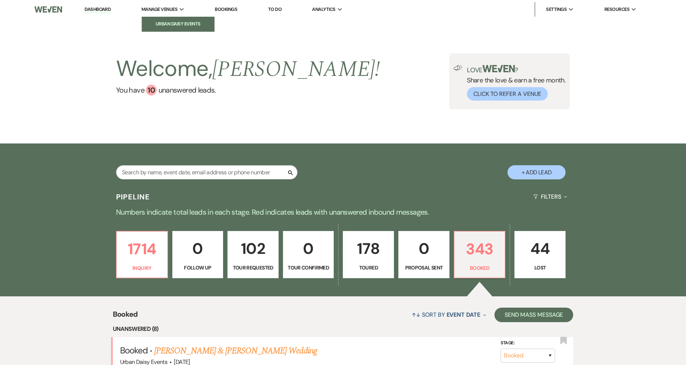
click at [161, 24] on li "Urban Daisy Events" at bounding box center [178, 23] width 65 height 7
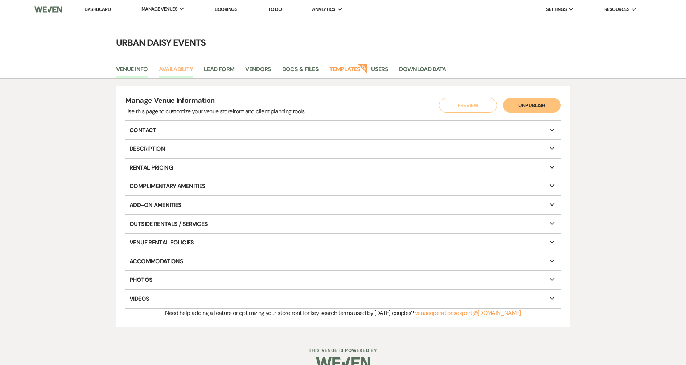
click at [167, 72] on link "Availability" at bounding box center [176, 72] width 34 height 14
select select "2"
select select "2026"
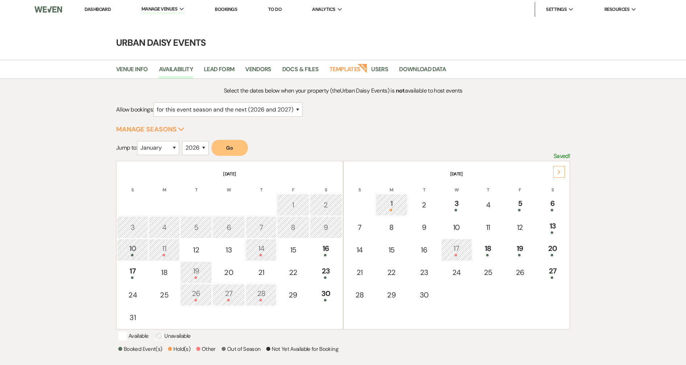
click at [563, 175] on div "Next" at bounding box center [559, 172] width 12 height 12
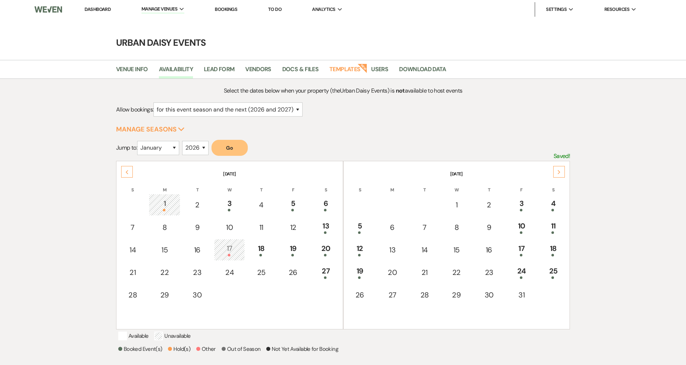
click at [563, 175] on div "Next" at bounding box center [559, 172] width 12 height 12
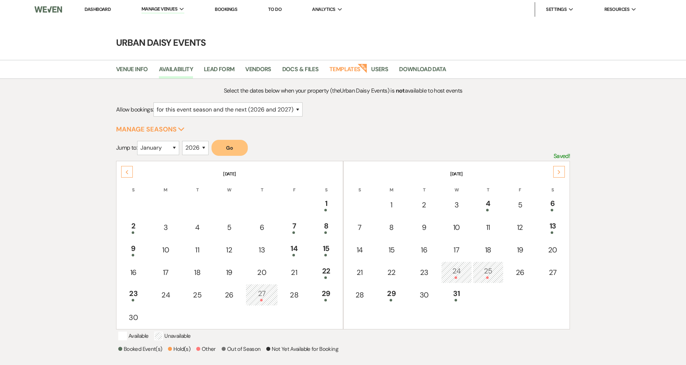
click at [565, 175] on div "Next" at bounding box center [559, 172] width 12 height 12
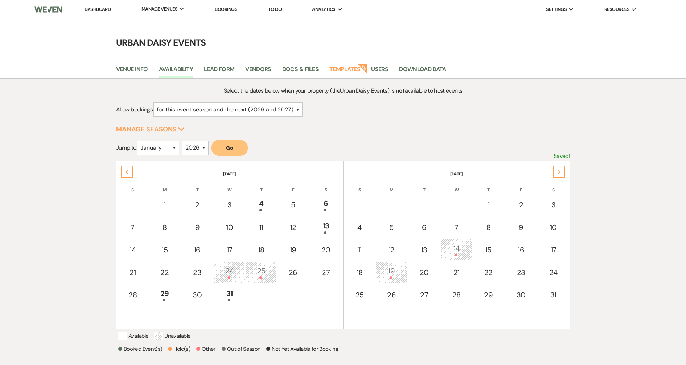
click at [565, 175] on div "Next" at bounding box center [559, 172] width 12 height 12
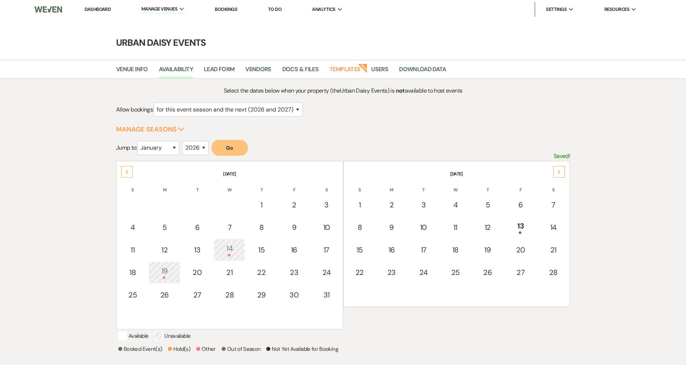
click at [565, 175] on th "February 2026" at bounding box center [456, 169] width 225 height 15
click at [560, 173] on icon "Next" at bounding box center [559, 172] width 4 height 4
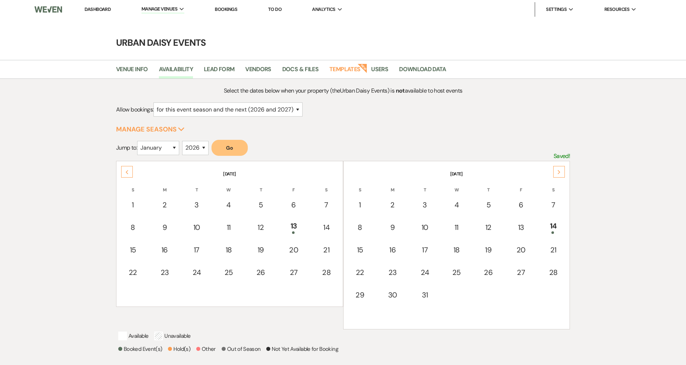
click at [561, 172] on div "Next" at bounding box center [559, 172] width 12 height 12
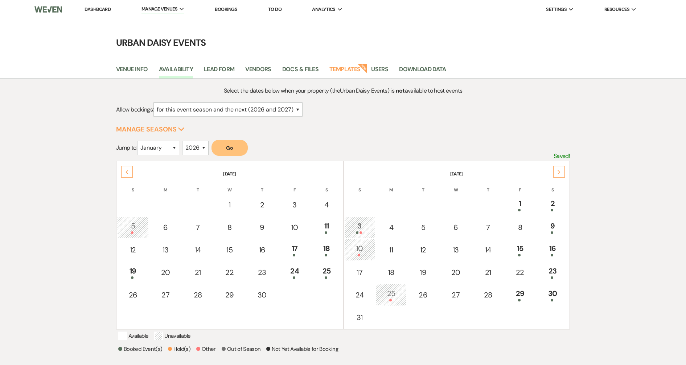
click at [563, 170] on div "Next" at bounding box center [559, 172] width 12 height 12
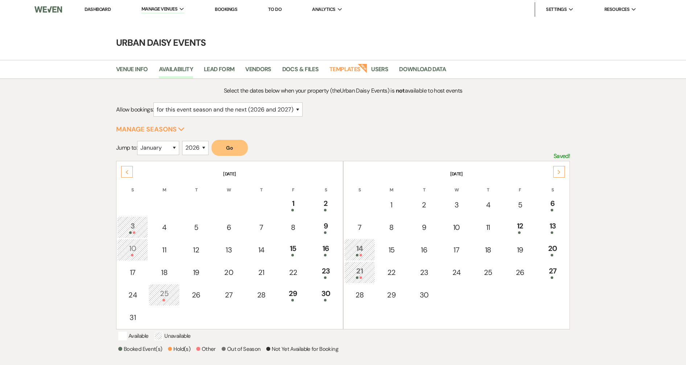
click at [563, 170] on div "Next" at bounding box center [559, 172] width 12 height 12
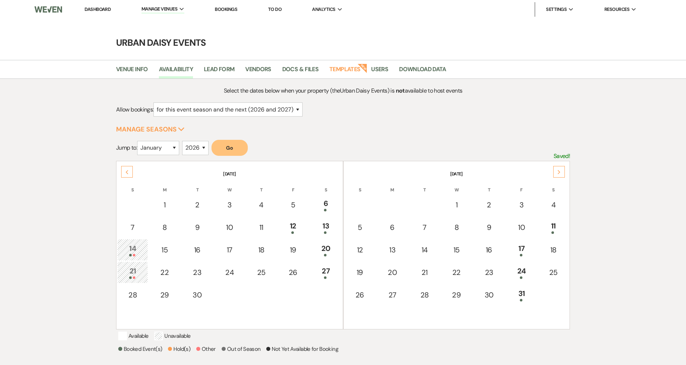
click at [564, 168] on div "Next" at bounding box center [559, 172] width 12 height 12
click at [564, 172] on div "Next" at bounding box center [559, 172] width 12 height 12
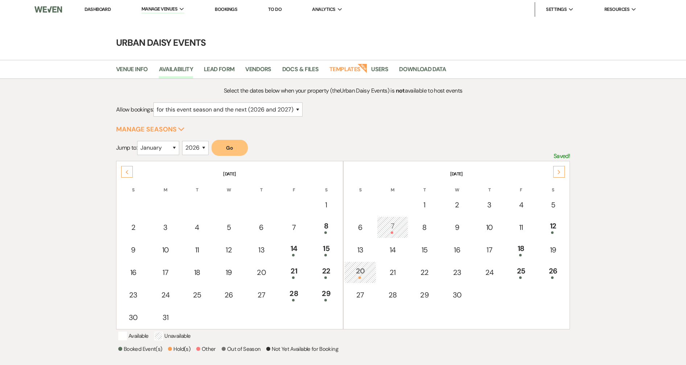
click at [559, 167] on div "Next" at bounding box center [559, 172] width 12 height 12
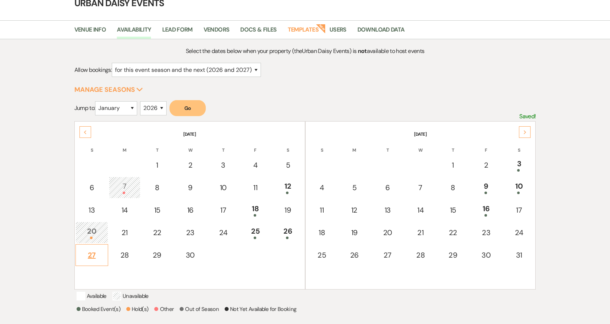
scroll to position [81, 0]
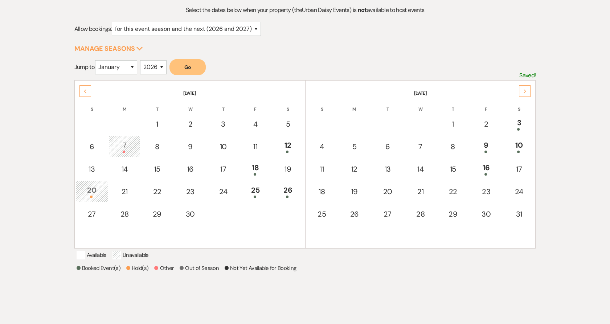
click at [83, 93] on div "Previous" at bounding box center [85, 91] width 12 height 12
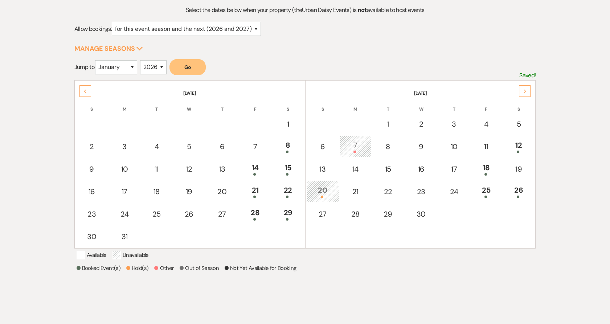
click at [83, 93] on div "Previous" at bounding box center [85, 91] width 12 height 12
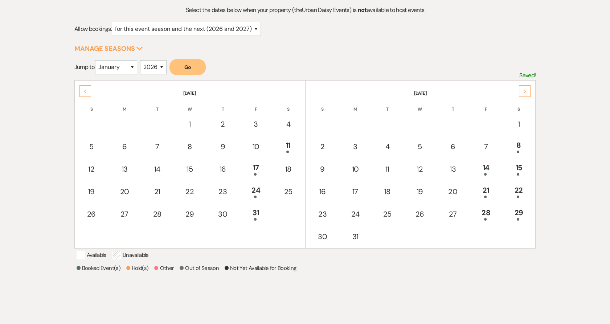
click at [83, 93] on div "Previous" at bounding box center [85, 91] width 12 height 12
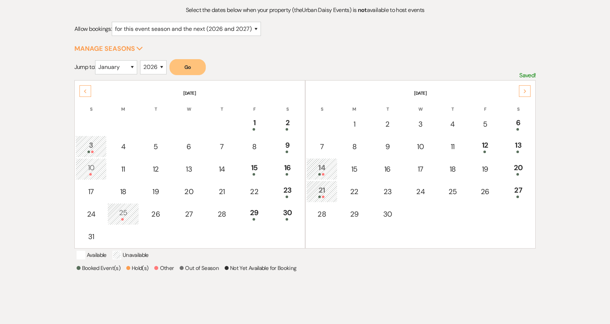
click at [83, 93] on div "Previous" at bounding box center [85, 91] width 12 height 12
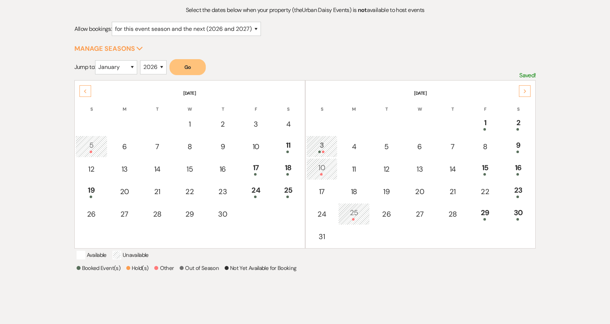
click at [83, 93] on div "Previous" at bounding box center [85, 91] width 12 height 12
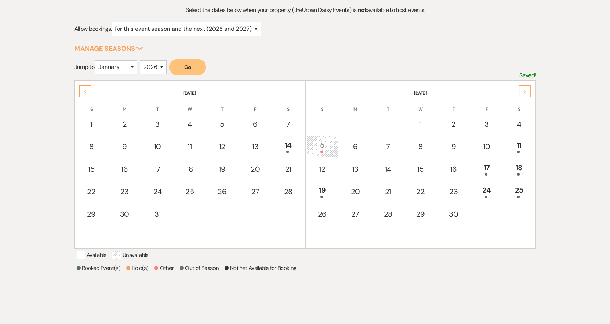
click at [83, 93] on div "Previous" at bounding box center [85, 91] width 12 height 12
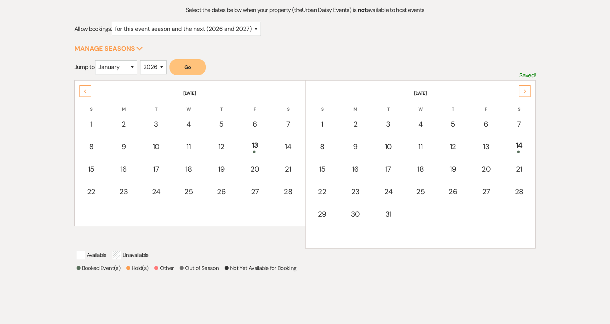
click at [83, 93] on div "Previous" at bounding box center [85, 91] width 12 height 12
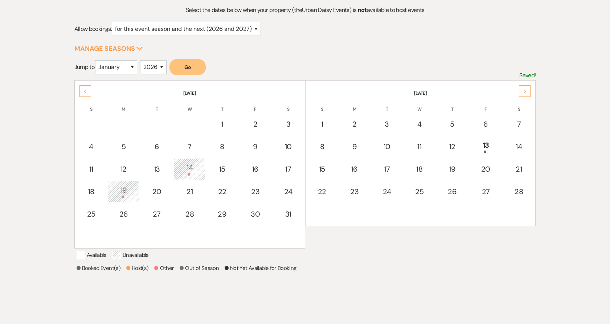
click at [83, 93] on div "Previous" at bounding box center [85, 91] width 12 height 12
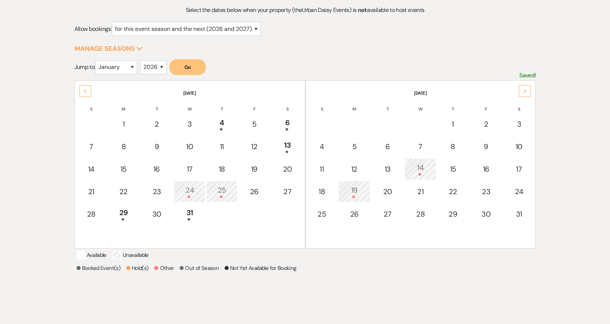
click at [83, 93] on div "Previous" at bounding box center [85, 91] width 12 height 12
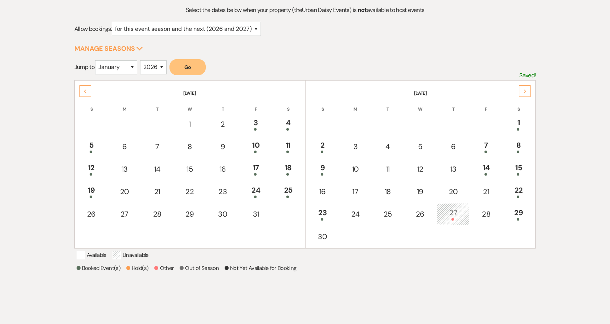
click at [83, 93] on div "Previous" at bounding box center [85, 91] width 12 height 12
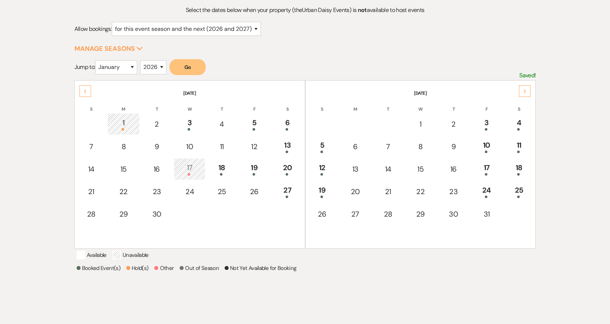
click at [83, 93] on div "Previous" at bounding box center [85, 91] width 12 height 12
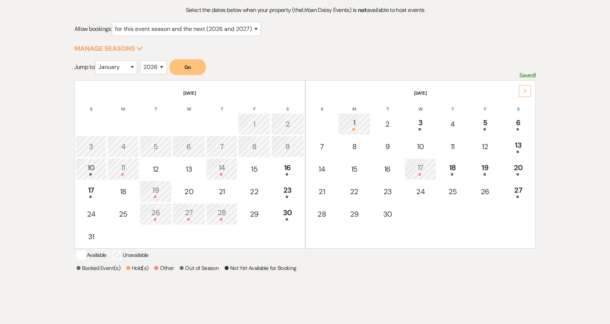
click at [526, 89] on icon "Next" at bounding box center [525, 91] width 4 height 4
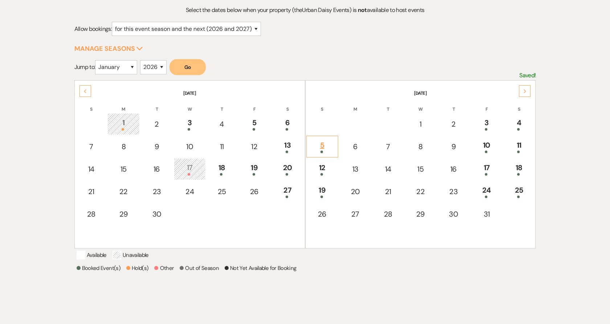
click at [331, 148] on div "5" at bounding box center [322, 146] width 24 height 13
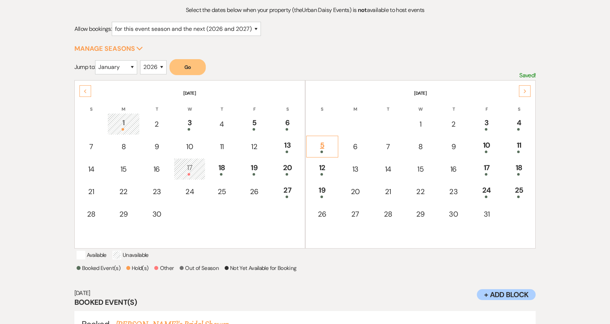
scroll to position [126, 0]
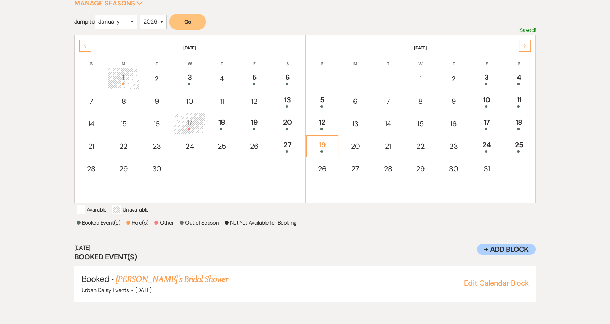
click at [329, 139] on div "19" at bounding box center [322, 145] width 24 height 13
click at [328, 96] on div "5" at bounding box center [322, 100] width 24 height 13
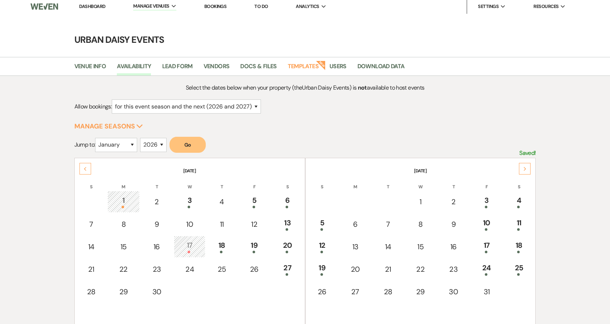
scroll to position [0, 0]
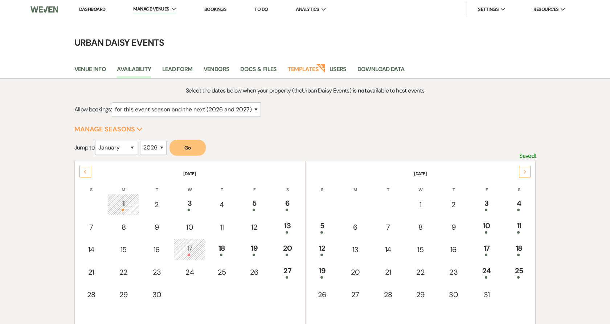
click at [85, 6] on li "Dashboard" at bounding box center [91, 9] width 33 height 15
click at [85, 12] on li "Dashboard" at bounding box center [91, 9] width 33 height 15
click at [88, 8] on link "Dashboard" at bounding box center [92, 9] width 26 height 6
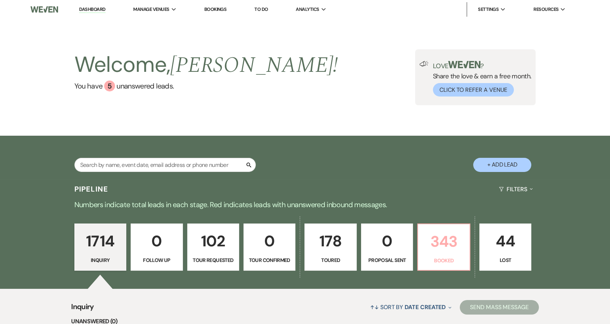
click at [443, 255] on link "343 Booked" at bounding box center [443, 247] width 53 height 47
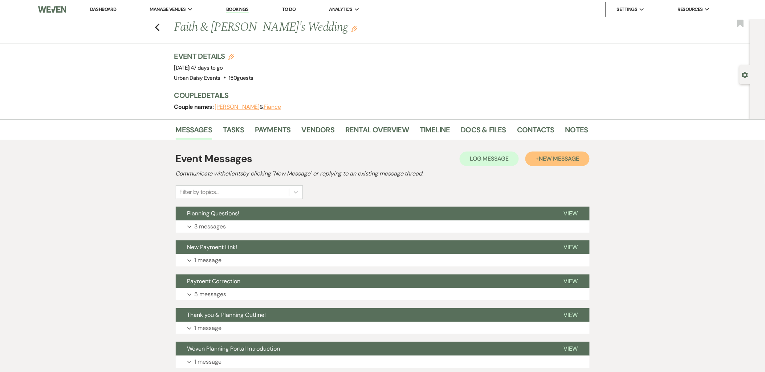
click at [556, 156] on span "New Message" at bounding box center [559, 159] width 40 height 8
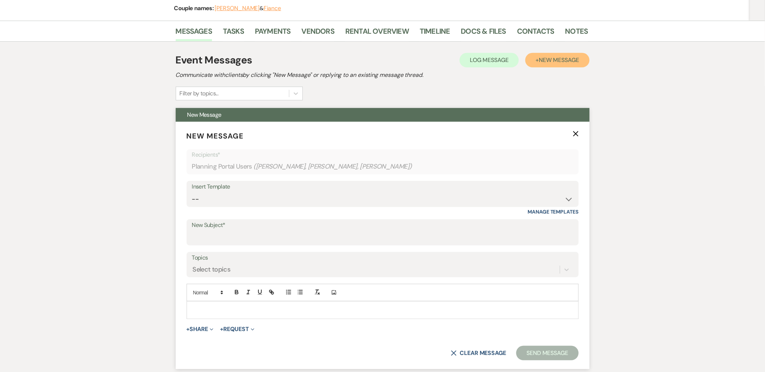
scroll to position [161, 0]
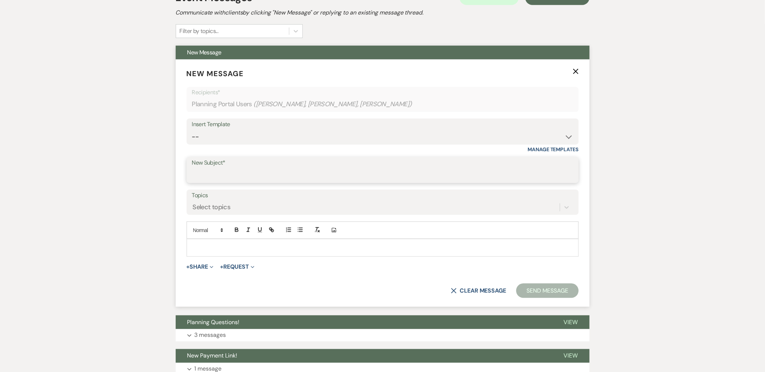
click at [216, 173] on input "New Subject*" at bounding box center [382, 175] width 381 height 14
type input "Google Meeting!"
click at [213, 251] on p at bounding box center [382, 248] width 380 height 8
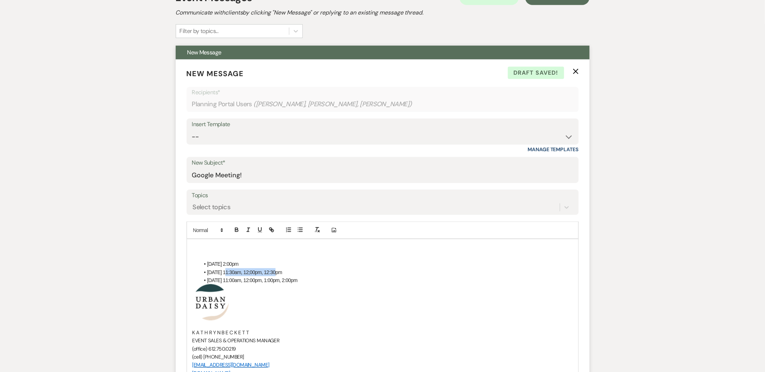
drag, startPoint x: 282, startPoint y: 270, endPoint x: 226, endPoint y: 272, distance: 55.6
click at [225, 271] on li "[DATE] 11:30am, 12;00pm, 12:30pm" at bounding box center [386, 273] width 373 height 8
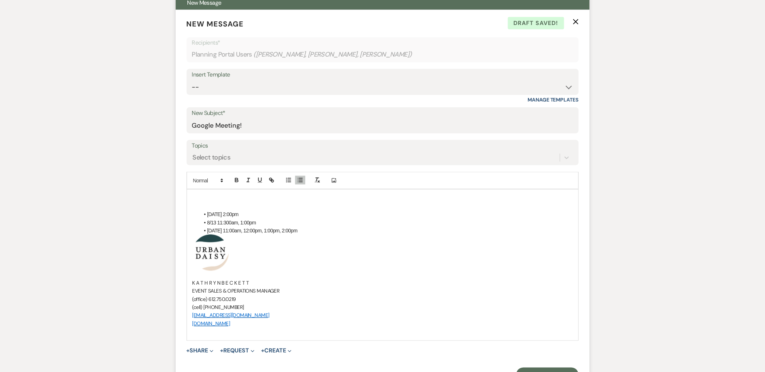
scroll to position [363, 0]
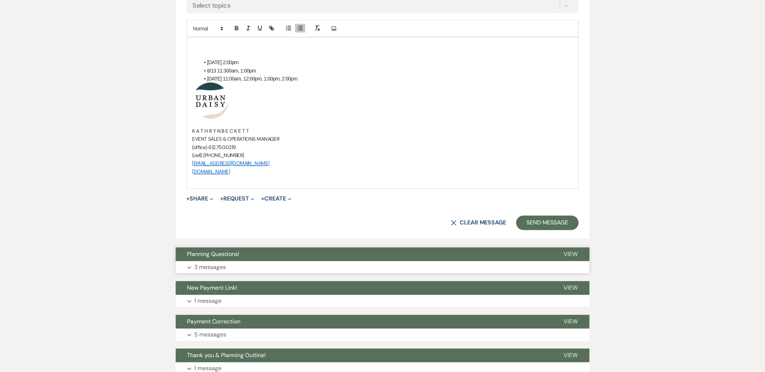
click at [216, 266] on p "3 messages" at bounding box center [211, 267] width 32 height 9
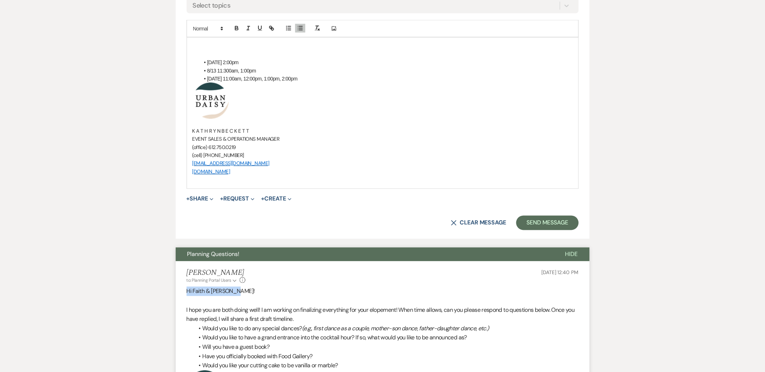
drag, startPoint x: 243, startPoint y: 289, endPoint x: 187, endPoint y: 294, distance: 56.8
click at [187, 294] on p "Hi Faith & [PERSON_NAME]!" at bounding box center [383, 291] width 392 height 9
copy span "Hi Faith & [PERSON_NAME]!"
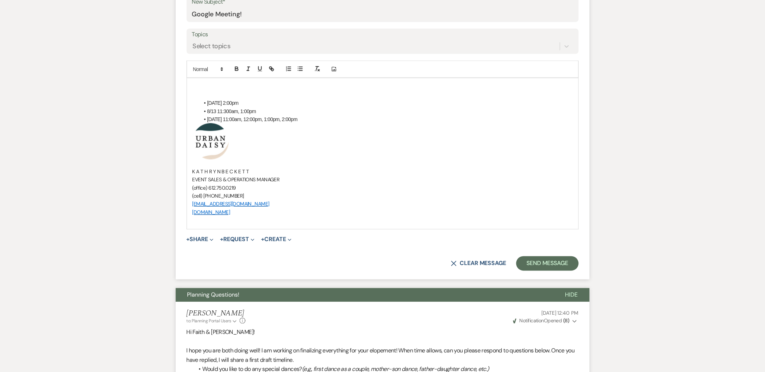
click at [215, 88] on p at bounding box center [382, 87] width 380 height 8
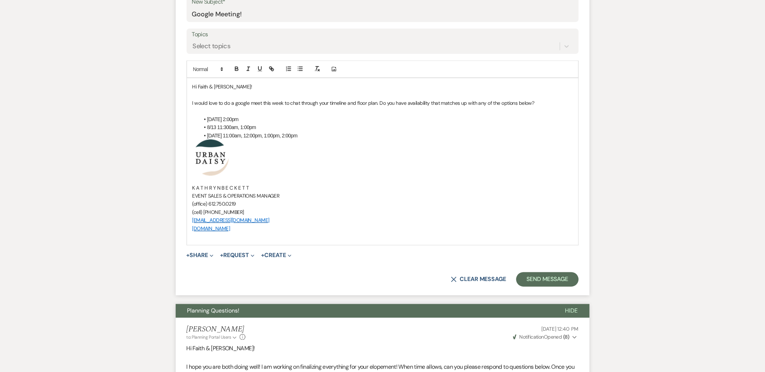
click at [264, 108] on p at bounding box center [382, 111] width 380 height 8
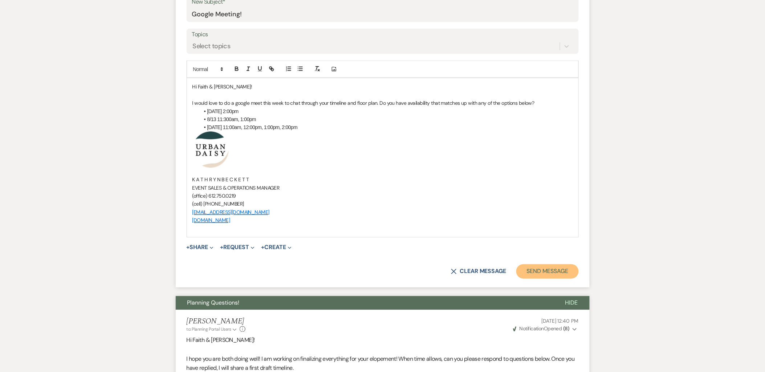
click at [526, 267] on button "Send Message" at bounding box center [547, 272] width 62 height 15
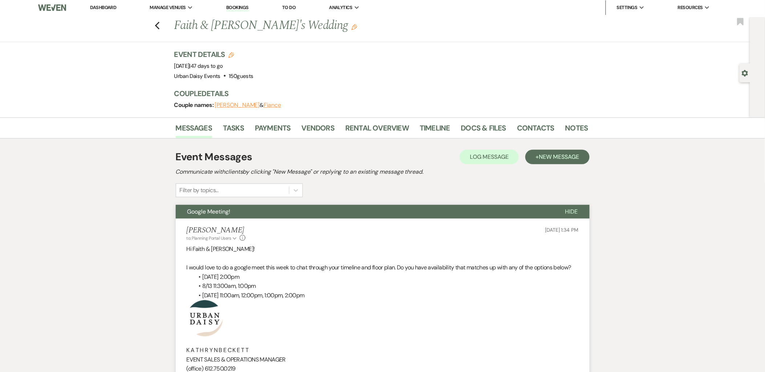
scroll to position [0, 0]
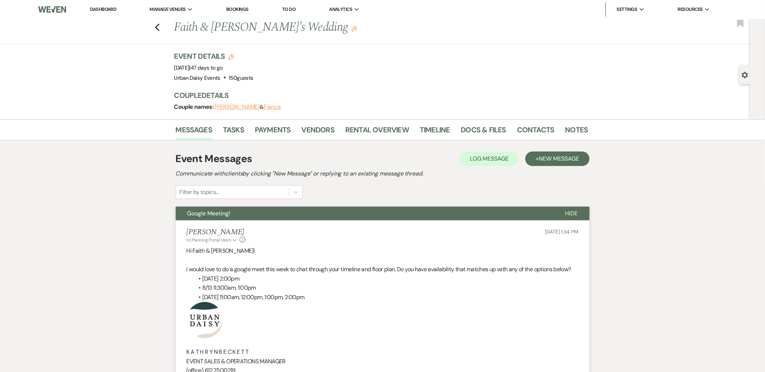
click at [97, 12] on link "Dashboard" at bounding box center [103, 9] width 26 height 6
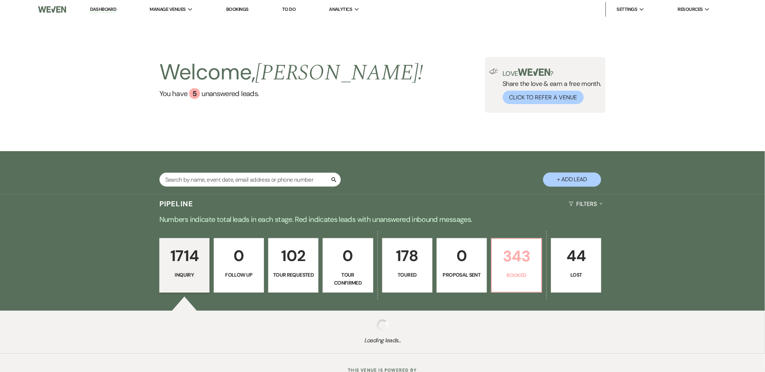
click at [522, 273] on p "Booked" at bounding box center [516, 275] width 41 height 8
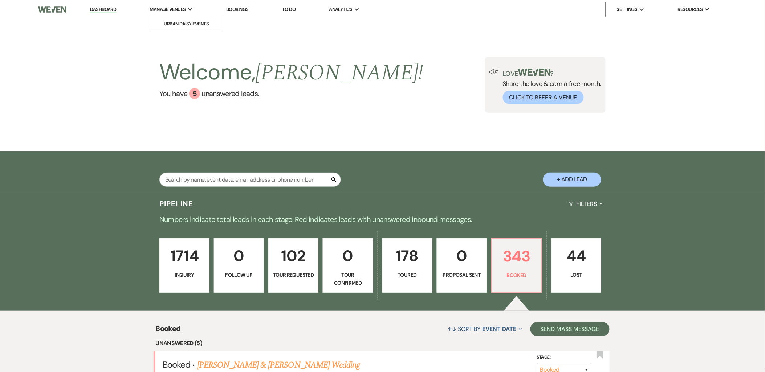
click at [154, 15] on li "Manage Venues Expand Urban Daisy Events" at bounding box center [171, 9] width 50 height 15
click at [153, 19] on link "Urban Daisy Events" at bounding box center [186, 24] width 73 height 15
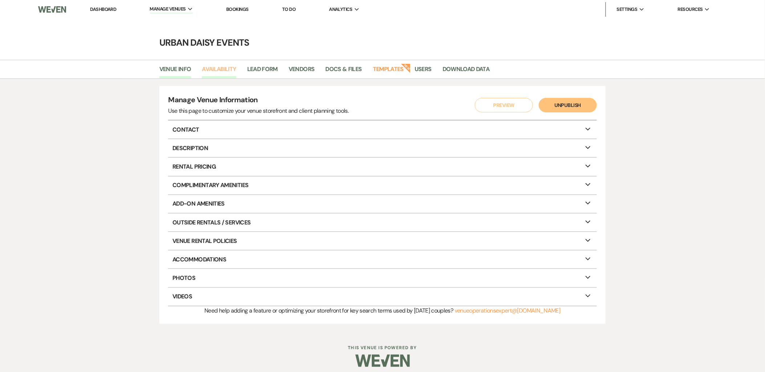
click at [225, 69] on link "Availability" at bounding box center [219, 72] width 34 height 14
select select "2"
select select "2026"
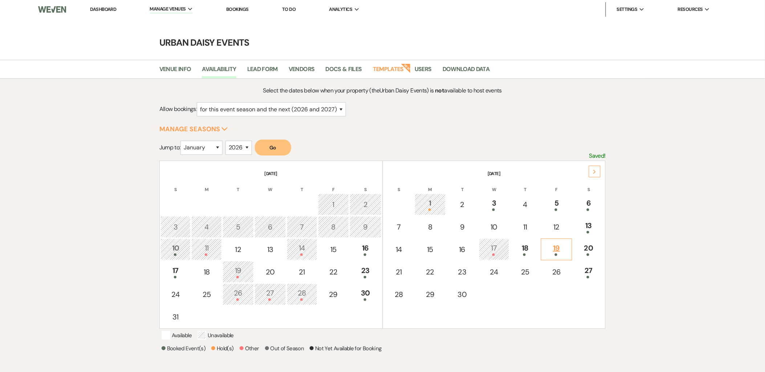
click at [552, 249] on div "19" at bounding box center [556, 249] width 23 height 13
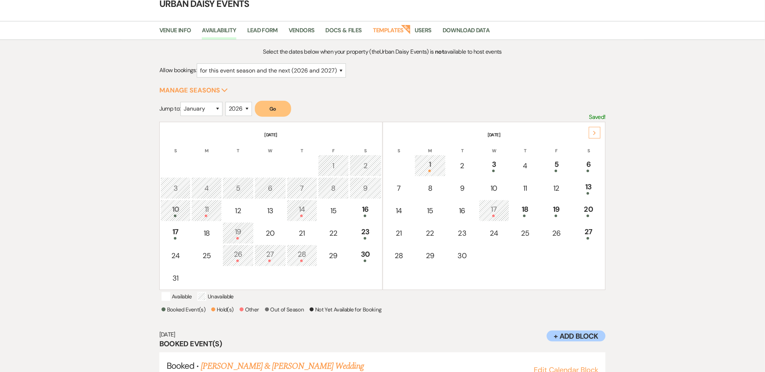
scroll to position [75, 0]
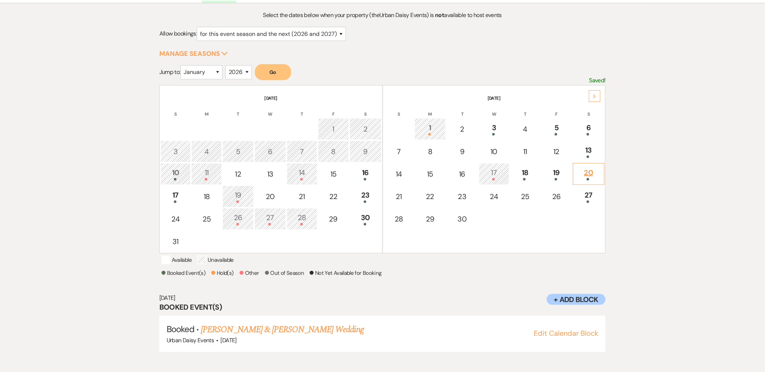
click at [593, 168] on div "20" at bounding box center [589, 173] width 24 height 13
click at [593, 202] on td "27" at bounding box center [589, 197] width 32 height 22
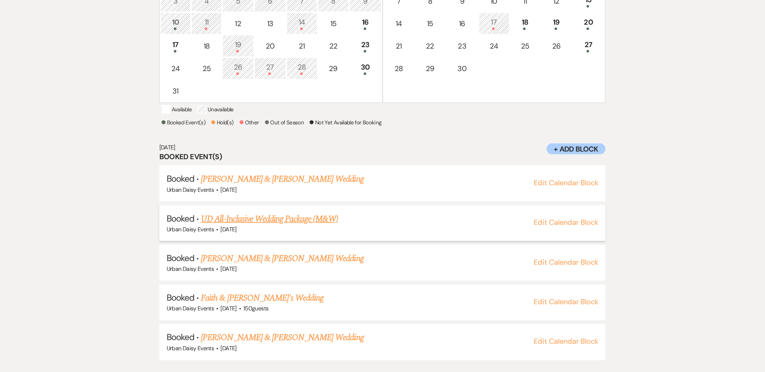
scroll to position [65, 0]
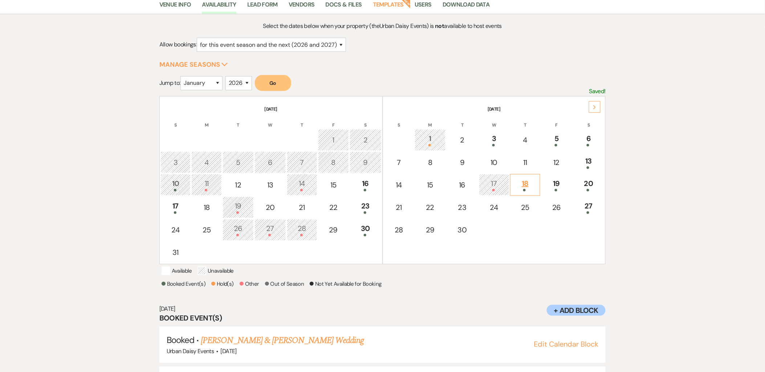
click at [527, 186] on div "18" at bounding box center [525, 184] width 23 height 13
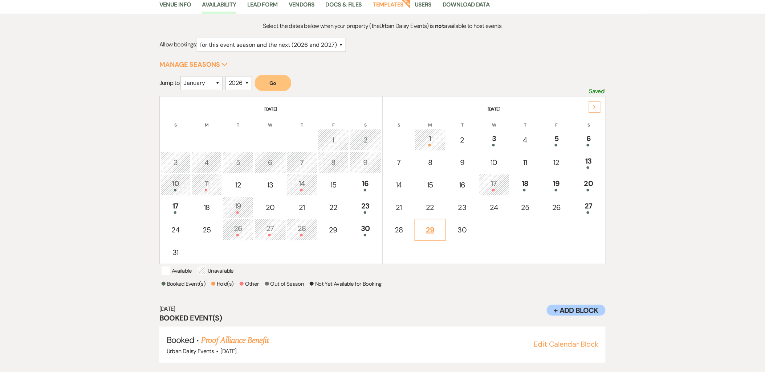
scroll to position [75, 0]
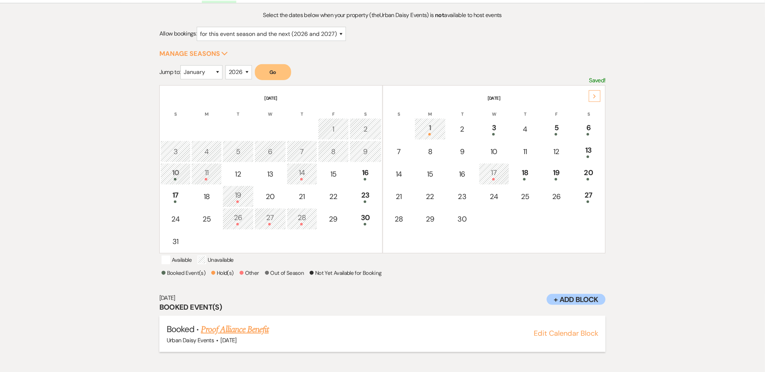
click at [253, 330] on link "Proof Alliance Benefit" at bounding box center [235, 329] width 68 height 13
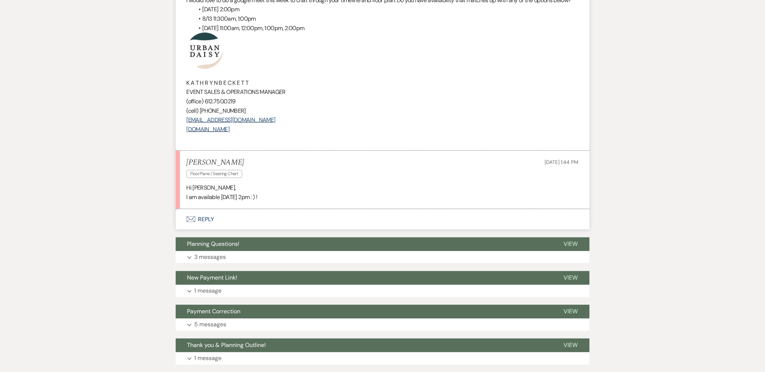
scroll to position [282, 0]
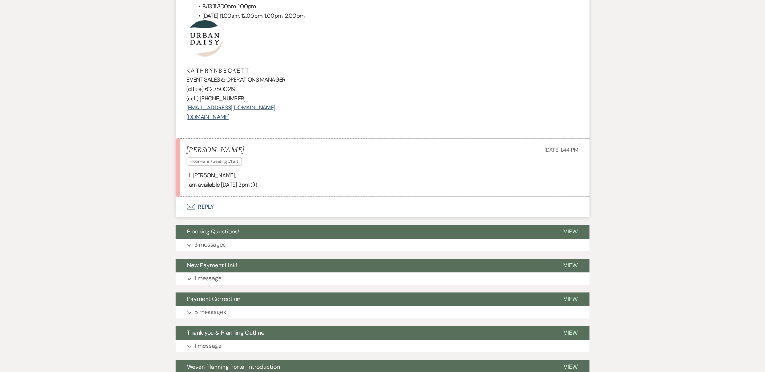
drag, startPoint x: 168, startPoint y: 229, endPoint x: 155, endPoint y: 235, distance: 14.4
click at [157, 234] on div "Messages Tasks Payments Vendors Rental Overview Timeline Docs & Files Contacts …" at bounding box center [382, 202] width 765 height 730
drag, startPoint x: 163, startPoint y: 240, endPoint x: 167, endPoint y: 242, distance: 4.4
click at [167, 242] on div "Messages Tasks Payments Vendors Rental Overview Timeline Docs & Files Contacts …" at bounding box center [382, 202] width 765 height 730
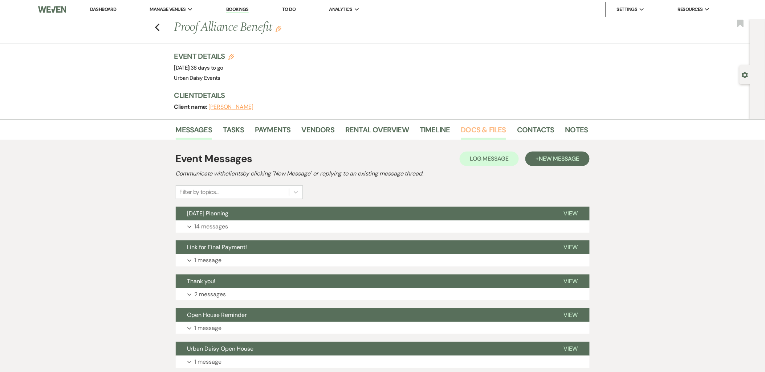
click at [480, 132] on link "Docs & Files" at bounding box center [483, 132] width 45 height 16
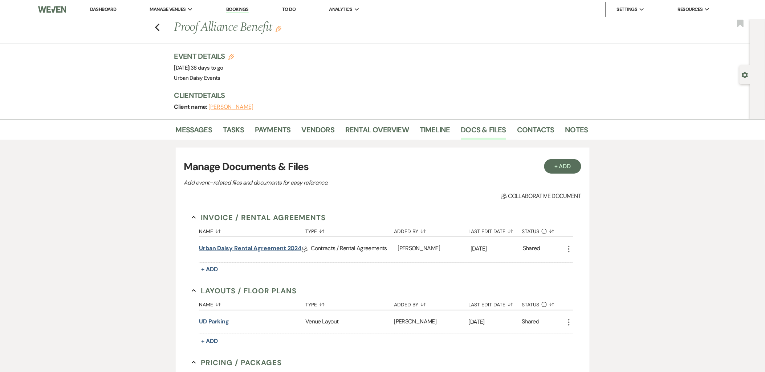
click at [247, 245] on link "Urban Daisy Rental Agreement 2024" at bounding box center [250, 249] width 102 height 11
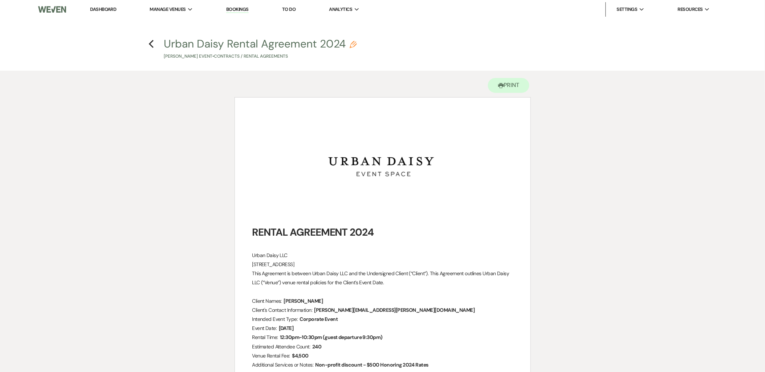
click at [154, 49] on h4 "Previous Urban Daisy Rental Agreement 2024 Pencil Greg Giles's Event • Contract…" at bounding box center [382, 48] width 523 height 24
click at [151, 46] on icon "Previous" at bounding box center [150, 44] width 5 height 9
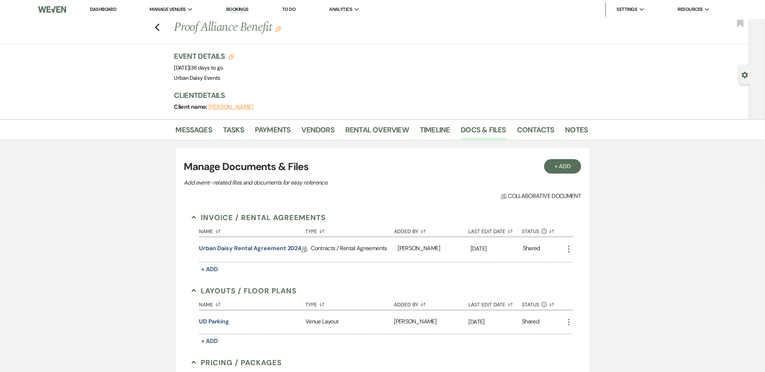
click at [186, 123] on li "Messages" at bounding box center [200, 131] width 48 height 17
click at [186, 128] on link "Messages" at bounding box center [194, 132] width 37 height 16
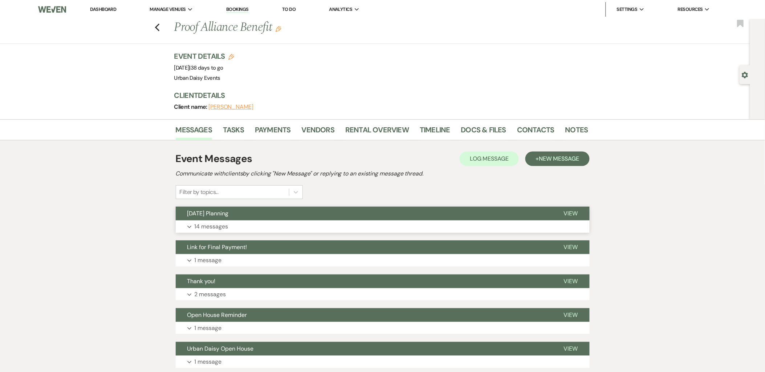
click at [252, 217] on button "Sept 18 Planning" at bounding box center [364, 214] width 376 height 14
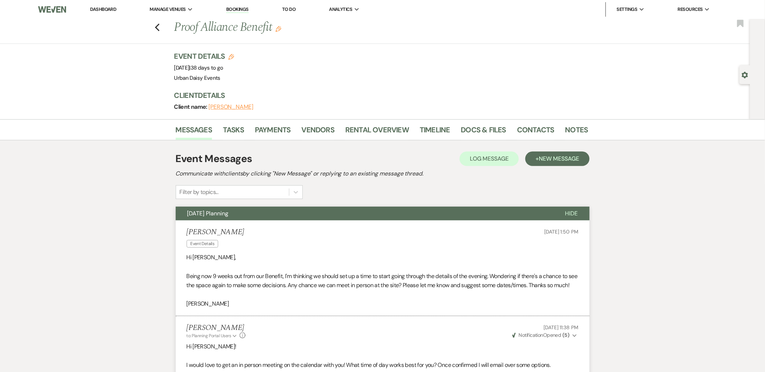
click at [104, 5] on li "Dashboard" at bounding box center [102, 9] width 33 height 15
click at [100, 10] on link "Dashboard" at bounding box center [103, 9] width 26 height 6
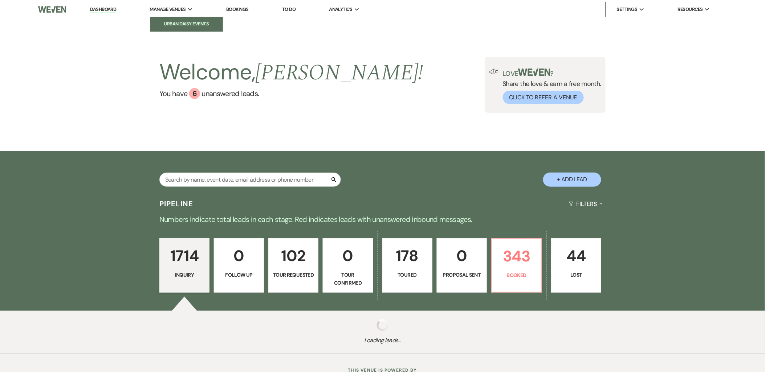
click at [166, 26] on li "Urban Daisy Events" at bounding box center [186, 23] width 65 height 7
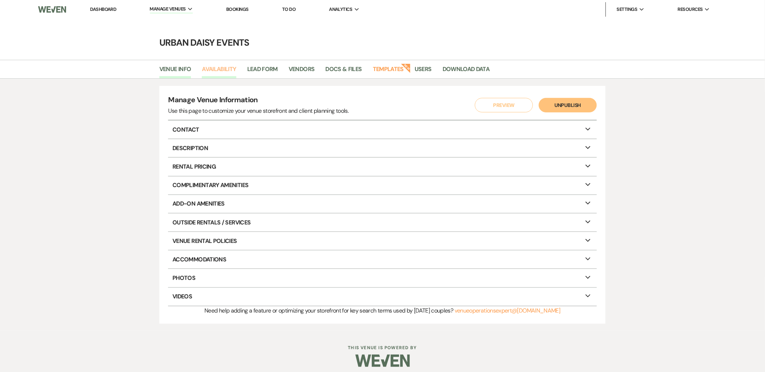
click at [209, 67] on link "Availability" at bounding box center [219, 72] width 34 height 14
select select "2"
select select "2026"
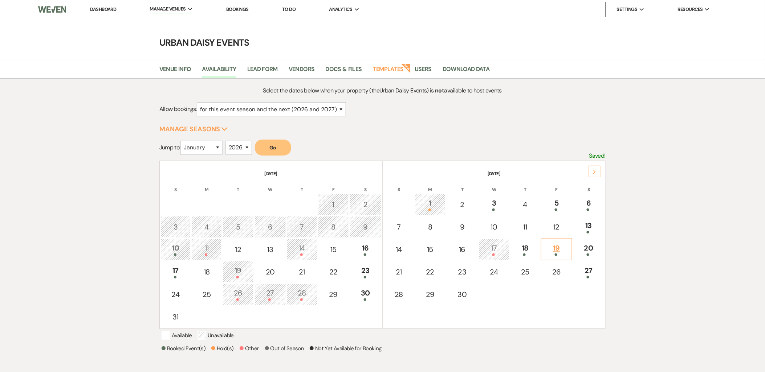
click at [560, 250] on div "19" at bounding box center [556, 249] width 23 height 13
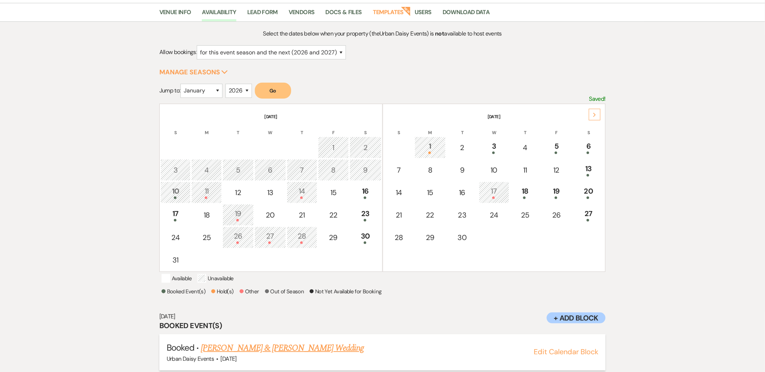
scroll to position [75, 0]
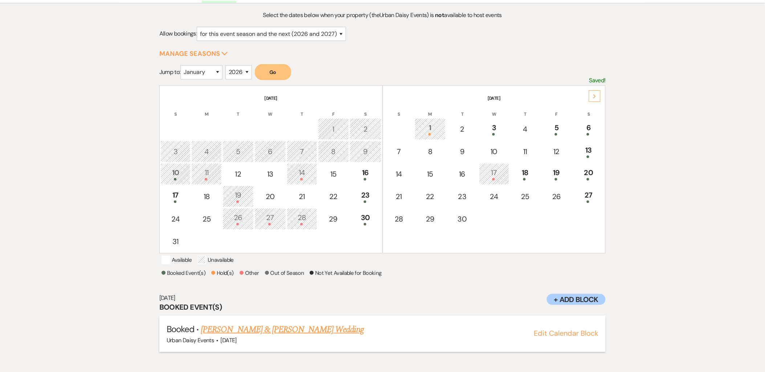
click at [271, 332] on link "[PERSON_NAME] & [PERSON_NAME] Wedding" at bounding box center [282, 329] width 163 height 13
click at [592, 94] on div "Next" at bounding box center [595, 96] width 12 height 12
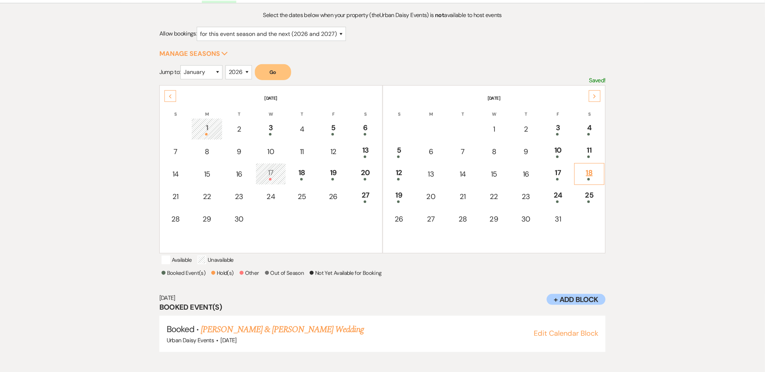
click at [596, 172] on div "18" at bounding box center [589, 173] width 22 height 13
click at [282, 329] on link "[PERSON_NAME] & [PERSON_NAME] Wedding" at bounding box center [282, 329] width 163 height 13
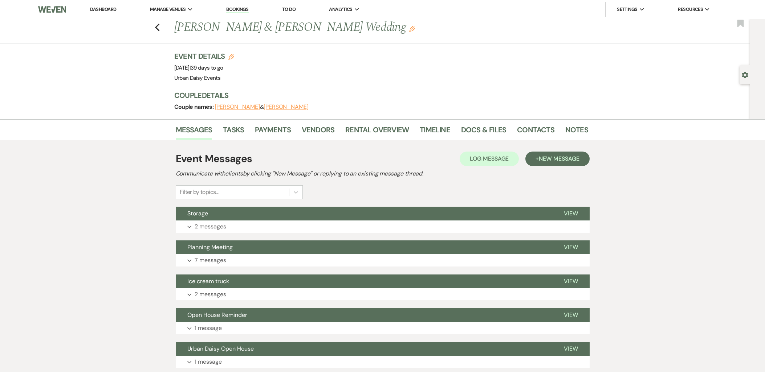
click at [242, 211] on button "Storage" at bounding box center [364, 214] width 376 height 14
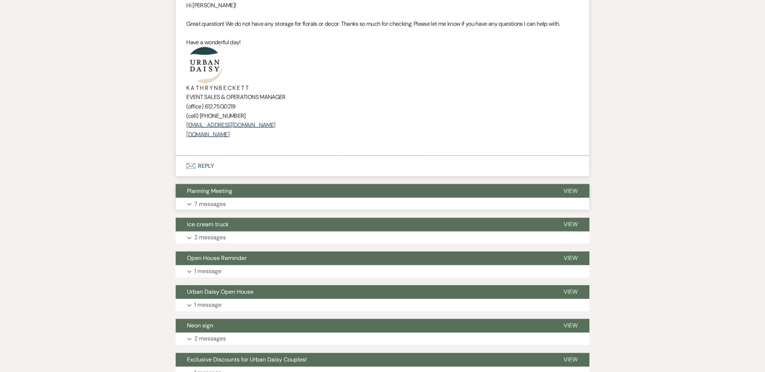
click at [222, 188] on span "Planning Meeting" at bounding box center [209, 191] width 45 height 8
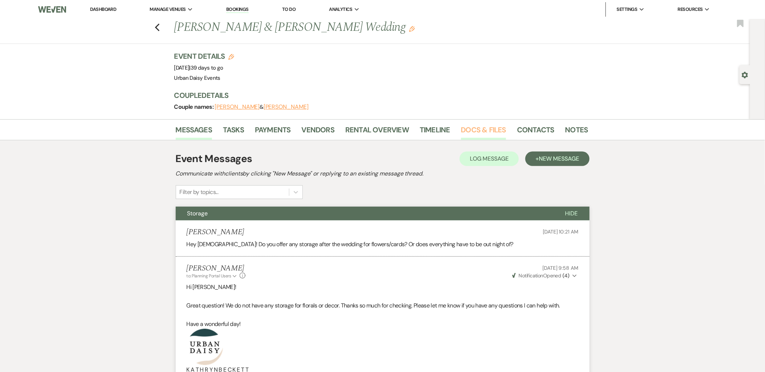
click at [487, 131] on link "Docs & Files" at bounding box center [483, 132] width 45 height 16
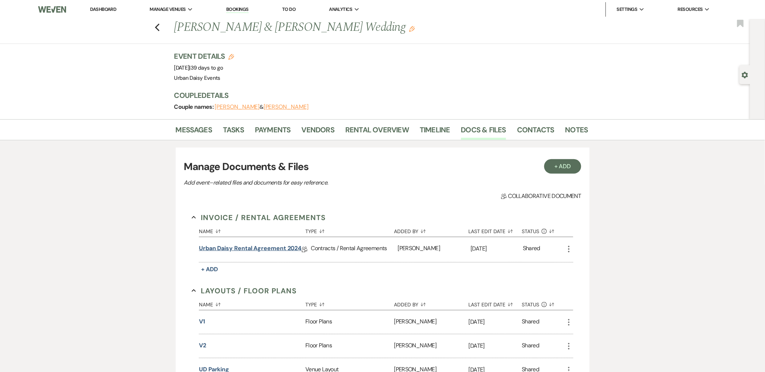
click at [274, 252] on link "Urban Daisy Rental Agreement 2024" at bounding box center [250, 249] width 102 height 11
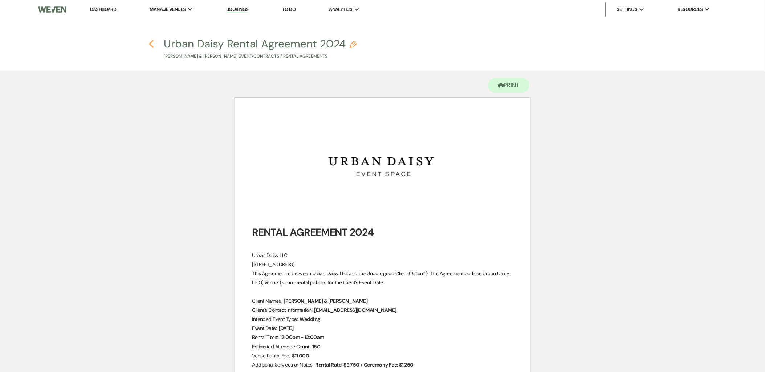
click at [154, 44] on icon "Previous" at bounding box center [150, 44] width 5 height 9
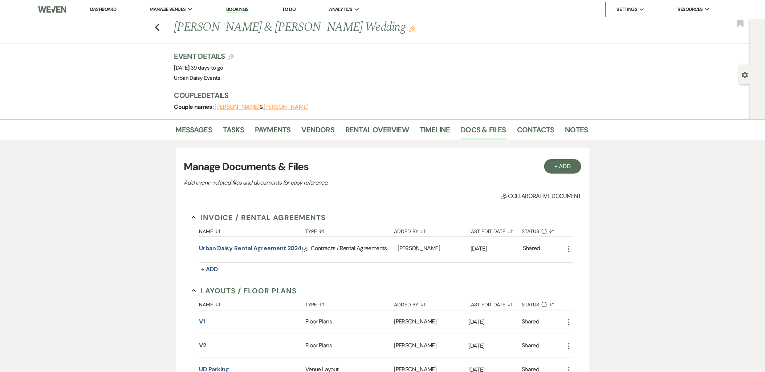
click at [279, 242] on div "Urban Daisy Rental Agreement 2024 Collab Doc" at bounding box center [255, 249] width 112 height 25
click at [278, 248] on link "Urban Daisy Rental Agreement 2024" at bounding box center [250, 249] width 102 height 11
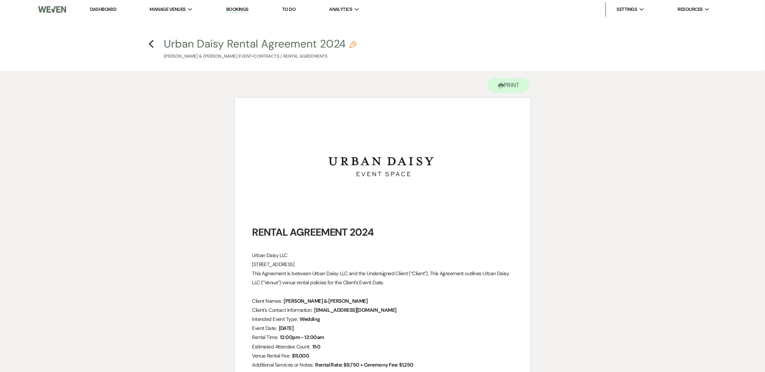
click at [155, 44] on h4 "Previous Urban Daisy Rental Agreement 2024 Pencil Madeline Dowson & Ryan Nelson…" at bounding box center [382, 48] width 523 height 24
click at [152, 44] on icon "Previous" at bounding box center [150, 44] width 5 height 9
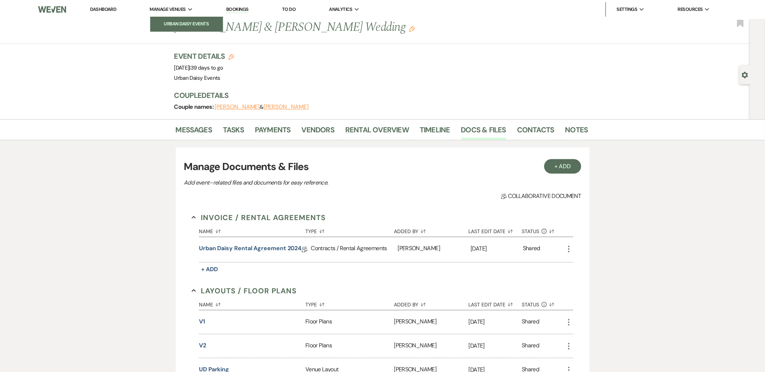
click at [163, 23] on li "Urban Daisy Events" at bounding box center [186, 23] width 65 height 7
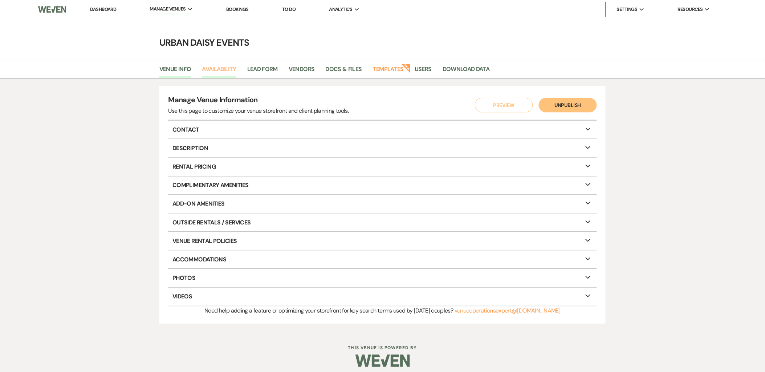
click at [220, 66] on link "Availability" at bounding box center [219, 72] width 34 height 14
select select "2"
select select "2026"
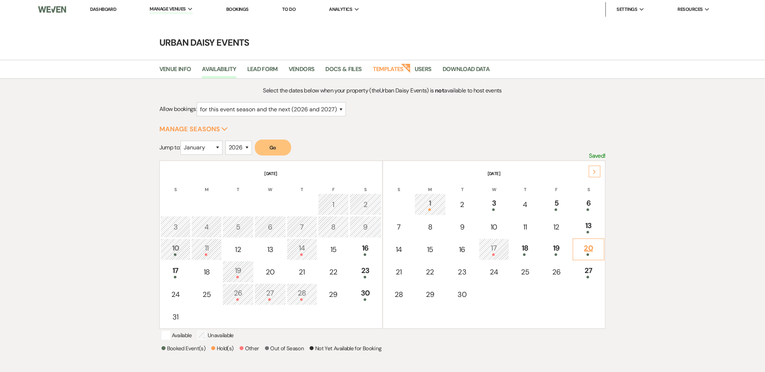
click at [588, 251] on div "20" at bounding box center [589, 249] width 24 height 13
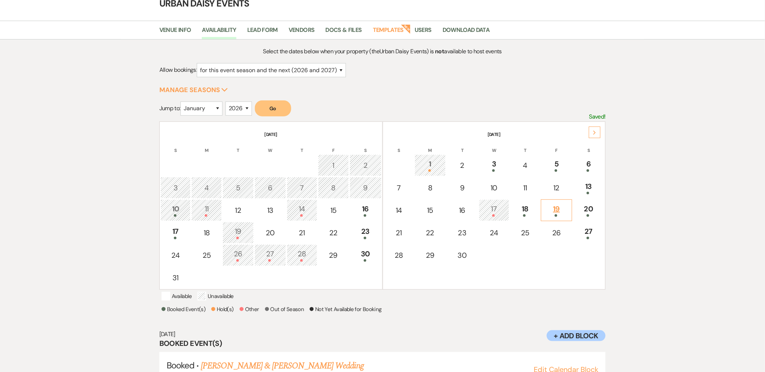
scroll to position [75, 0]
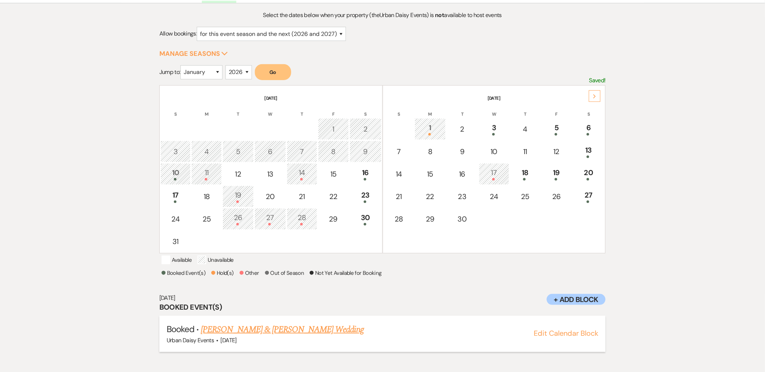
click at [245, 335] on link "[PERSON_NAME] & [PERSON_NAME] Wedding" at bounding box center [282, 329] width 163 height 13
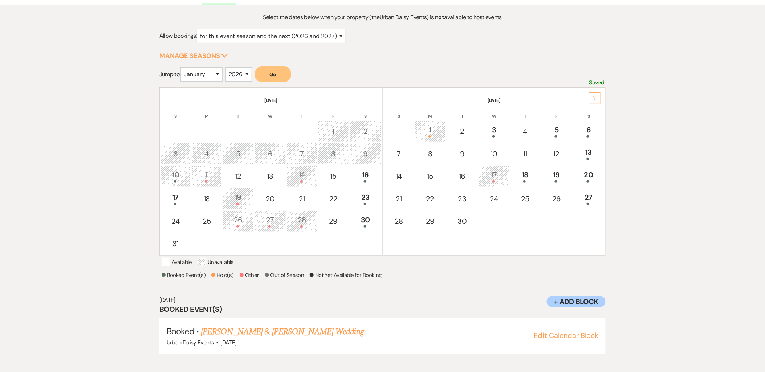
scroll to position [0, 0]
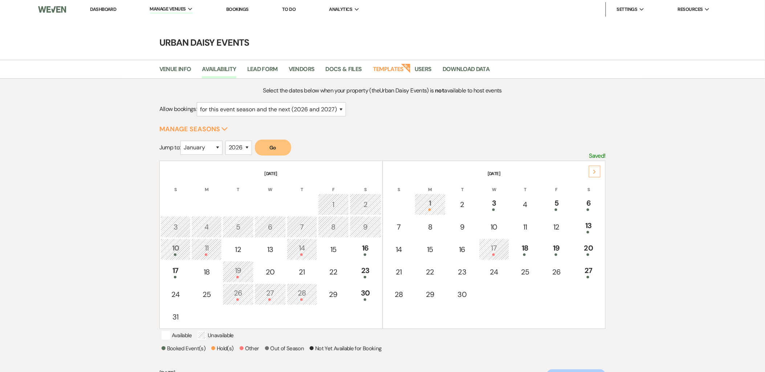
click at [106, 8] on link "Dashboard" at bounding box center [103, 9] width 26 height 6
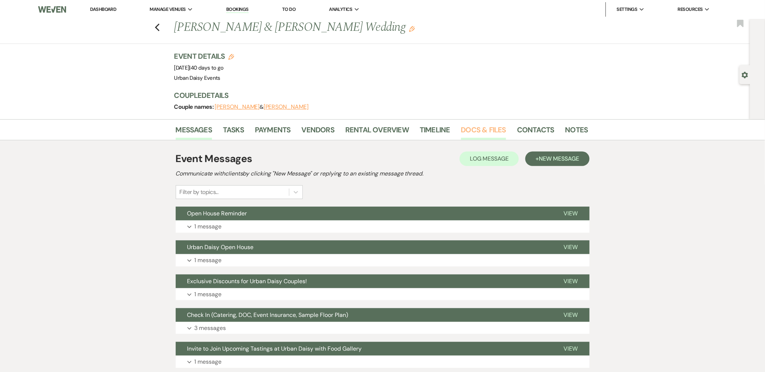
click at [472, 136] on link "Docs & Files" at bounding box center [483, 132] width 45 height 16
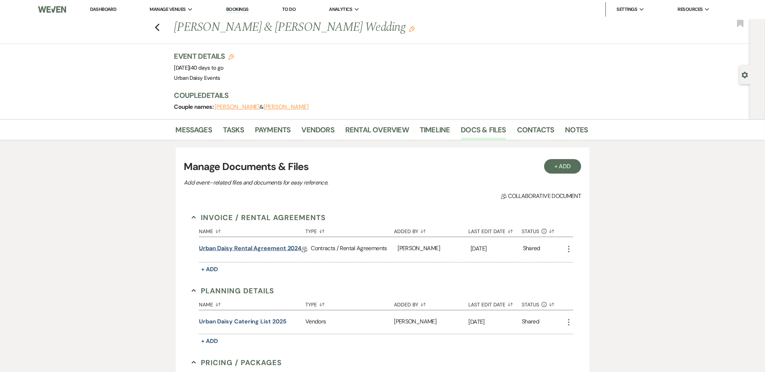
click at [244, 251] on link "Urban Daisy Rental Agreement 2024" at bounding box center [250, 249] width 102 height 11
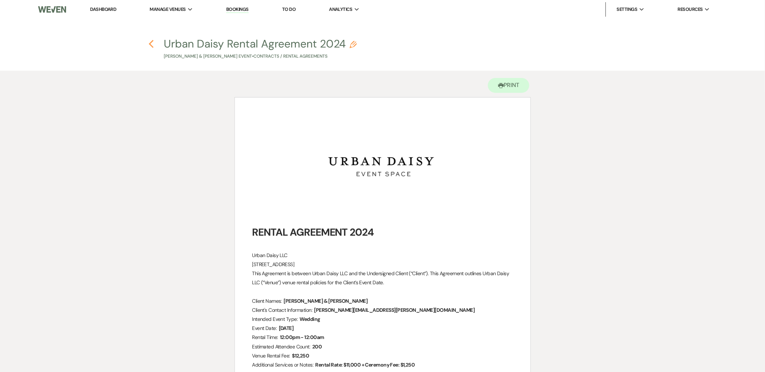
click at [151, 42] on use "button" at bounding box center [151, 44] width 5 height 8
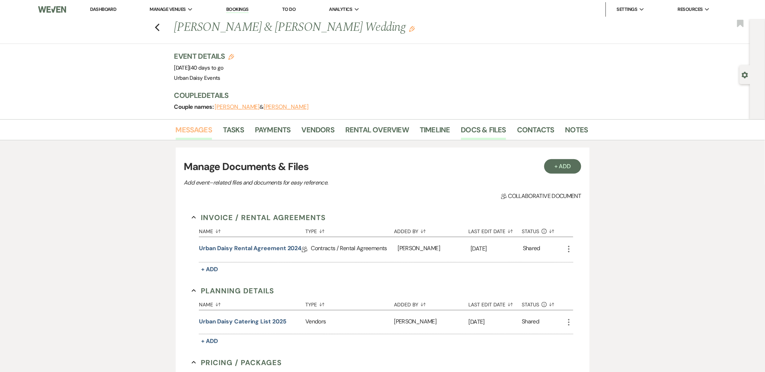
click at [205, 125] on link "Messages" at bounding box center [194, 132] width 37 height 16
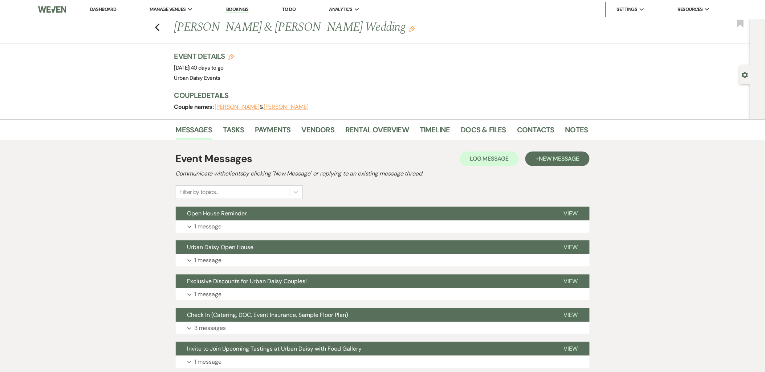
click at [111, 12] on link "Dashboard" at bounding box center [103, 9] width 26 height 6
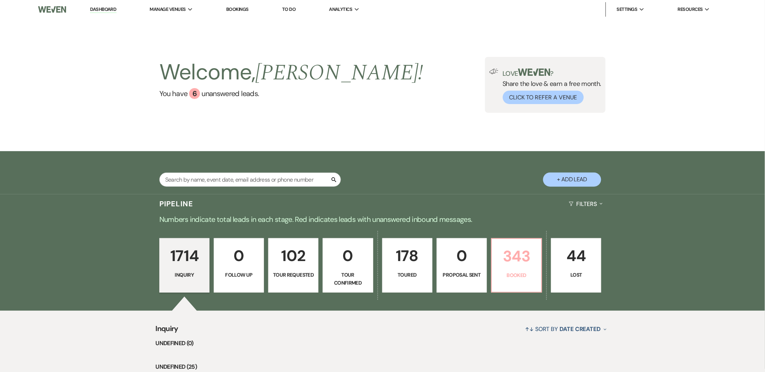
click at [503, 252] on p "343" at bounding box center [516, 256] width 41 height 24
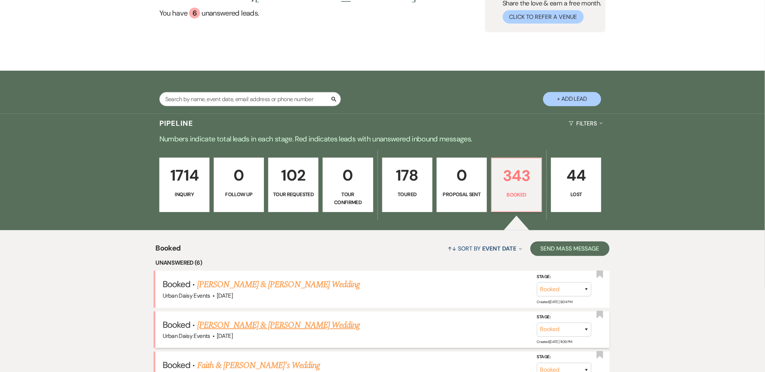
scroll to position [121, 0]
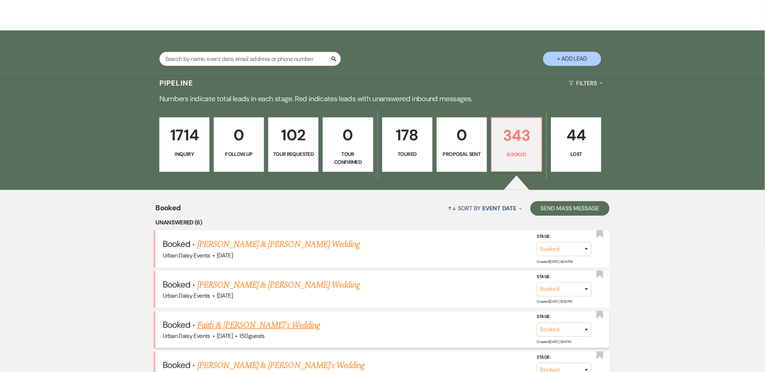
click at [272, 324] on link "Faith & [PERSON_NAME]'s Wedding" at bounding box center [258, 325] width 123 height 13
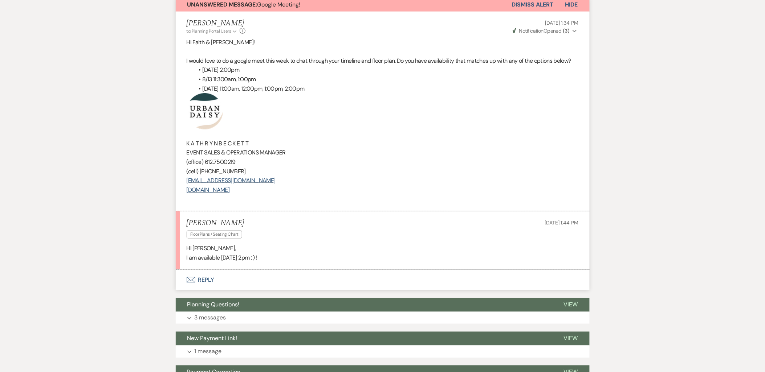
scroll to position [81, 0]
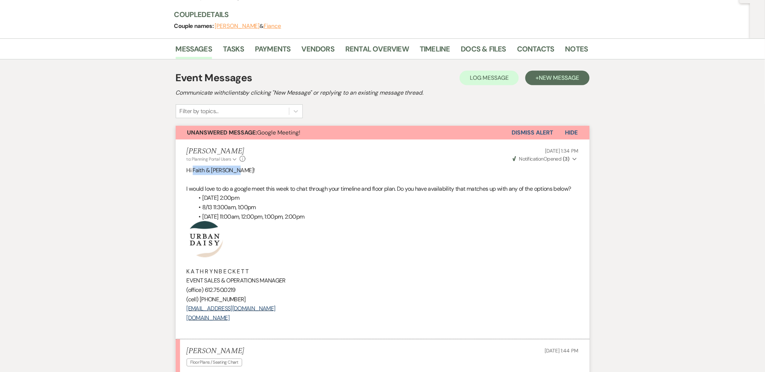
drag, startPoint x: 238, startPoint y: 172, endPoint x: 193, endPoint y: 171, distance: 45.7
click at [193, 171] on p "Hi Faith & [PERSON_NAME]!" at bounding box center [383, 170] width 392 height 9
copy span "Faith & Jonathan!"
click at [524, 42] on li "Contacts" at bounding box center [541, 50] width 48 height 17
click at [525, 45] on link "Contacts" at bounding box center [535, 51] width 37 height 16
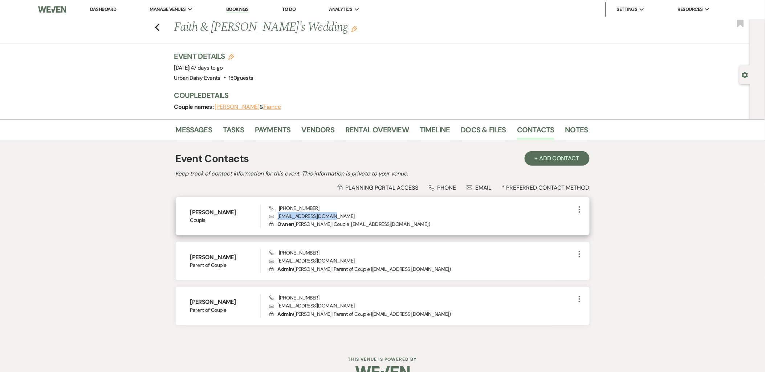
drag, startPoint x: 335, startPoint y: 215, endPoint x: 277, endPoint y: 220, distance: 57.5
click at [277, 220] on p "Envelope faithhodge11@gmail.com" at bounding box center [421, 216] width 305 height 8
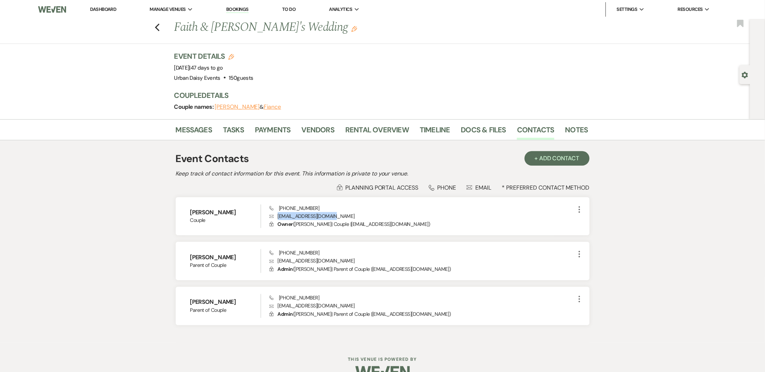
copy p "faithhodge11@gmail.com"
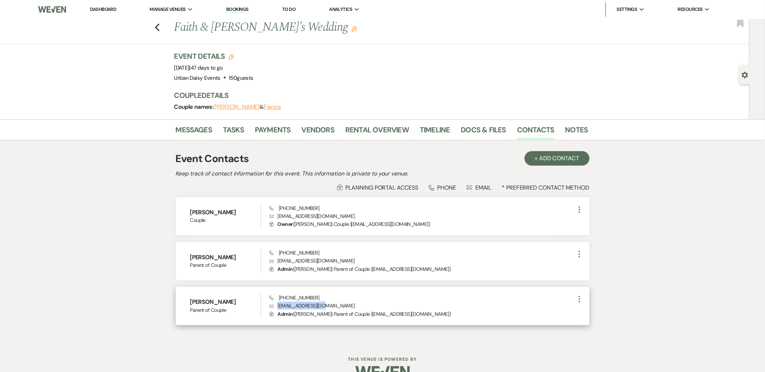
drag, startPoint x: 323, startPoint y: 306, endPoint x: 269, endPoint y: 302, distance: 54.3
click at [269, 302] on p "Envelope frpaulh@icloud.com" at bounding box center [421, 306] width 305 height 8
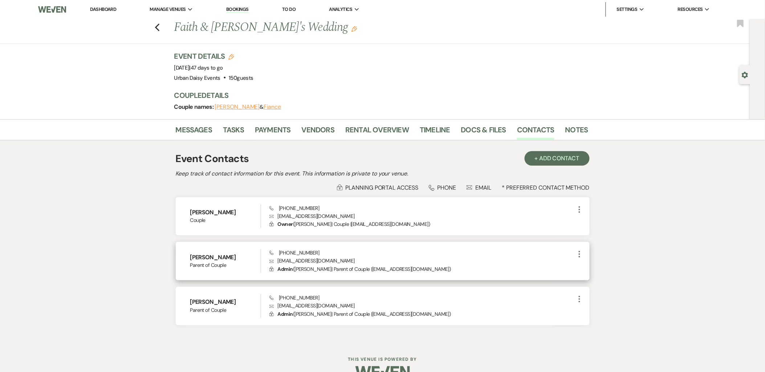
click at [334, 255] on div "Phone (651) 955-9641 Envelope amyhodge@me.com Lock Admin ( Amy Hodge | Parent o…" at bounding box center [421, 261] width 305 height 24
click at [201, 136] on link "Messages" at bounding box center [194, 132] width 37 height 16
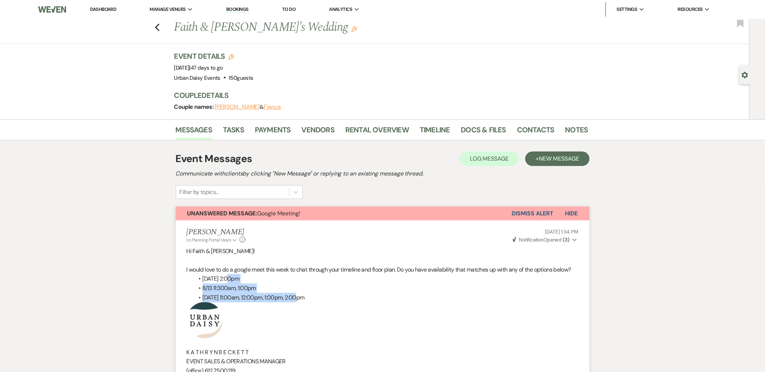
drag, startPoint x: 306, startPoint y: 297, endPoint x: 227, endPoint y: 276, distance: 81.4
click at [227, 276] on ul "8/12 2:00pm 8/13 11:300am, 1:00pm 8/15 11:00am, 12:00pm, 1:00pm, 2:00pm" at bounding box center [386, 288] width 385 height 28
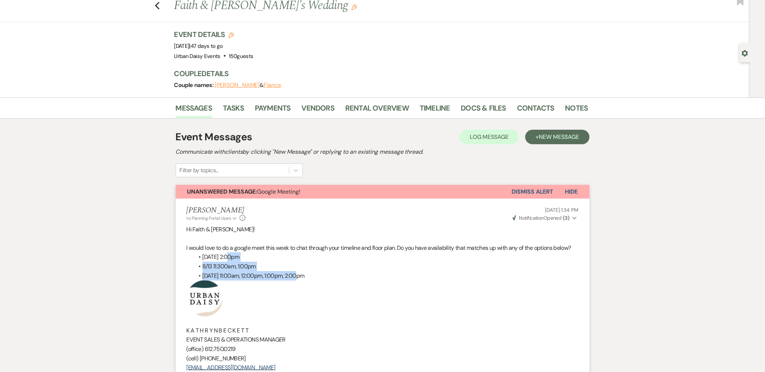
scroll to position [40, 0]
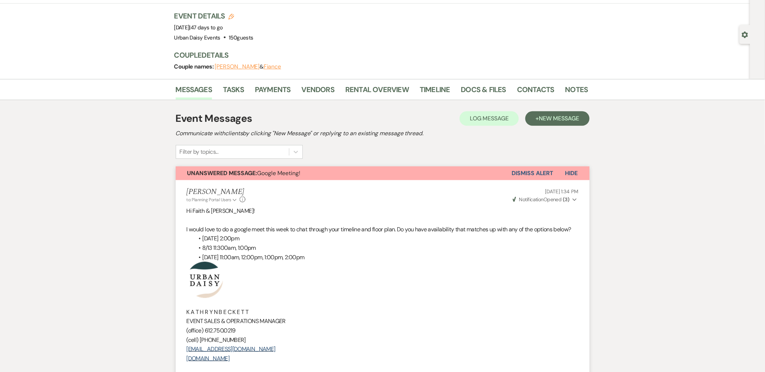
click at [180, 237] on li "Kathryn Beckett to: Planning Portal Users Expand Info Aug 10, 2025, 1:34 PM Wev…" at bounding box center [383, 280] width 414 height 200
drag, startPoint x: 178, startPoint y: 227, endPoint x: 287, endPoint y: 361, distance: 172.8
click at [287, 361] on li "Kathryn Beckett to: Planning Portal Users Expand Info Aug 10, 2025, 1:34 PM Wev…" at bounding box center [383, 280] width 414 height 200
copy div "I would love to do a google meet this week to chat through your timeline and fl…"
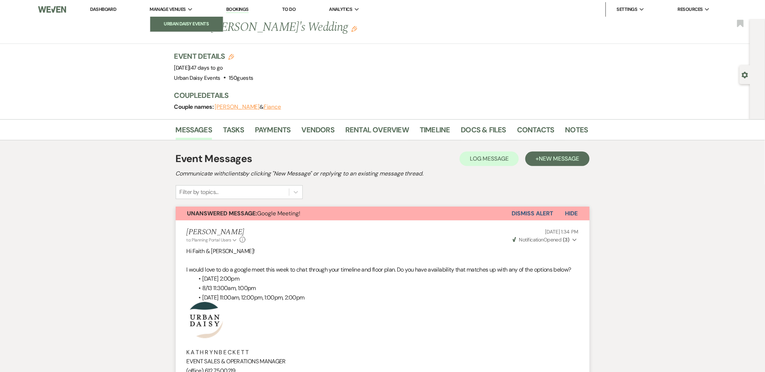
click at [166, 23] on li "Urban Daisy Events" at bounding box center [186, 23] width 65 height 7
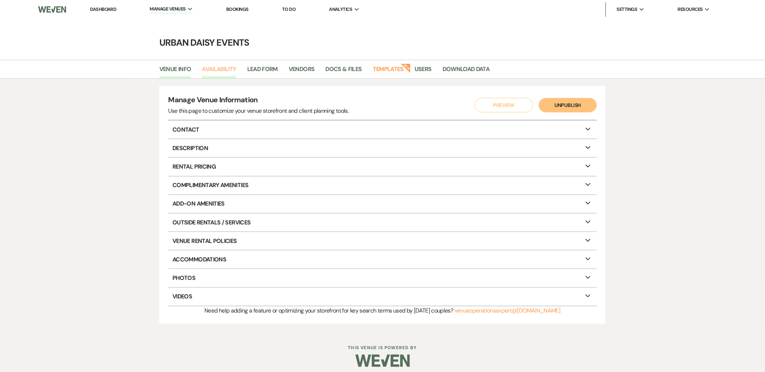
click at [215, 69] on link "Availability" at bounding box center [219, 72] width 34 height 14
select select "2"
select select "2026"
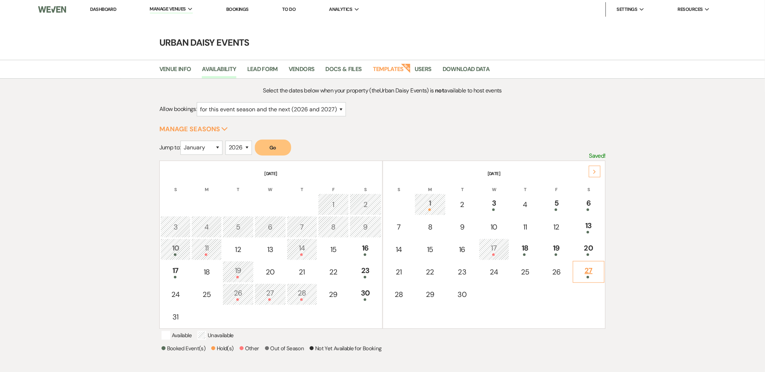
click at [583, 279] on td "27" at bounding box center [589, 272] width 32 height 22
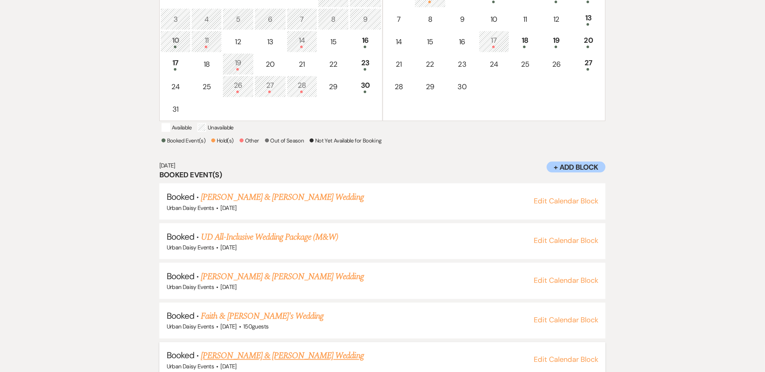
scroll to position [226, 0]
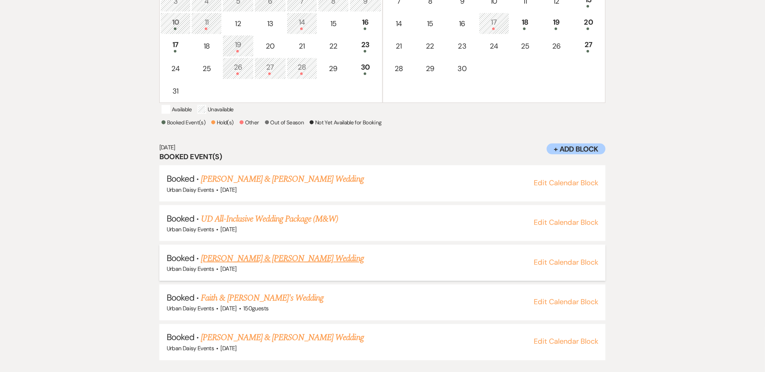
click at [275, 263] on link "[PERSON_NAME] & [PERSON_NAME] Wedding" at bounding box center [282, 258] width 163 height 13
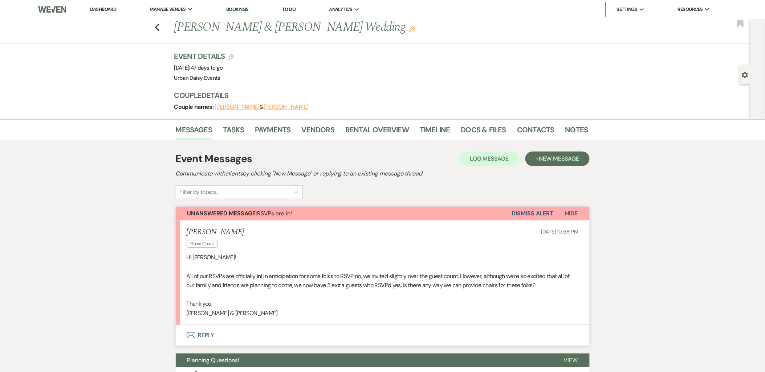
scroll to position [40, 0]
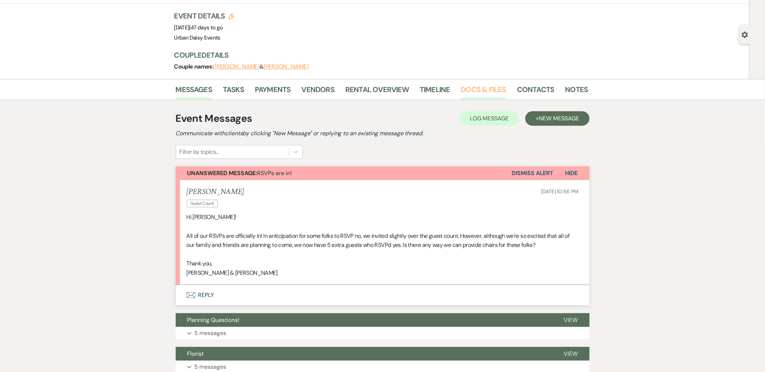
click at [479, 88] on link "Docs & Files" at bounding box center [483, 92] width 45 height 16
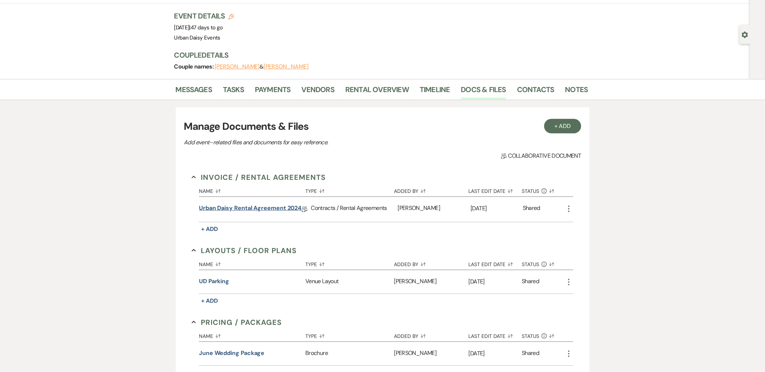
click at [229, 204] on link "Urban Daisy Rental Agreement 2024" at bounding box center [250, 209] width 102 height 11
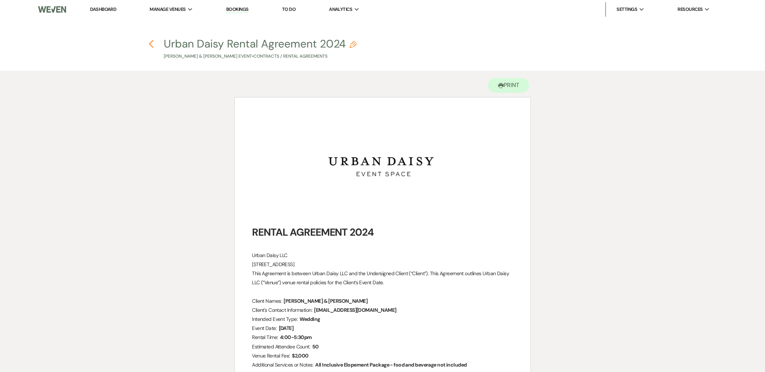
click at [152, 41] on icon "Previous" at bounding box center [150, 44] width 5 height 9
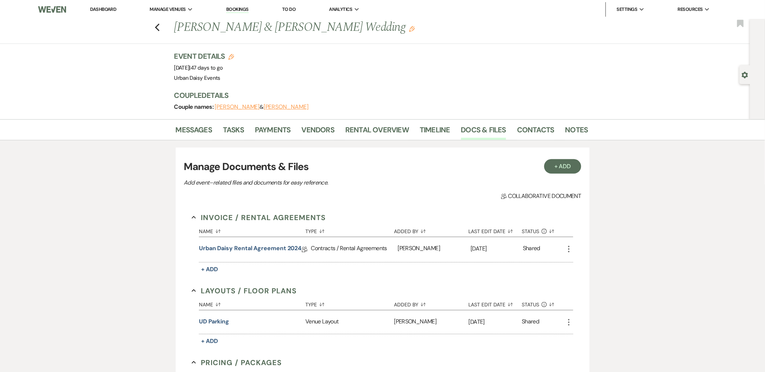
scroll to position [40, 0]
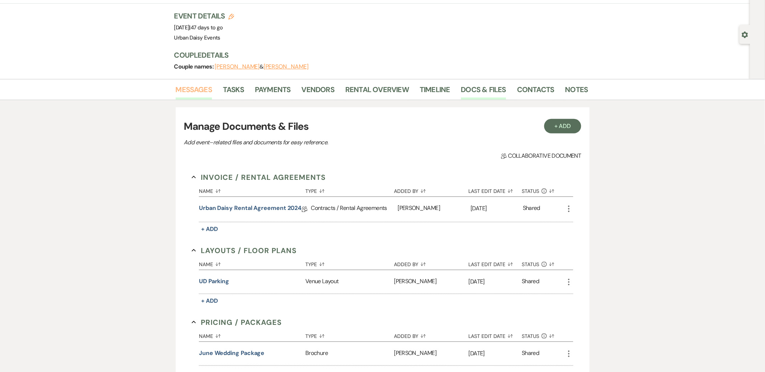
click at [204, 91] on link "Messages" at bounding box center [194, 92] width 37 height 16
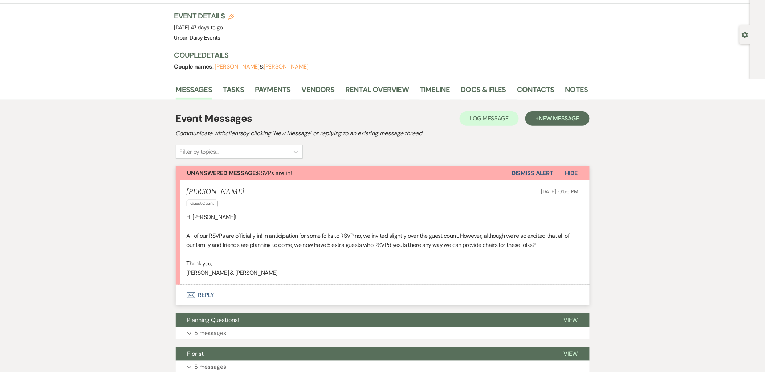
click at [213, 296] on button "Envelope Reply" at bounding box center [383, 295] width 414 height 20
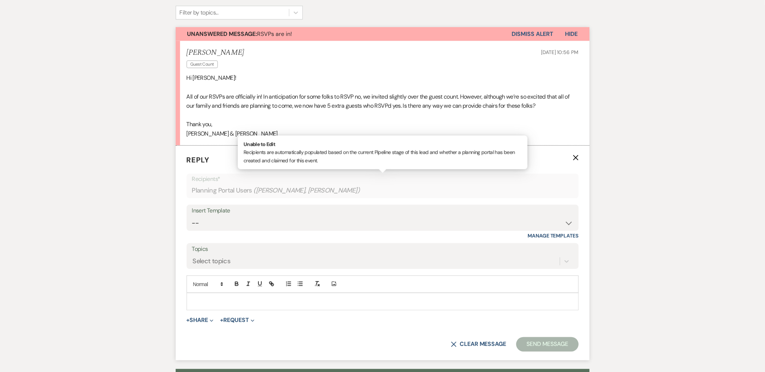
scroll to position [228, 0]
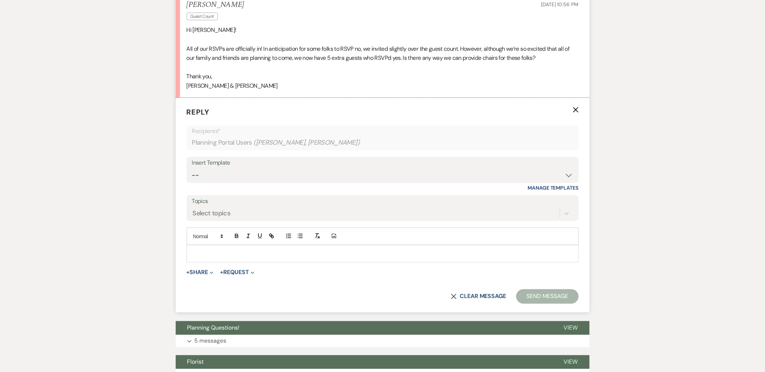
click at [219, 258] on div at bounding box center [382, 254] width 391 height 17
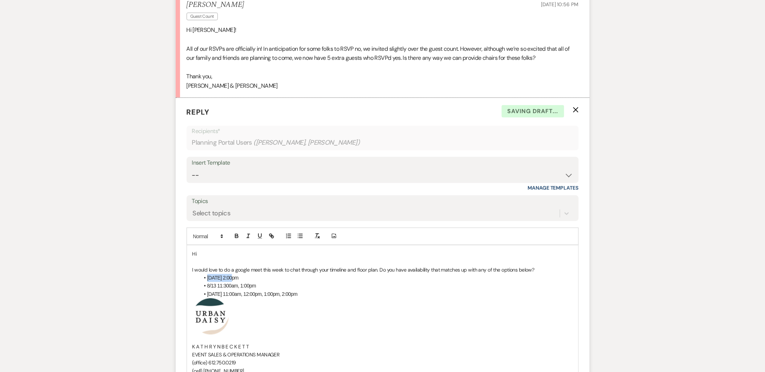
drag, startPoint x: 237, startPoint y: 274, endPoint x: 202, endPoint y: 281, distance: 36.2
click at [202, 281] on li "[DATE] 2:00pm" at bounding box center [386, 278] width 373 height 8
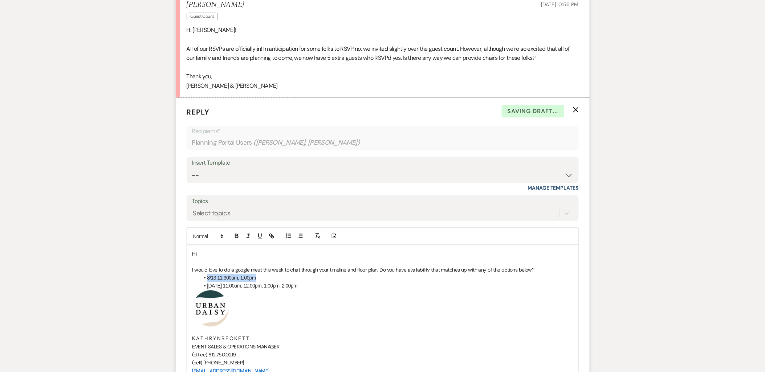
drag, startPoint x: 287, startPoint y: 277, endPoint x: 201, endPoint y: 277, distance: 86.0
click at [201, 277] on li "8/13 11:300am, 1:00pm" at bounding box center [386, 278] width 373 height 8
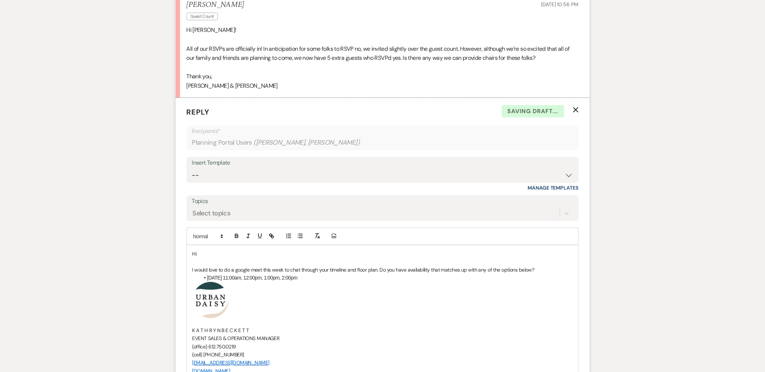
click at [212, 256] on p "Hi" at bounding box center [382, 254] width 380 height 8
drag, startPoint x: 242, startPoint y: 89, endPoint x: 166, endPoint y: 86, distance: 76.6
click at [166, 86] on div "Messages Tasks Payments Vendors Rental Overview Timeline Docs & Files Contacts …" at bounding box center [382, 357] width 765 height 931
copy p "[PERSON_NAME] & [PERSON_NAME]"
click at [232, 254] on p "Hi" at bounding box center [382, 254] width 380 height 8
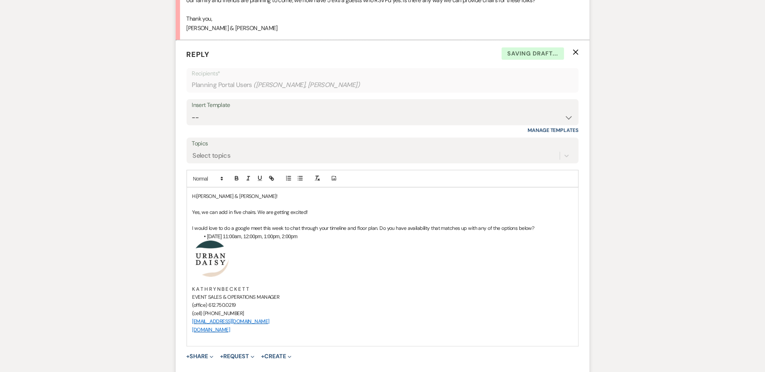
scroll to position [389, 0]
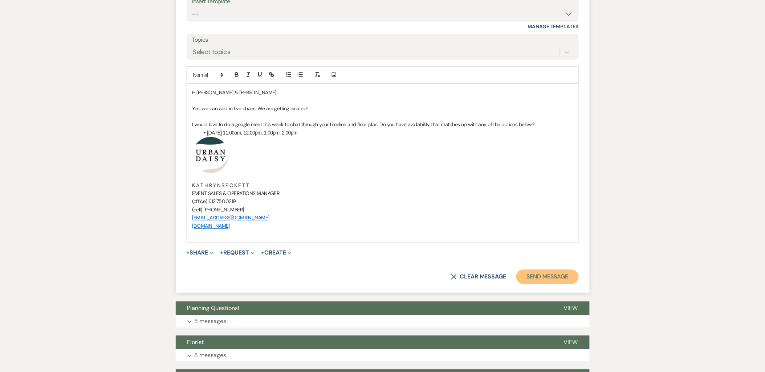
click at [557, 275] on button "Send Message" at bounding box center [547, 277] width 62 height 15
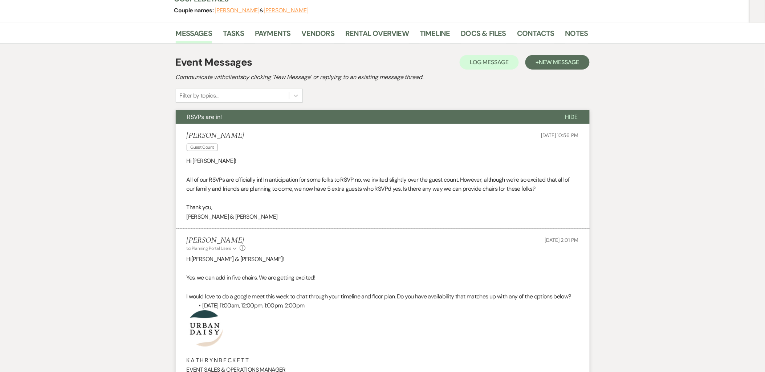
scroll to position [0, 0]
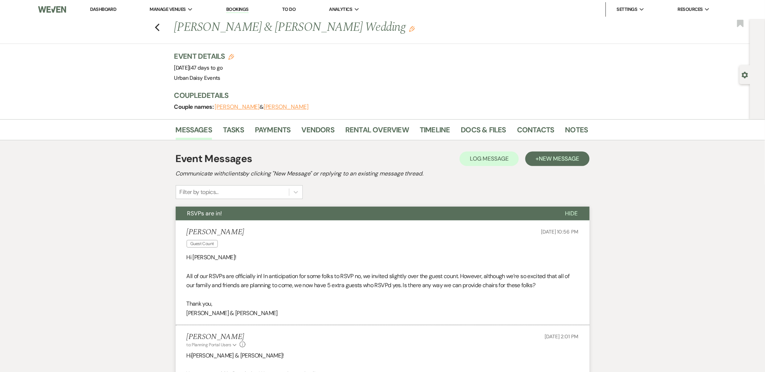
click at [101, 10] on link "Dashboard" at bounding box center [103, 9] width 26 height 6
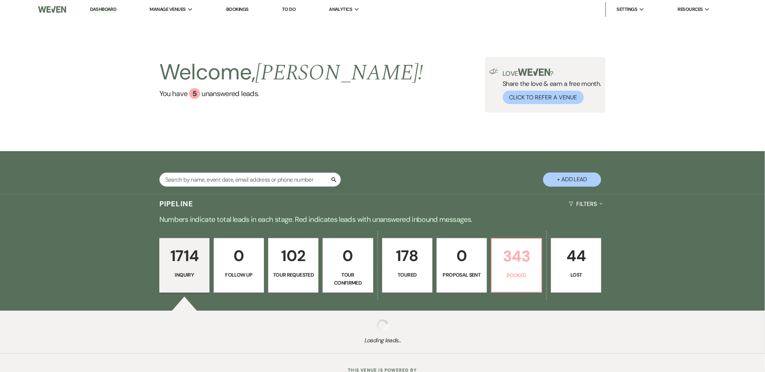
click at [531, 258] on p "343" at bounding box center [516, 256] width 41 height 24
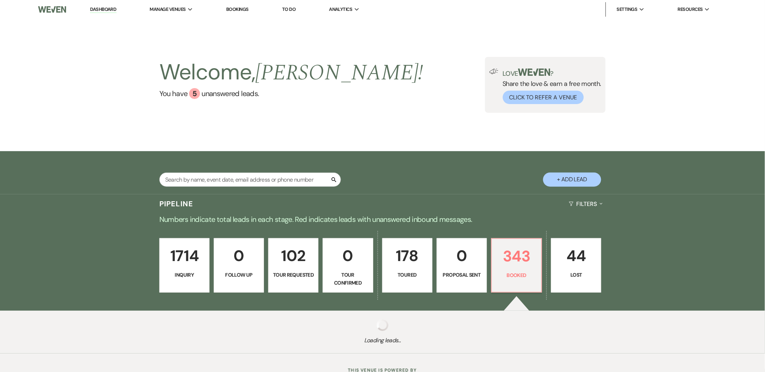
scroll to position [28, 0]
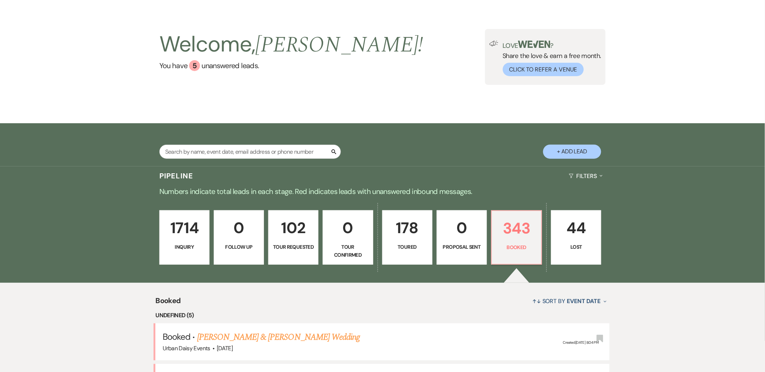
click at [231, 331] on link "Sarah Holum & Brian Hurley's Wedding" at bounding box center [278, 337] width 163 height 13
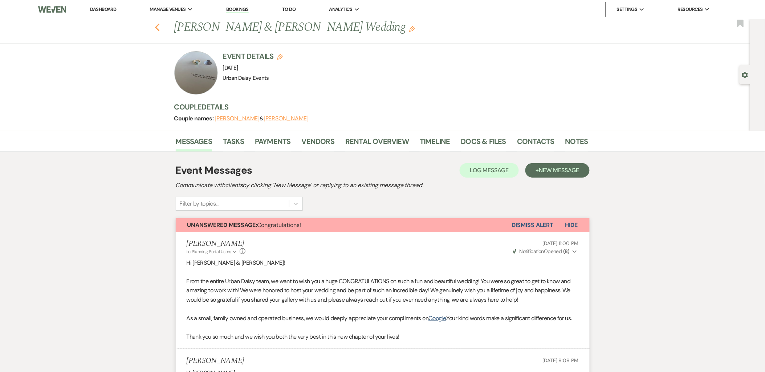
click at [159, 29] on use "button" at bounding box center [157, 28] width 5 height 8
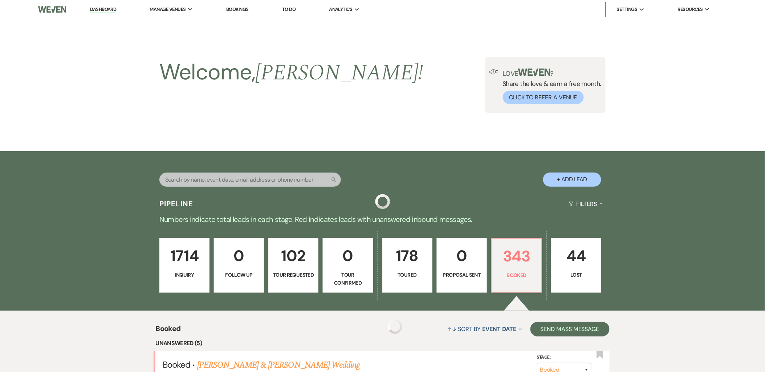
scroll to position [149, 0]
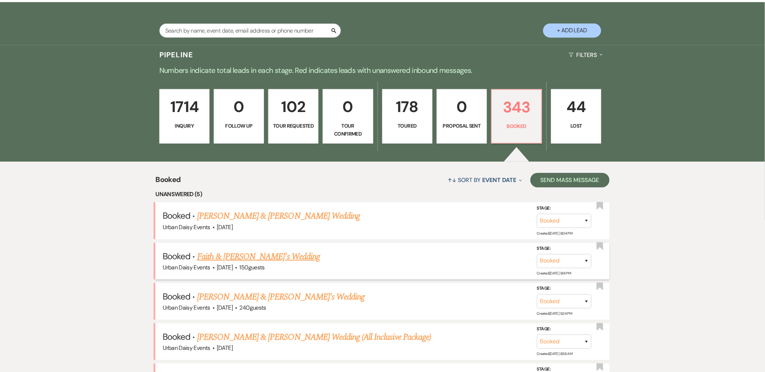
click at [248, 254] on link "Faith & [PERSON_NAME]'s Wedding" at bounding box center [258, 256] width 123 height 13
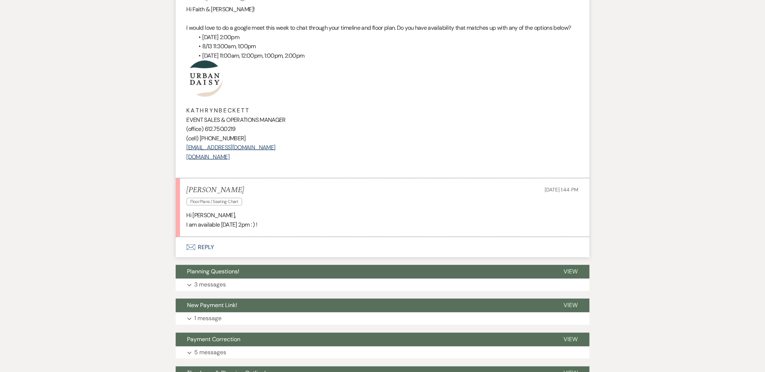
click at [195, 251] on button "Envelope Reply" at bounding box center [383, 247] width 414 height 20
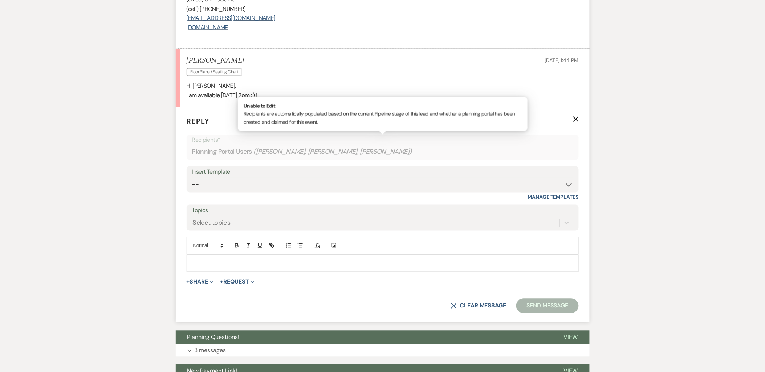
scroll to position [400, 0]
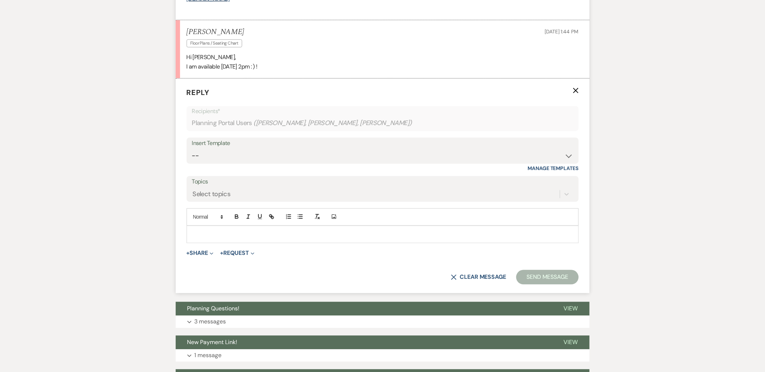
click at [200, 239] on div at bounding box center [382, 234] width 391 height 17
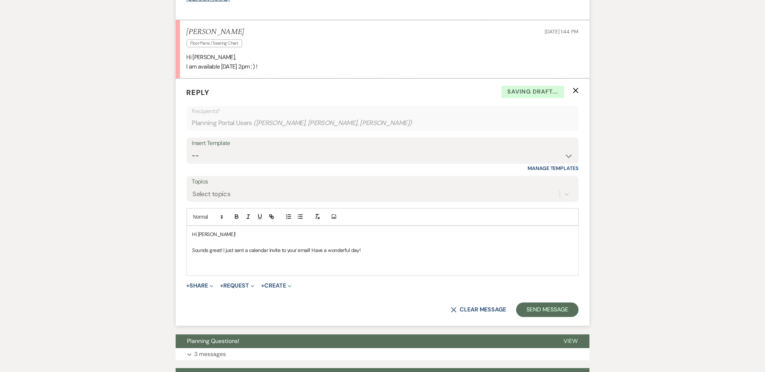
scroll to position [279, 0]
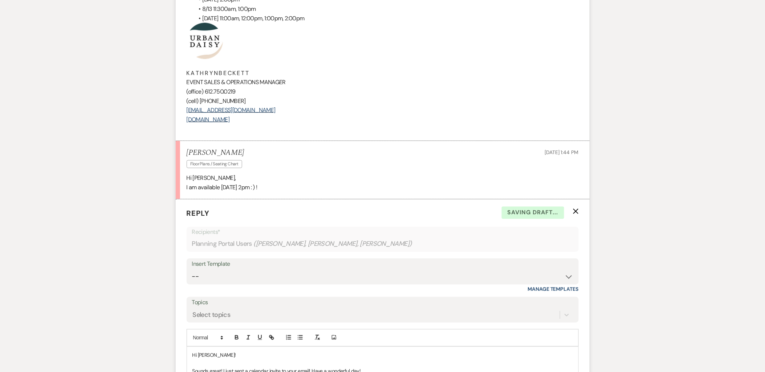
drag, startPoint x: 270, startPoint y: 122, endPoint x: 172, endPoint y: 45, distance: 124.1
click at [172, 45] on div "Messages Tasks Payments Vendors Rental Overview Timeline Docs & Files Contacts …" at bounding box center [382, 318] width 765 height 957
copy div "K A T H R Y N B E C K E T T EVENT SALES & OPERATIONS MANAGER (office) 612.750.0…"
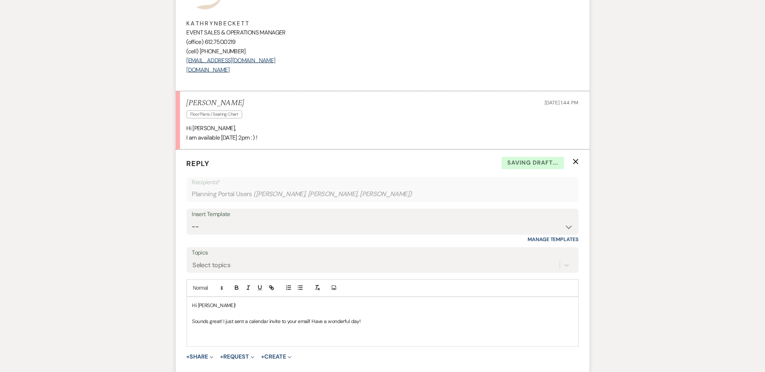
scroll to position [400, 0]
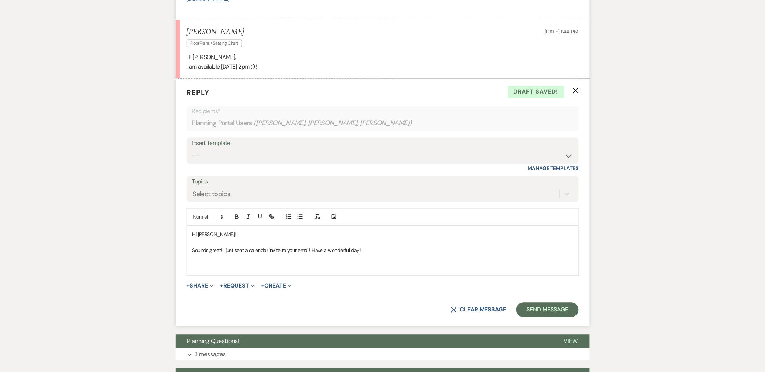
click at [236, 263] on p at bounding box center [382, 259] width 380 height 8
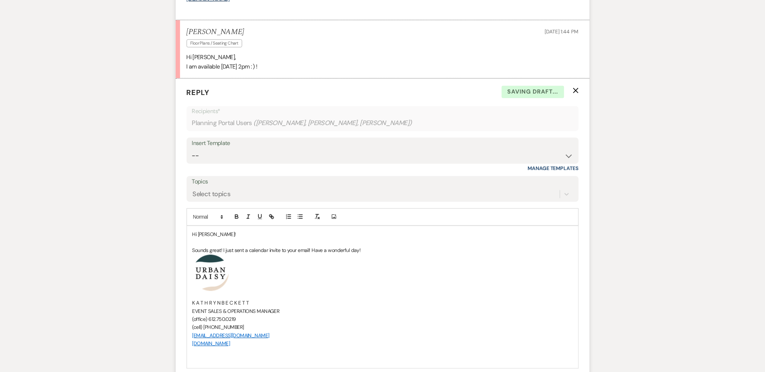
scroll to position [521, 0]
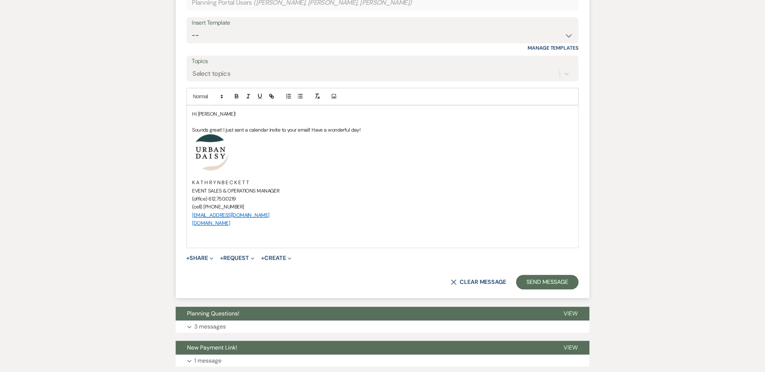
click at [524, 290] on form "Reply X Saving draft... Recipients* Planning Portal Users ( Faith Hodge, Amy Ho…" at bounding box center [383, 128] width 414 height 340
click at [524, 283] on button "Send Message" at bounding box center [547, 282] width 62 height 15
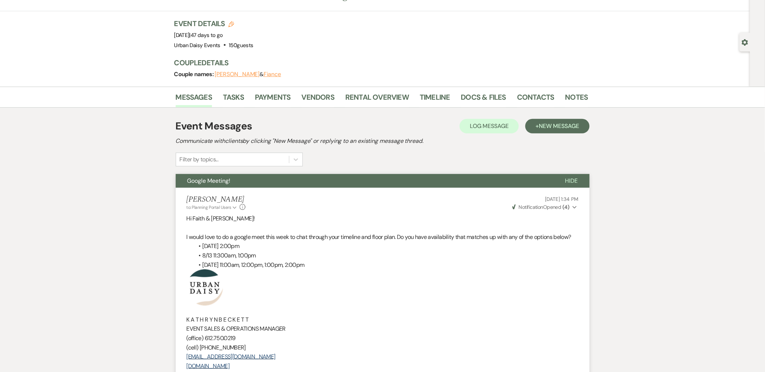
scroll to position [0, 0]
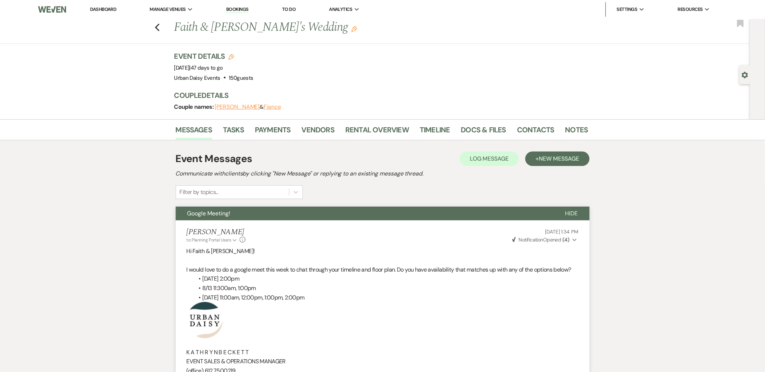
click at [115, 7] on link "Dashboard" at bounding box center [103, 9] width 26 height 6
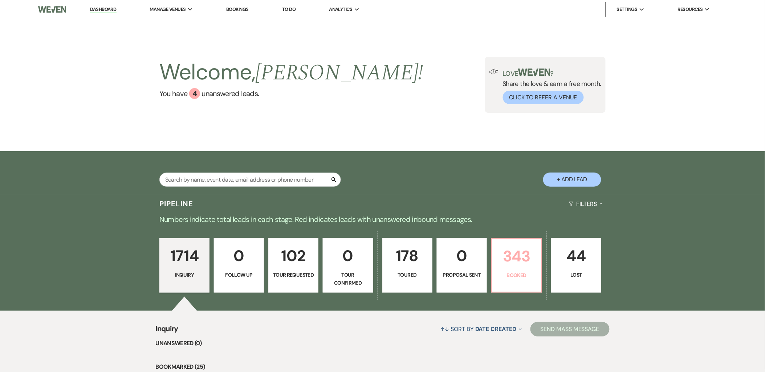
click at [522, 280] on link "343 Booked" at bounding box center [516, 265] width 51 height 54
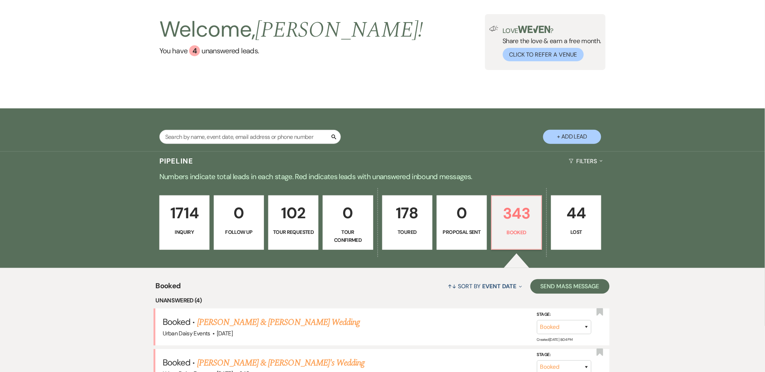
scroll to position [161, 0]
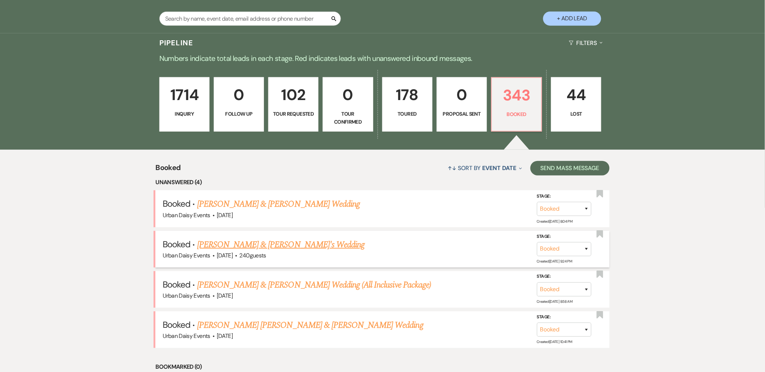
click at [223, 241] on link "[PERSON_NAME] & [PERSON_NAME]'s Wedding" at bounding box center [281, 244] width 168 height 13
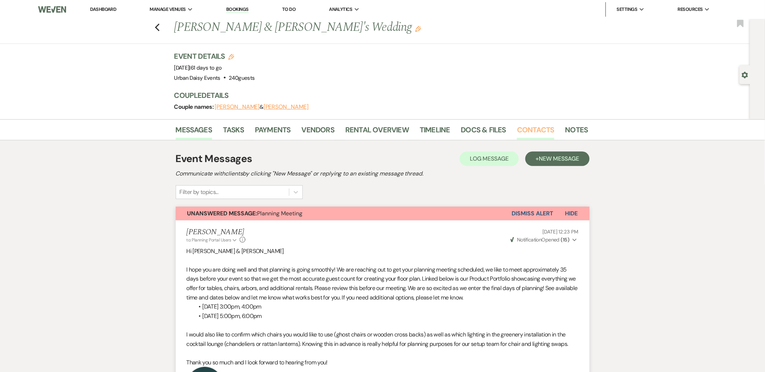
click at [534, 128] on link "Contacts" at bounding box center [535, 132] width 37 height 16
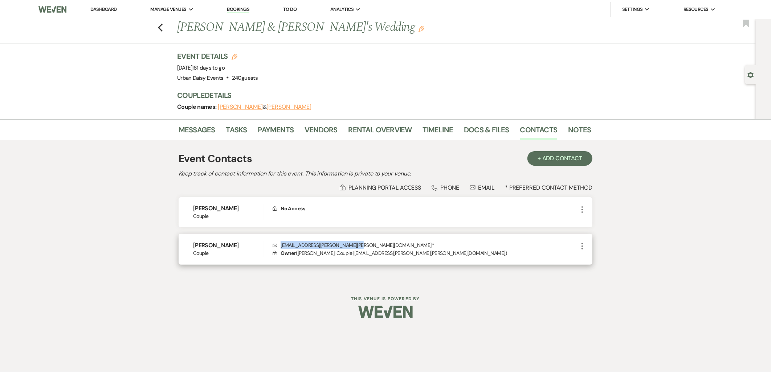
drag, startPoint x: 357, startPoint y: 245, endPoint x: 276, endPoint y: 248, distance: 81.0
click at [276, 248] on p "Envelope blake.marissa.sweeney@gmail.com *" at bounding box center [425, 245] width 305 height 8
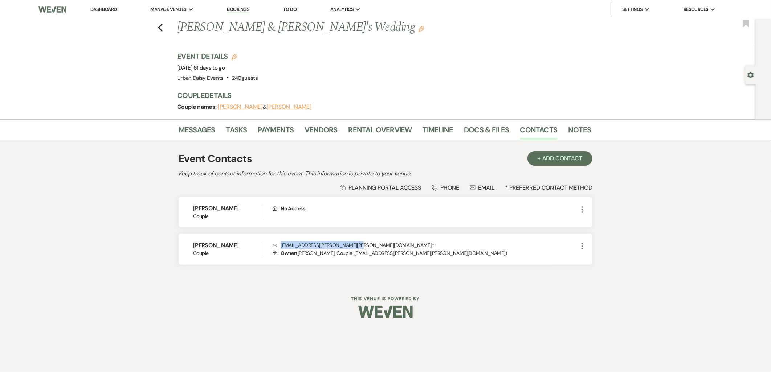
copy p "blake.marissa.sweeney@gmail.com"
click at [200, 124] on link "Messages" at bounding box center [197, 132] width 37 height 16
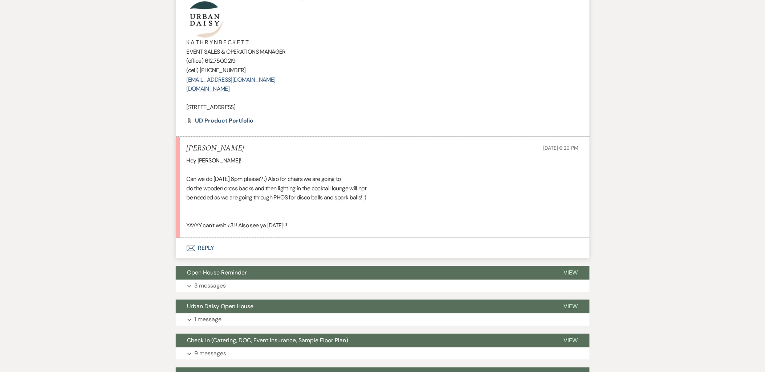
scroll to position [363, 0]
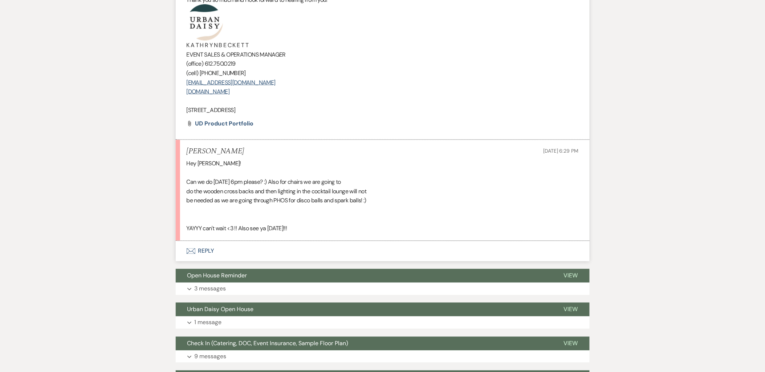
click at [193, 254] on button "Envelope Reply" at bounding box center [383, 251] width 414 height 20
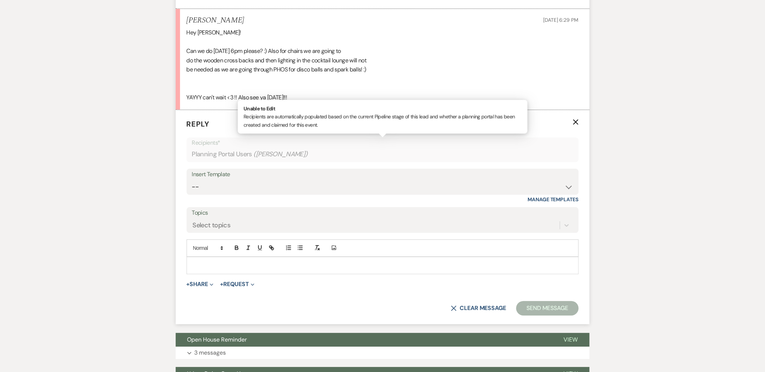
scroll to position [526, 0]
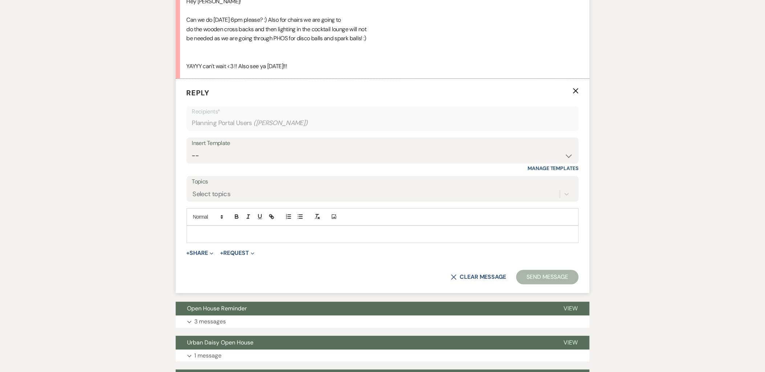
click at [213, 230] on p at bounding box center [382, 234] width 380 height 8
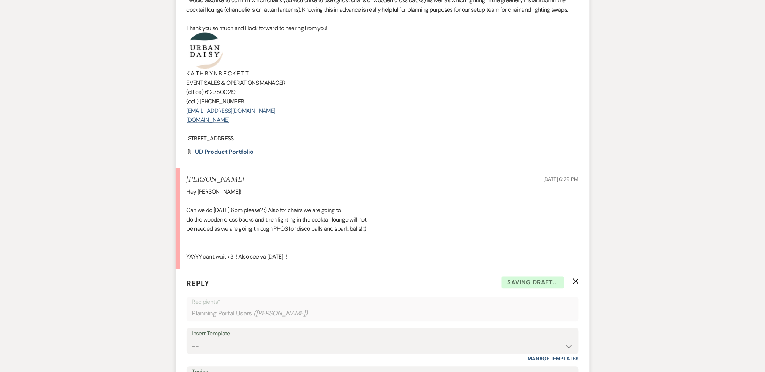
scroll to position [324, 0]
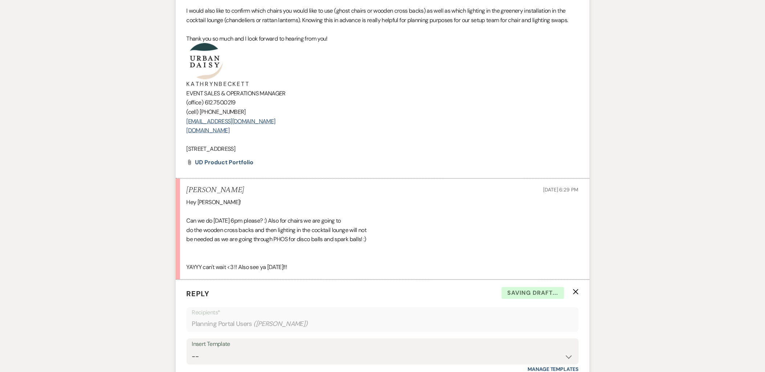
drag, startPoint x: 295, startPoint y: 152, endPoint x: 171, endPoint y: 48, distance: 163.1
click at [171, 48] on div "Messages Tasks Payments Vendors Rental Overview Timeline Docs & Files Contacts …" at bounding box center [382, 365] width 765 height 1140
copy div "K A T H R Y N B E C K E T T EVENT SALES & OPERATIONS MANAGER (office) 612.750.0…"
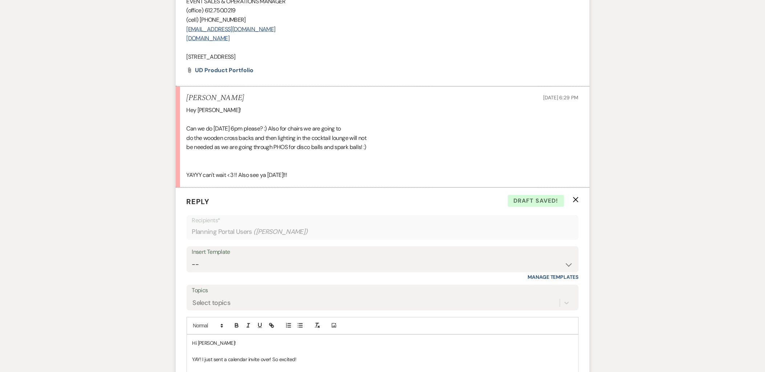
scroll to position [485, 0]
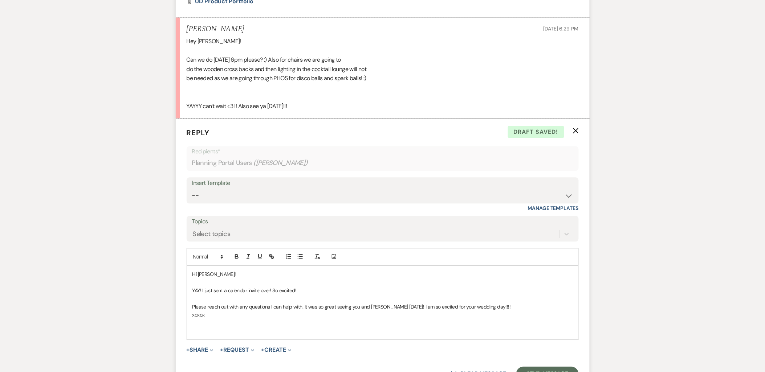
click at [238, 326] on p at bounding box center [382, 323] width 380 height 8
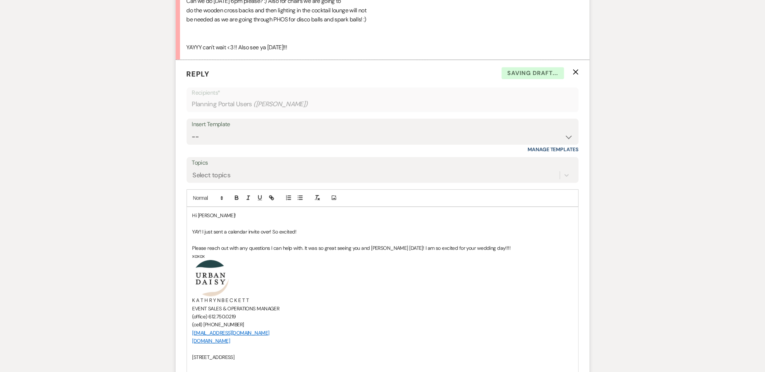
scroll to position [647, 0]
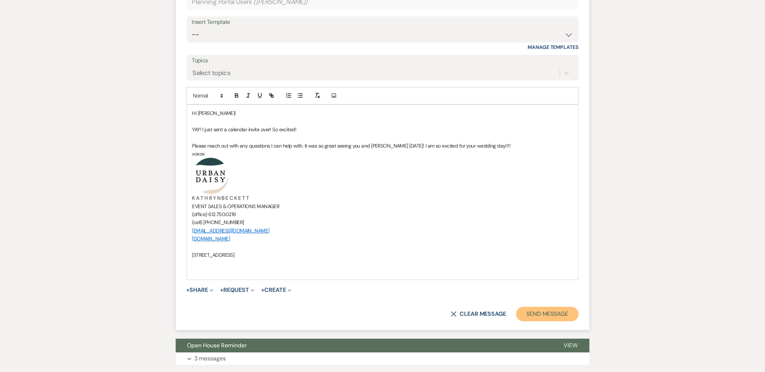
click at [552, 312] on button "Send Message" at bounding box center [547, 314] width 62 height 15
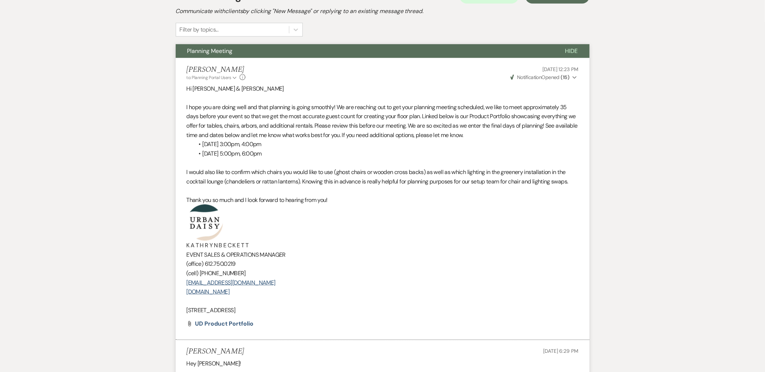
scroll to position [0, 0]
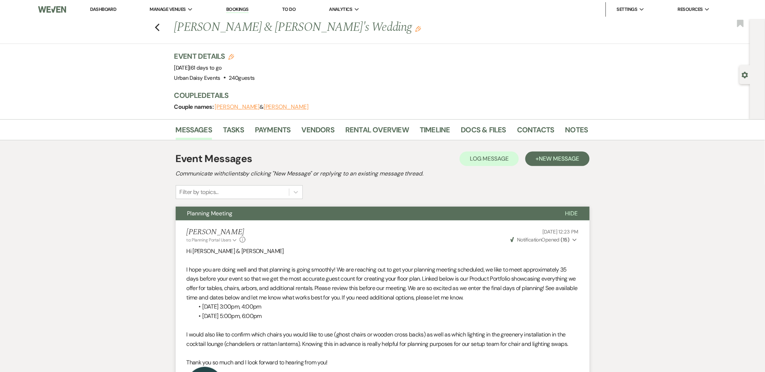
click at [103, 9] on link "Dashboard" at bounding box center [103, 9] width 26 height 6
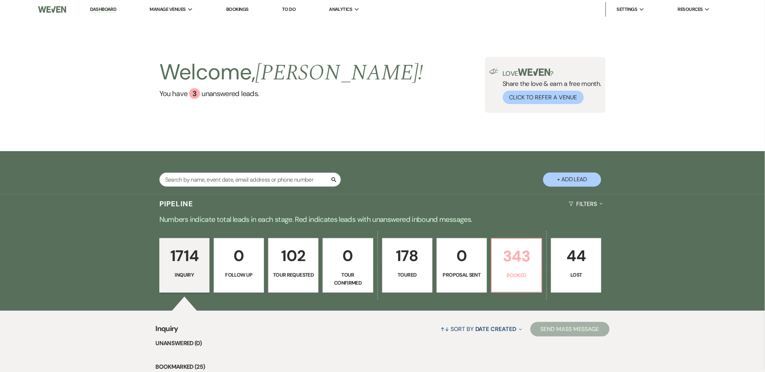
click at [507, 277] on p "Booked" at bounding box center [516, 275] width 41 height 8
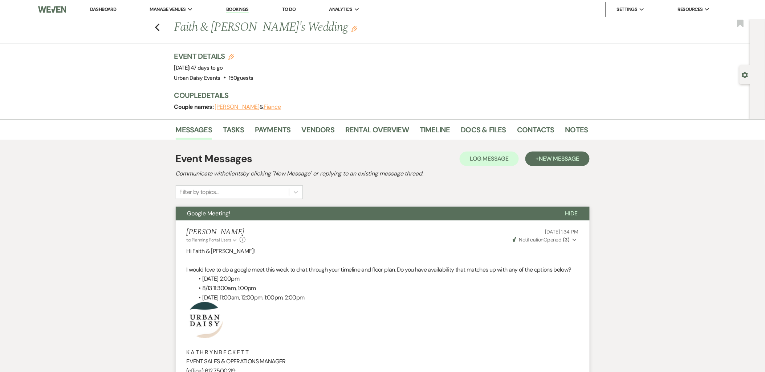
click at [101, 5] on li "Dashboard" at bounding box center [102, 9] width 33 height 15
click at [101, 12] on link "Dashboard" at bounding box center [103, 9] width 26 height 6
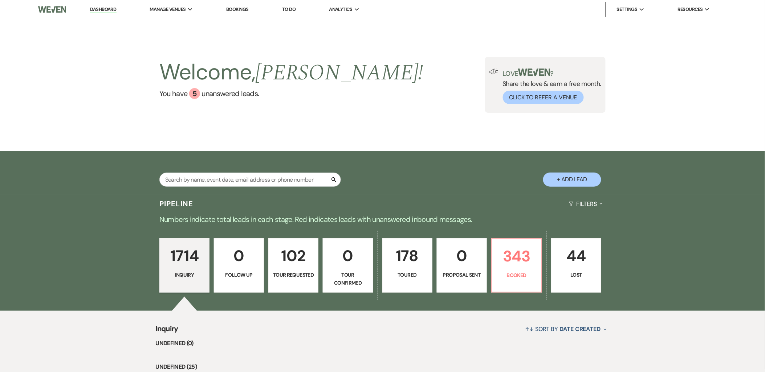
click at [102, 11] on link "Dashboard" at bounding box center [103, 9] width 26 height 7
click at [100, 3] on li "Dashboard" at bounding box center [102, 9] width 33 height 15
click at [103, 8] on link "Dashboard" at bounding box center [103, 9] width 26 height 7
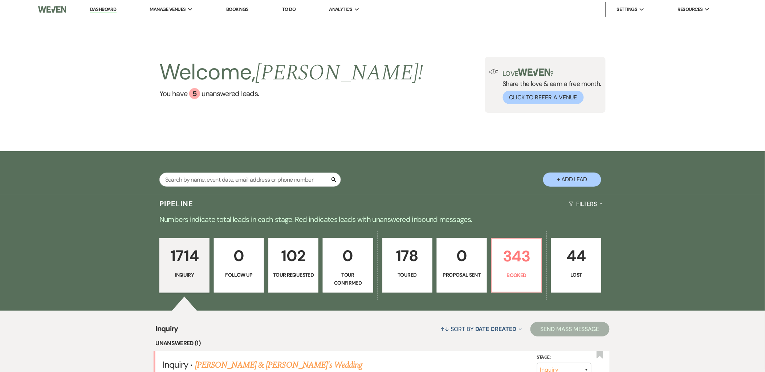
click at [233, 49] on div "Welcome, [PERSON_NAME] ! You have 5 unanswered lead s . Love ? Share the love &…" at bounding box center [382, 85] width 765 height 132
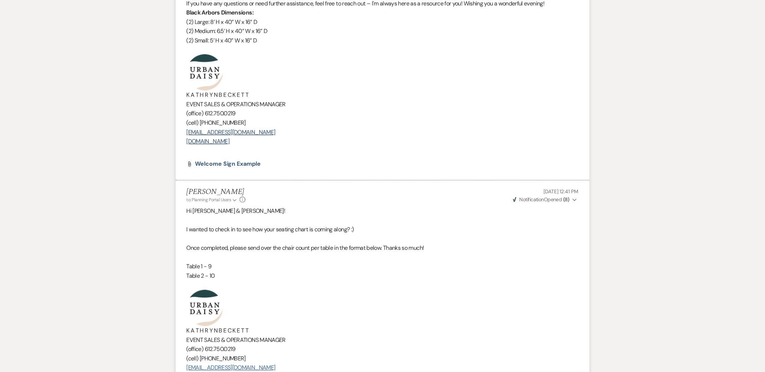
scroll to position [1492, 0]
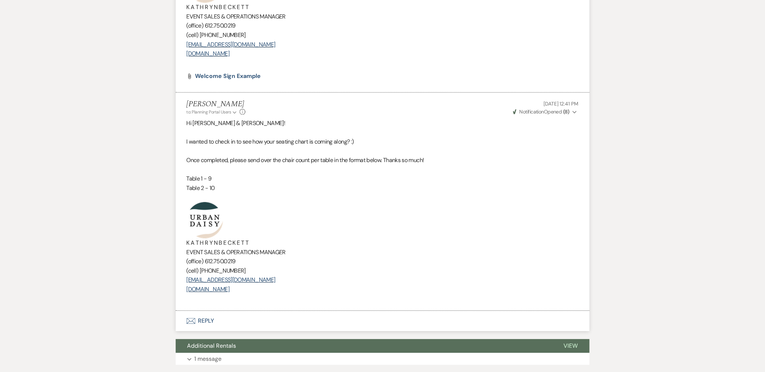
click at [183, 158] on li "[PERSON_NAME] to: Planning Portal Users Expand Info [DATE] 12:41 PM Weven Check…" at bounding box center [383, 202] width 414 height 218
click at [195, 318] on button "Envelope Reply" at bounding box center [383, 321] width 414 height 20
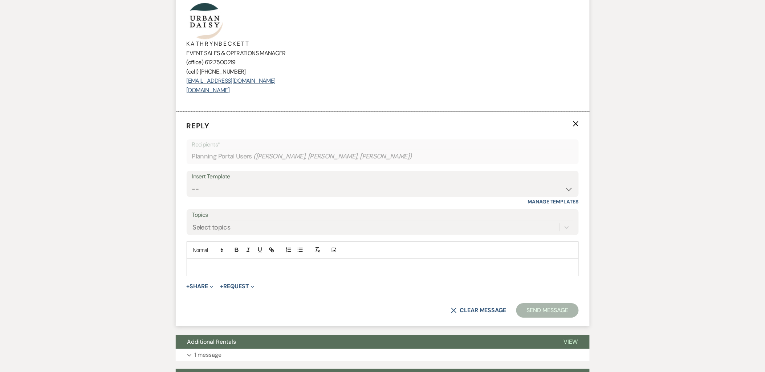
scroll to position [1692, 0]
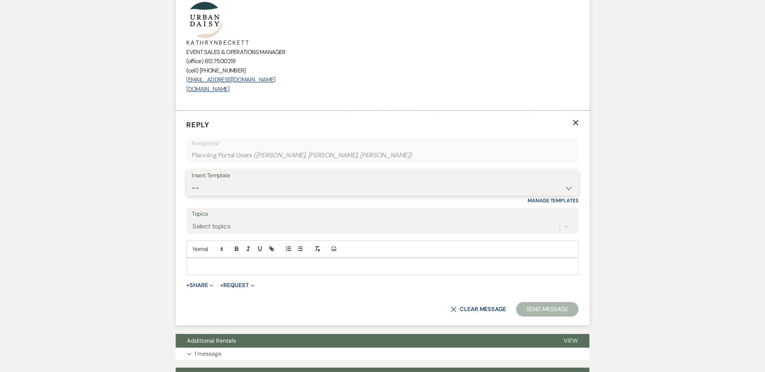
click at [217, 190] on select "-- Payment Past Due Rental Agreement and First Payment Urban Daisy Initial Resp…" at bounding box center [382, 188] width 381 height 14
select select "5644"
click at [192, 181] on select "-- Payment Past Due Rental Agreement and First Payment Urban Daisy Initial Resp…" at bounding box center [382, 188] width 381 height 14
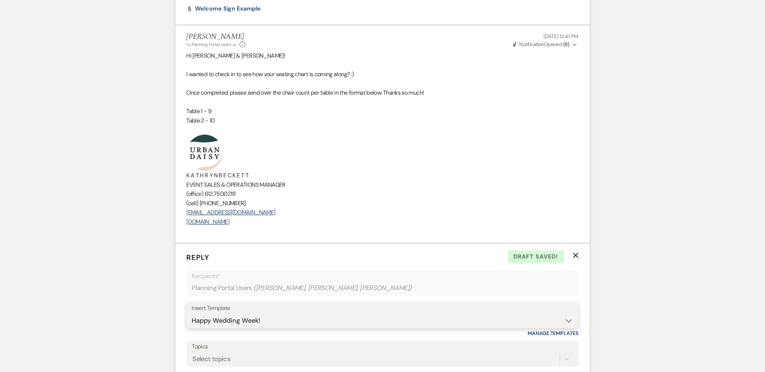
scroll to position [1531, 0]
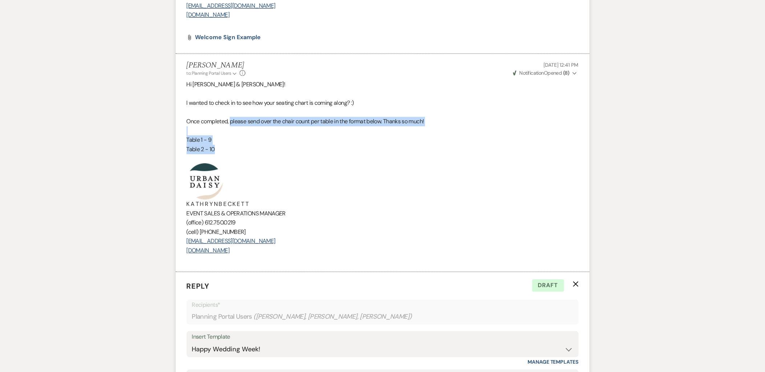
drag, startPoint x: 247, startPoint y: 151, endPoint x: 232, endPoint y: 117, distance: 36.4
click at [232, 117] on div "Hi [PERSON_NAME] & [PERSON_NAME]! I wanted to check in to see how your seating …" at bounding box center [383, 172] width 392 height 185
copy div "please send over the chair count per table in the format below. Thanks so much!…"
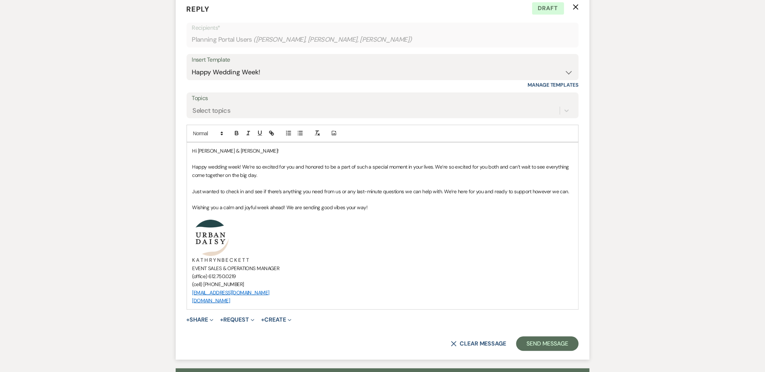
scroll to position [1813, 0]
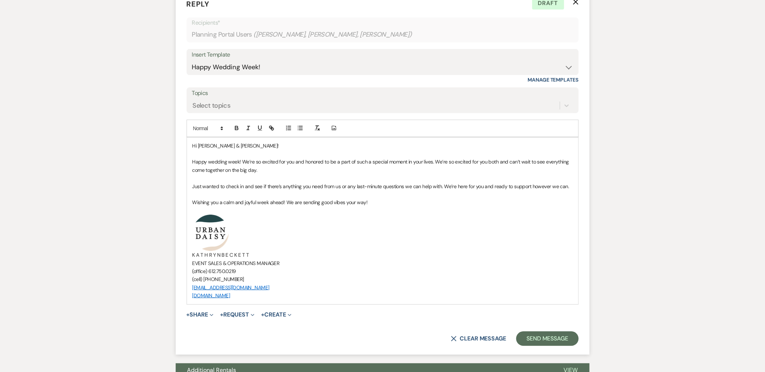
click at [574, 187] on div "Hi [PERSON_NAME] & [PERSON_NAME]! Happy wedding week! We’re so excited for you …" at bounding box center [382, 221] width 391 height 167
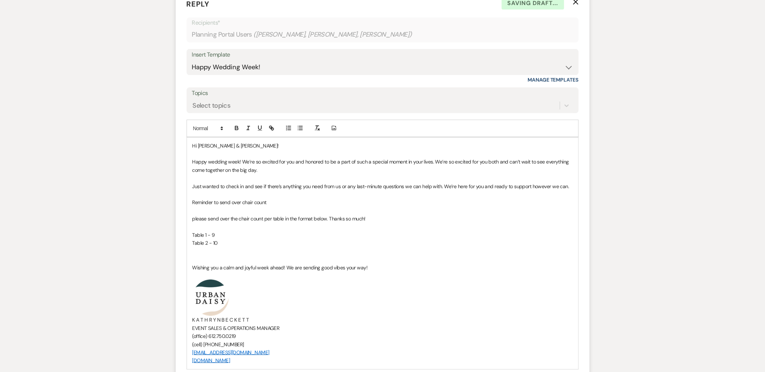
click at [375, 220] on p "please send over the chair count per table in the format below. Thanks so much!" at bounding box center [382, 219] width 380 height 8
drag, startPoint x: 238, startPoint y: 219, endPoint x: 183, endPoint y: 218, distance: 55.2
click at [183, 218] on form "Reply X Draft saved! Recipients* Planning Portal Users ( [PERSON_NAME], [PERSON…" at bounding box center [383, 205] width 414 height 430
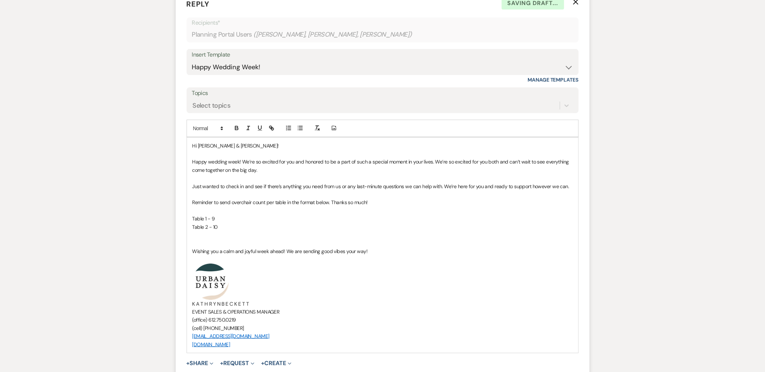
click at [192, 211] on div "Hi [PERSON_NAME] & [PERSON_NAME]! Happy wedding week! We’re so excited for you …" at bounding box center [382, 246] width 391 height 216
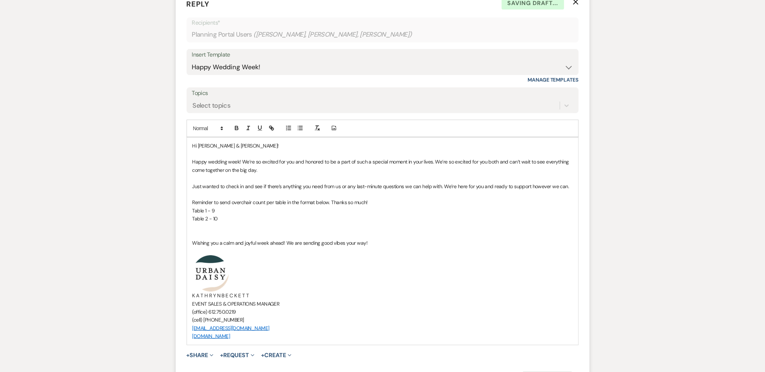
click at [197, 238] on p at bounding box center [382, 235] width 380 height 8
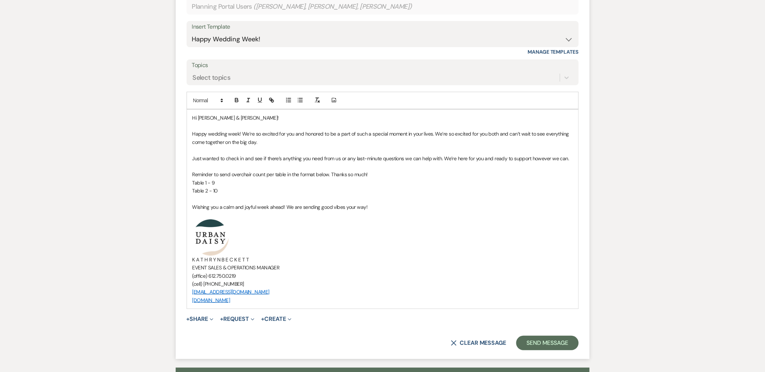
scroll to position [1854, 0]
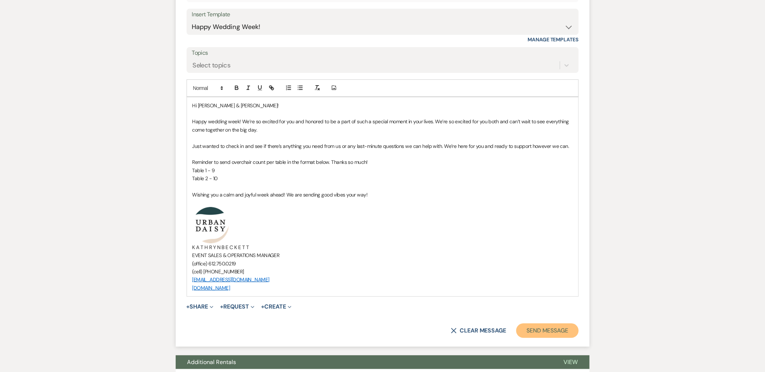
click at [539, 332] on button "Send Message" at bounding box center [547, 331] width 62 height 15
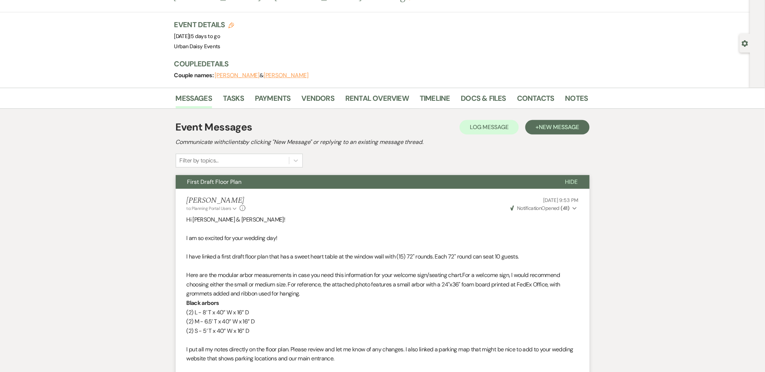
scroll to position [0, 0]
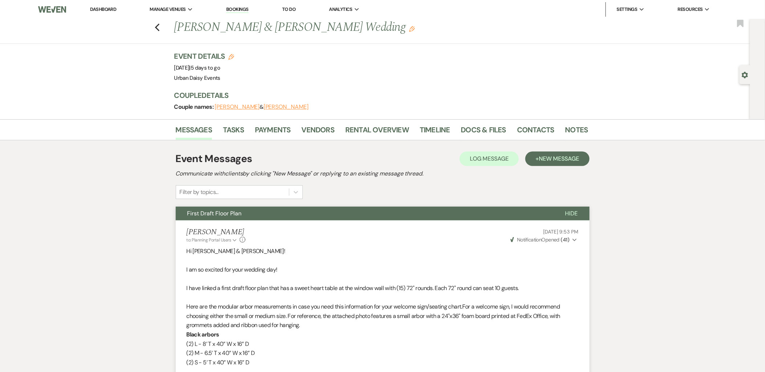
click at [94, 9] on link "Dashboard" at bounding box center [103, 9] width 26 height 6
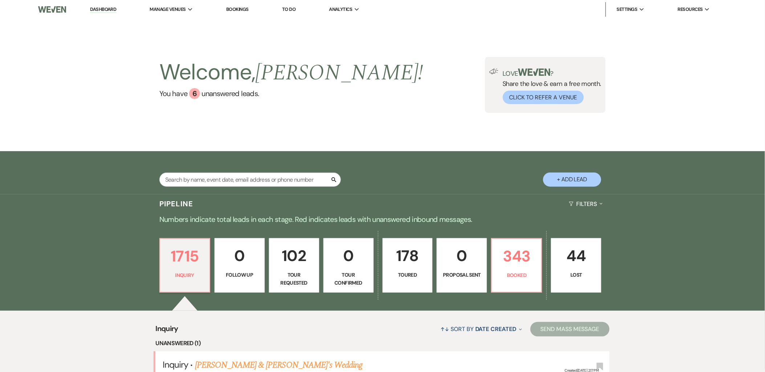
click at [230, 211] on div "Pipeline Filters Expand" at bounding box center [382, 204] width 523 height 19
click at [242, 242] on link "0 Follow Up" at bounding box center [240, 265] width 50 height 54
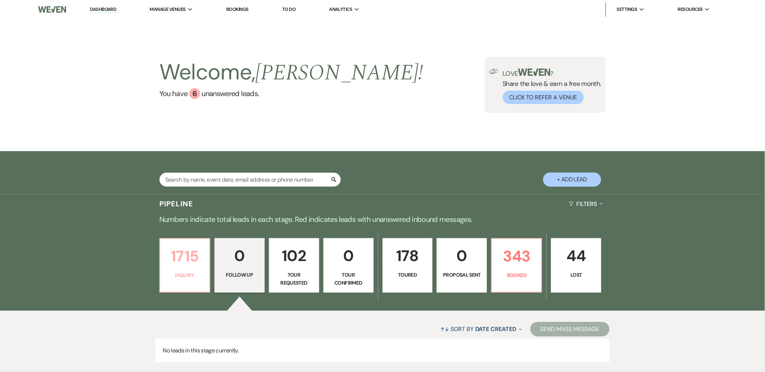
click at [208, 267] on link "1715 Inquiry" at bounding box center [184, 265] width 51 height 54
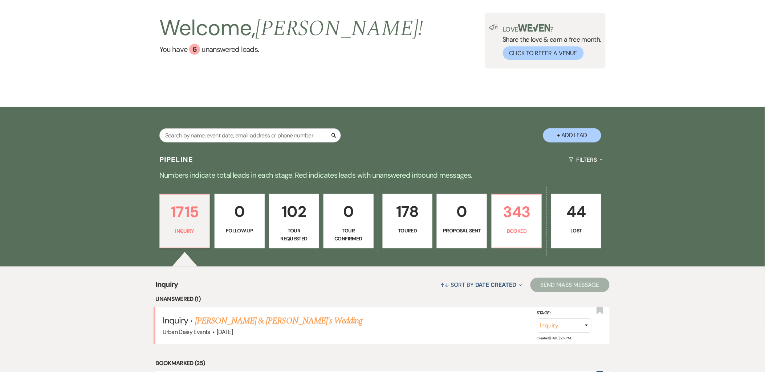
scroll to position [81, 0]
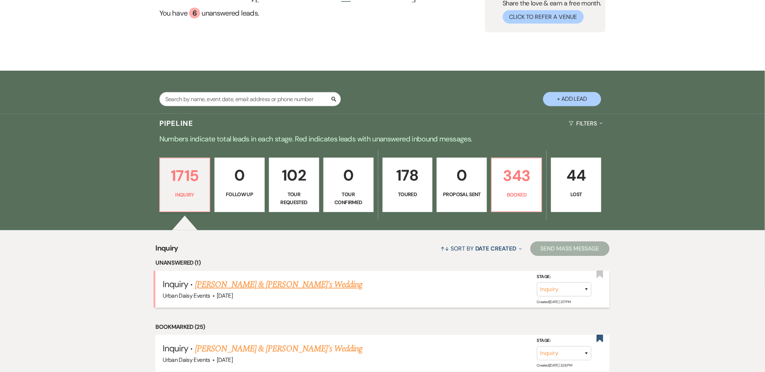
click at [219, 286] on link "[PERSON_NAME] & [PERSON_NAME]'s Wedding" at bounding box center [279, 284] width 168 height 13
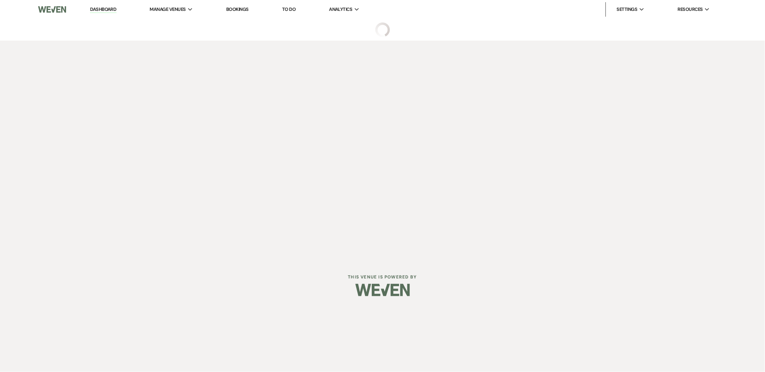
select select "5"
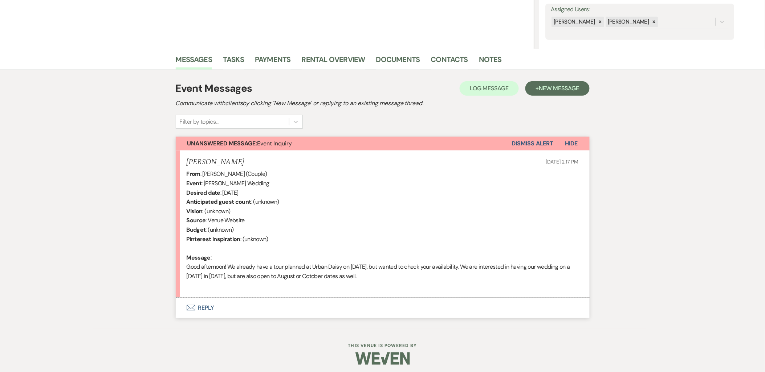
scroll to position [136, 0]
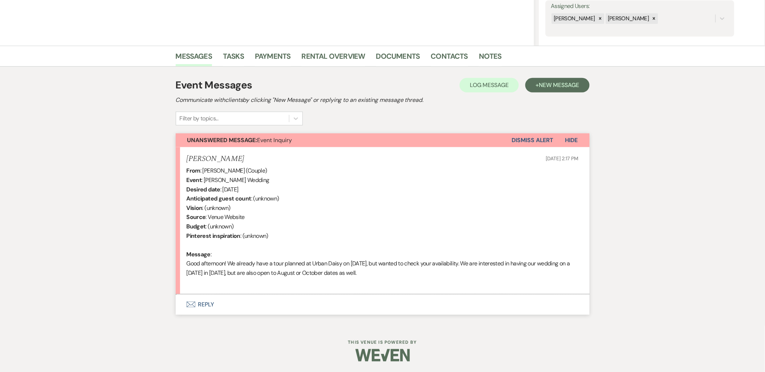
click at [202, 309] on button "Envelope Reply" at bounding box center [383, 305] width 414 height 20
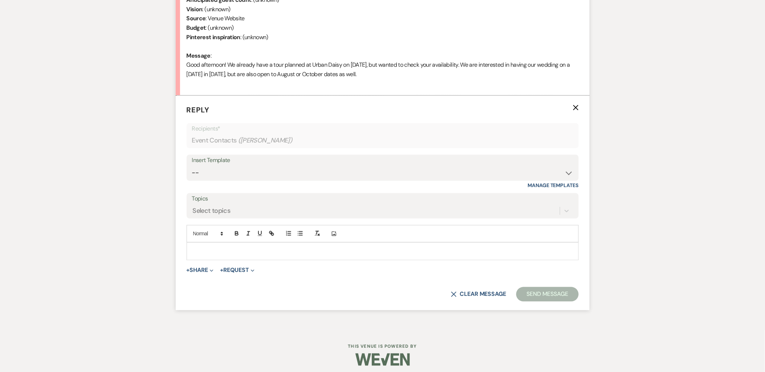
scroll to position [340, 0]
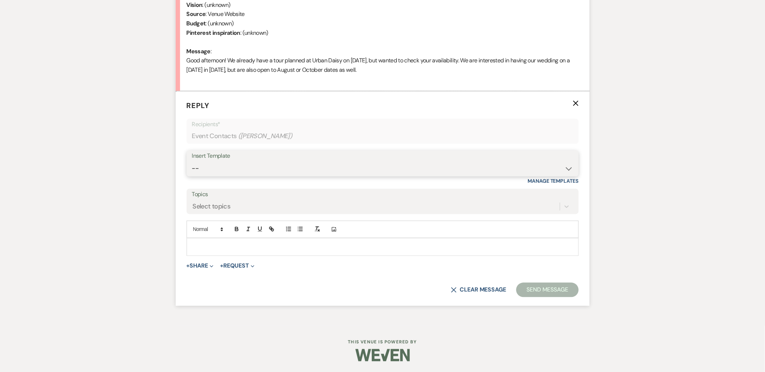
click at [199, 171] on select "-- Payment Past Due Rental Agreement and First Payment Urban Daisy Initial Resp…" at bounding box center [382, 169] width 381 height 14
select select "1243"
click at [192, 162] on select "-- Payment Past Due Rental Agreement and First Payment Urban Daisy Initial Resp…" at bounding box center [382, 169] width 381 height 14
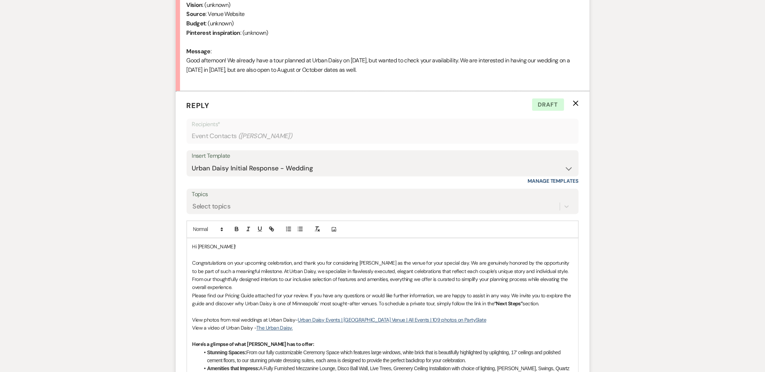
drag, startPoint x: 377, startPoint y: 303, endPoint x: 559, endPoint y: 302, distance: 181.5
click at [559, 302] on p "Please find our Pricing Guide attached for your review. If you have any questio…" at bounding box center [382, 300] width 380 height 16
click at [193, 297] on p "Please find our Pricing Guide attached for your review. If you have any questio…" at bounding box center [382, 300] width 380 height 16
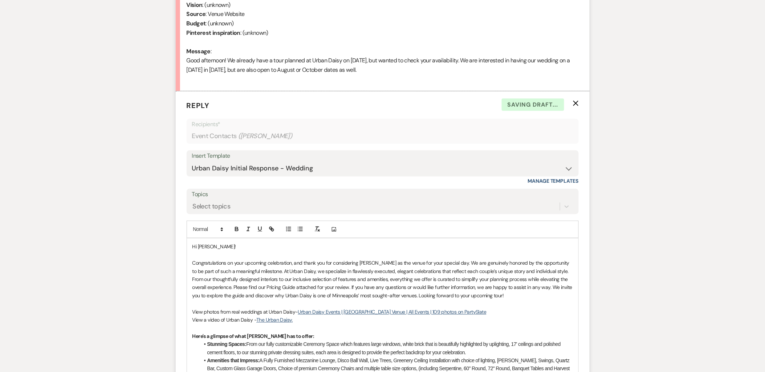
click at [514, 301] on p at bounding box center [382, 304] width 380 height 8
click at [509, 298] on p "Congratulations on your upcoming celebration, and thank you for considering Urb…" at bounding box center [382, 280] width 380 height 41
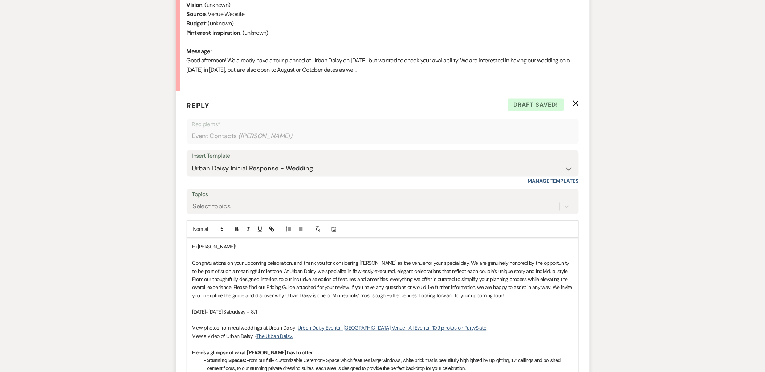
click at [285, 311] on p "August-October 2026 Satrudasy - 8/1," at bounding box center [382, 313] width 380 height 8
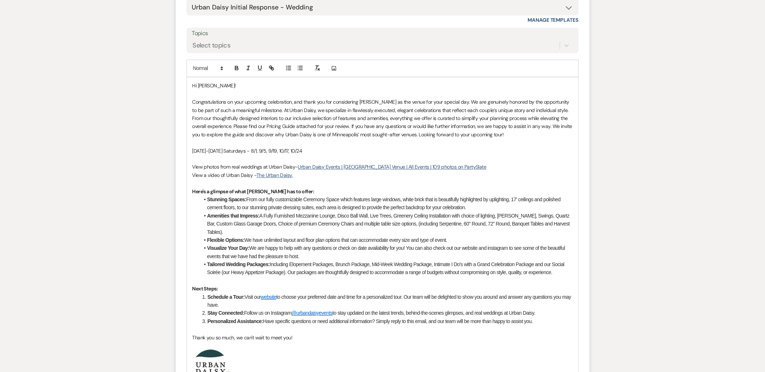
scroll to position [662, 0]
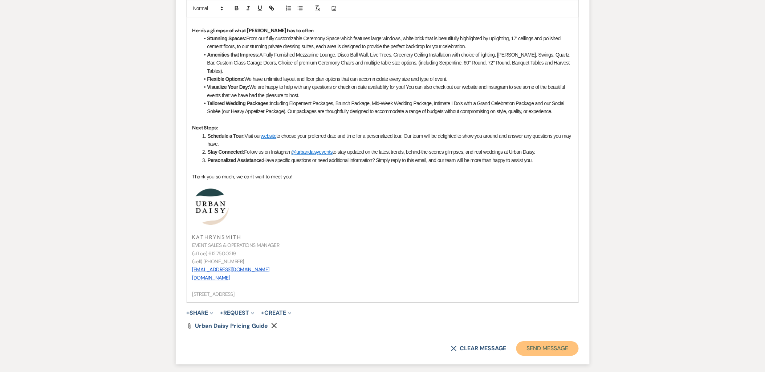
click at [565, 348] on button "Send Message" at bounding box center [547, 349] width 62 height 15
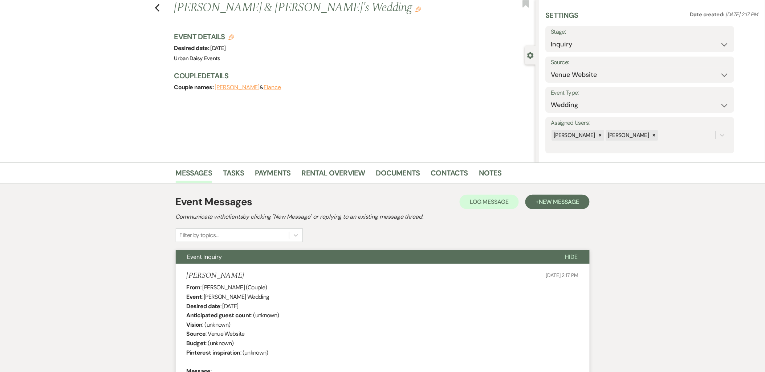
scroll to position [0, 0]
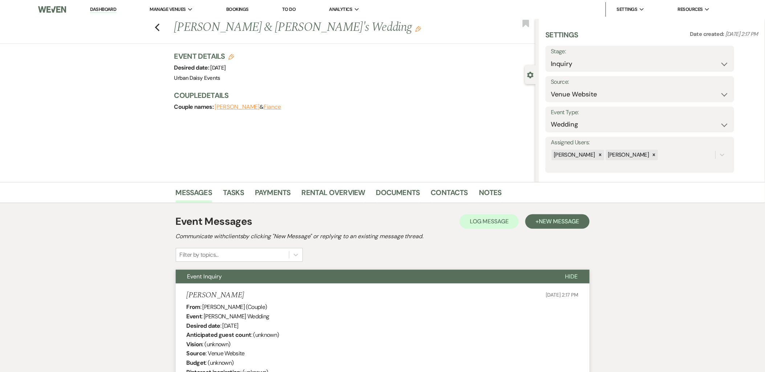
click at [95, 10] on link "Dashboard" at bounding box center [103, 9] width 26 height 7
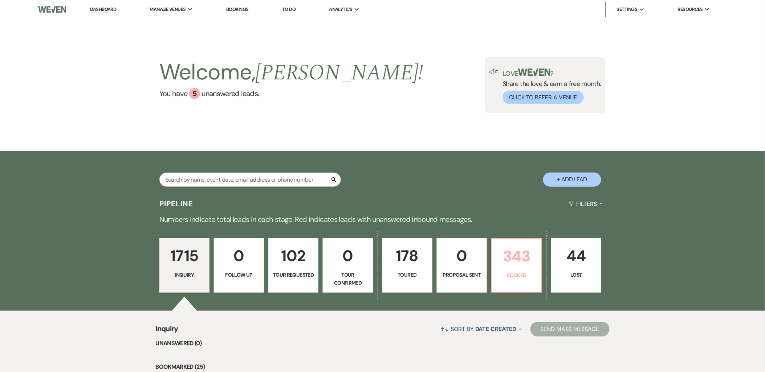
click at [502, 258] on p "343" at bounding box center [516, 256] width 41 height 24
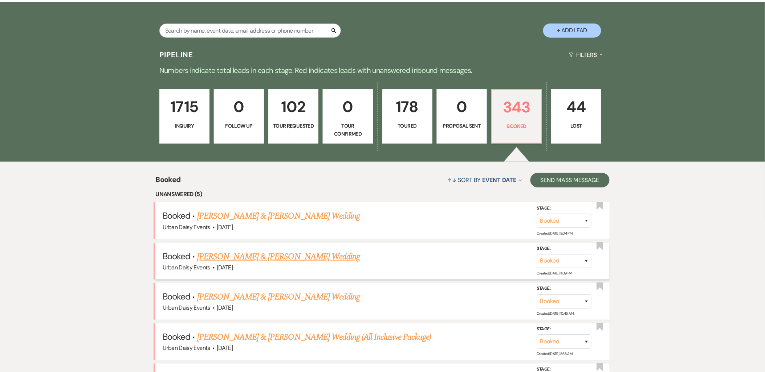
scroll to position [189, 0]
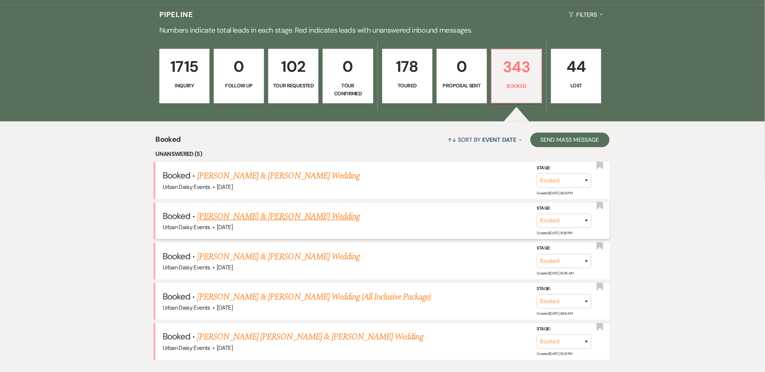
click at [242, 233] on li "Booked · Sarah & Graham Sauer's Wedding Urban Daisy Events · Sep 27, 2025 Stage…" at bounding box center [382, 221] width 454 height 37
click at [238, 220] on link "Sarah & Graham Sauer's Wedding" at bounding box center [278, 216] width 163 height 13
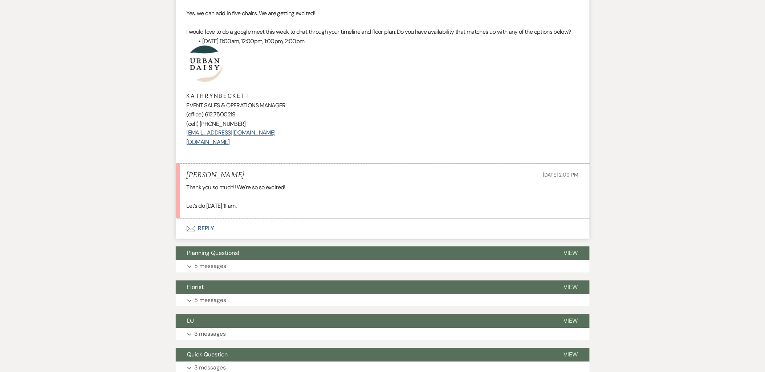
scroll to position [322, 0]
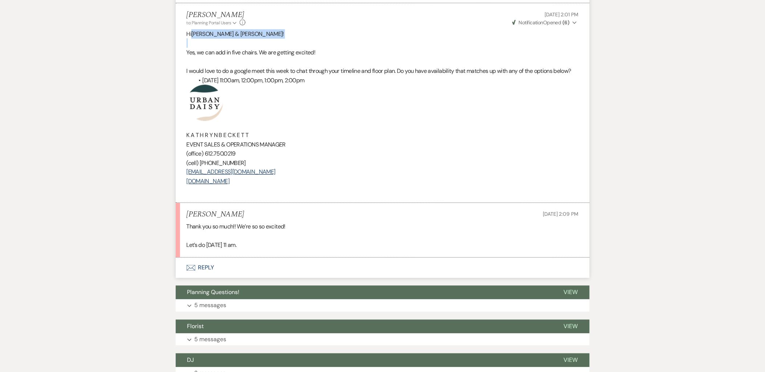
drag, startPoint x: 258, startPoint y: 38, endPoint x: 192, endPoint y: 34, distance: 65.5
click at [192, 34] on div "Hi Sarah & Graham! Yes, we can add in five chairs. We are getting excited! I wo…" at bounding box center [383, 112] width 392 height 166
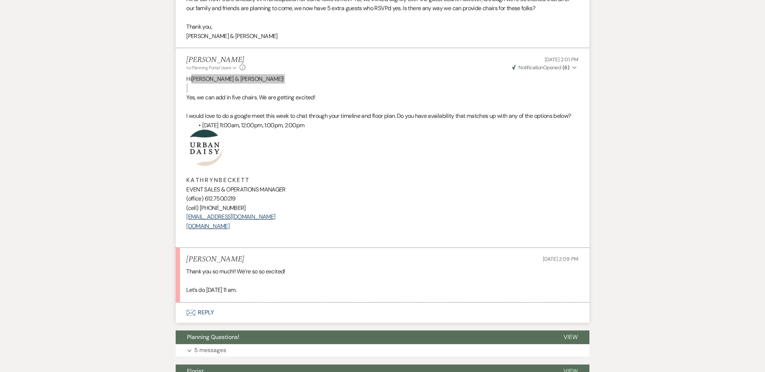
scroll to position [81, 0]
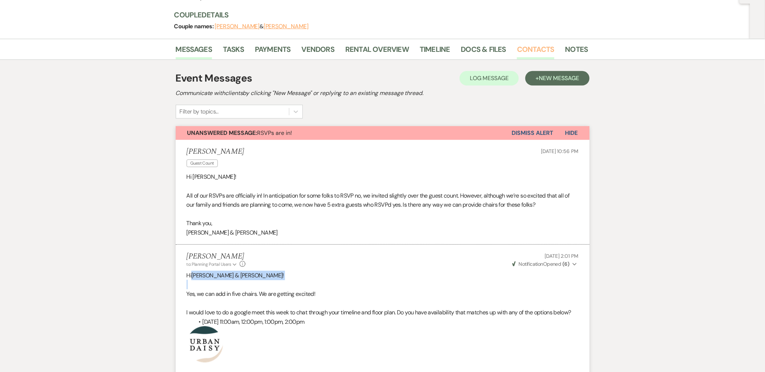
click at [520, 49] on link "Contacts" at bounding box center [535, 52] width 37 height 16
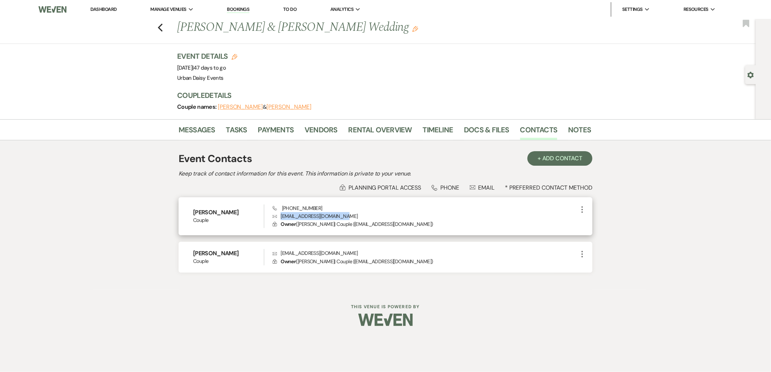
drag, startPoint x: 343, startPoint y: 213, endPoint x: 275, endPoint y: 212, distance: 68.3
click at [275, 212] on p "Envelope sarahpranadjaja@gmail.com" at bounding box center [425, 216] width 305 height 8
copy p "sarahpranadjaja@gmail.com"
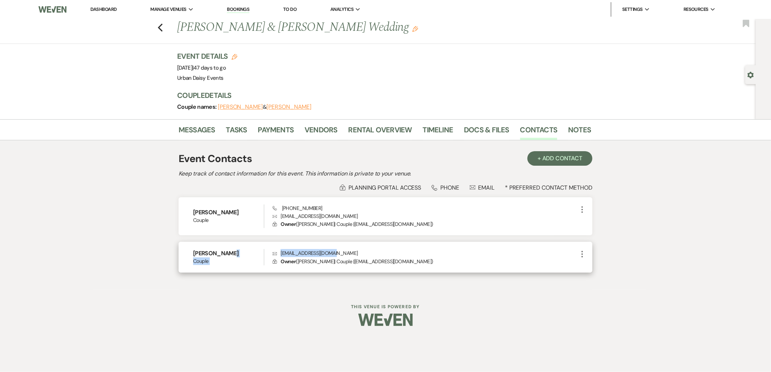
drag, startPoint x: 342, startPoint y: 255, endPoint x: 269, endPoint y: 249, distance: 73.2
click at [269, 249] on div "Graham Sauer Couple Envelope grahamsauer@gmail.com Lock Owner ( Graham Sauer | …" at bounding box center [386, 257] width 414 height 31
click at [371, 255] on p "Envelope grahamsauer@gmail.com" at bounding box center [425, 253] width 305 height 8
drag, startPoint x: 352, startPoint y: 252, endPoint x: 278, endPoint y: 251, distance: 73.7
click at [278, 251] on p "Envelope grahamsauer@gmail.com" at bounding box center [425, 253] width 305 height 8
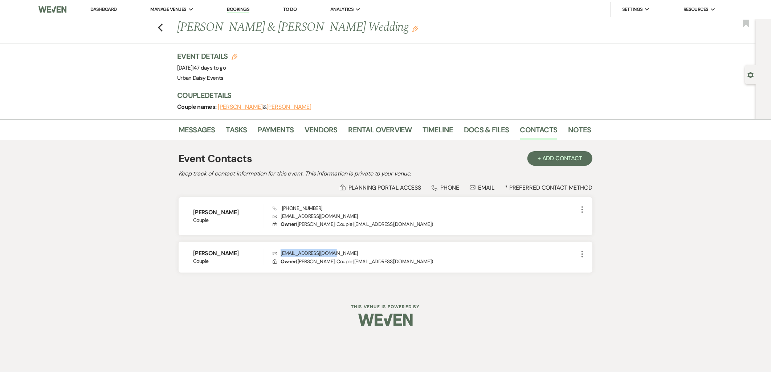
copy p "grahamsauer@gmail.com"
click at [211, 129] on link "Messages" at bounding box center [197, 132] width 37 height 16
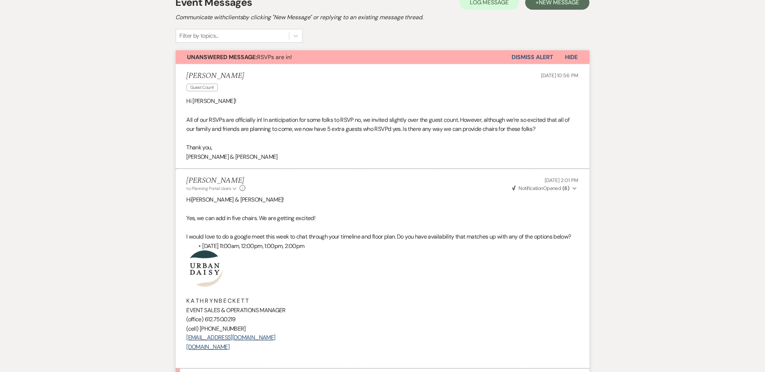
scroll to position [242, 0]
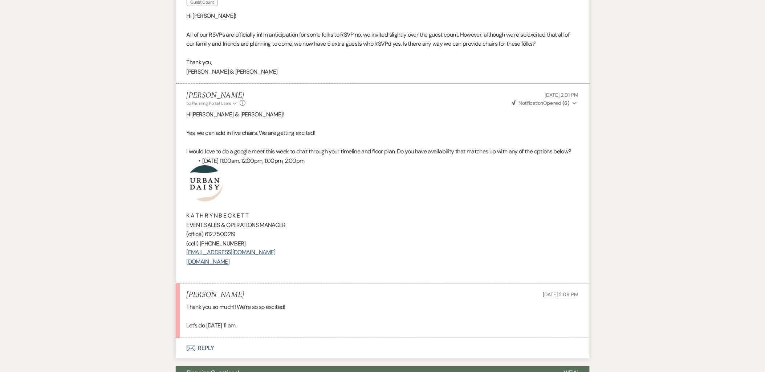
drag, startPoint x: 284, startPoint y: 265, endPoint x: 156, endPoint y: 136, distance: 181.7
click at [156, 136] on div "Messages Tasks Payments Vendors Rental Overview Timeline Docs & Files Contacts …" at bounding box center [382, 310] width 765 height 864
copy div "Yes, we can add in five chairs. We are getting excited! I would love to do a go…"
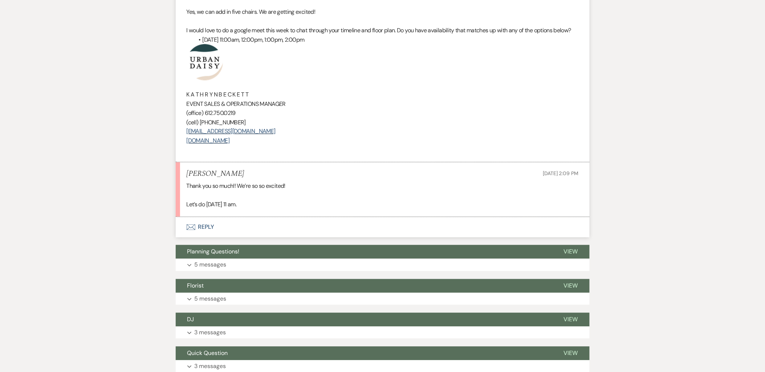
click at [190, 222] on button "Envelope Reply" at bounding box center [383, 227] width 414 height 20
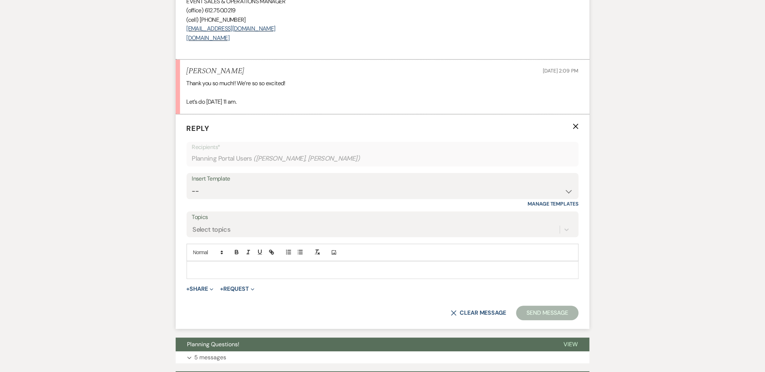
scroll to position [502, 0]
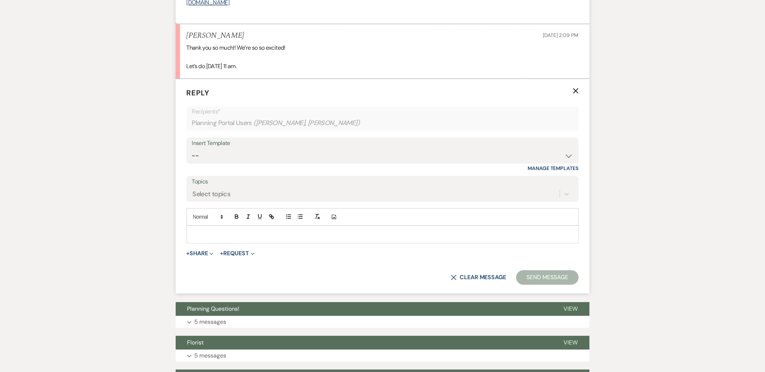
click at [200, 231] on div at bounding box center [382, 234] width 391 height 17
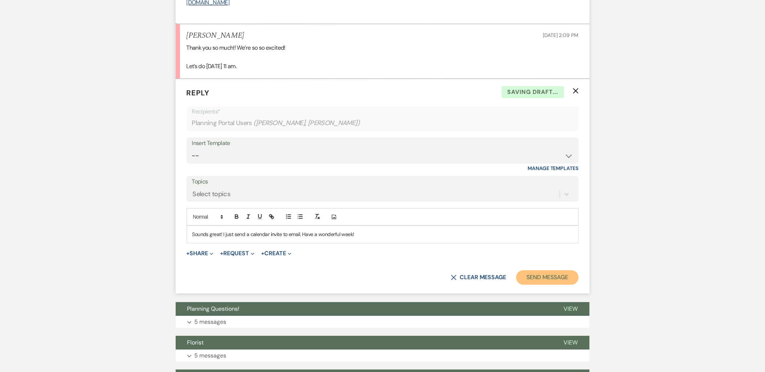
click at [527, 282] on button "Send Message" at bounding box center [547, 277] width 62 height 15
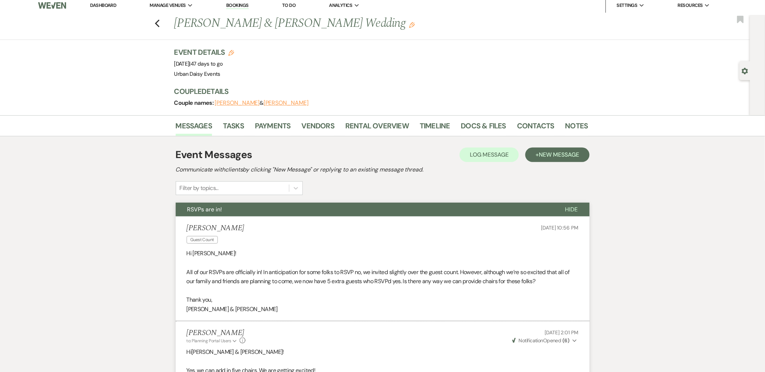
scroll to position [0, 0]
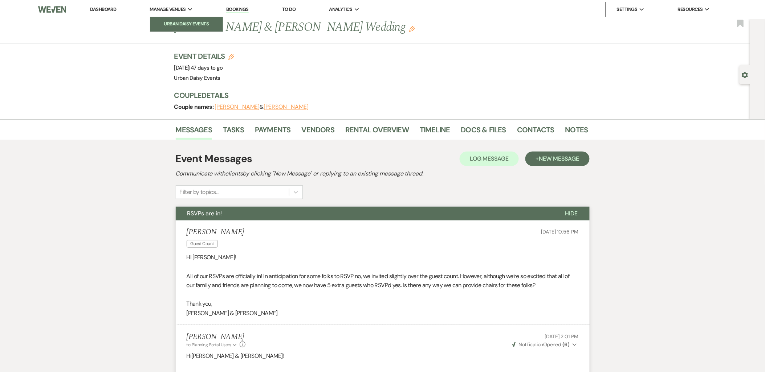
click at [161, 19] on link "Urban Daisy Events" at bounding box center [186, 24] width 73 height 15
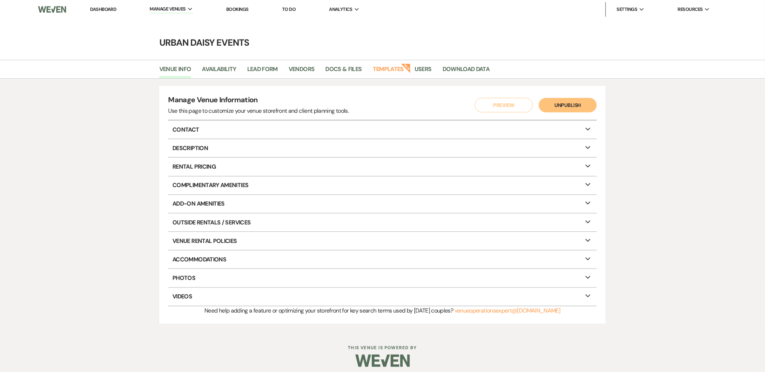
click at [199, 73] on li "Venue Info" at bounding box center [180, 70] width 43 height 15
click at [203, 71] on link "Availability" at bounding box center [219, 72] width 34 height 14
select select "2"
select select "2026"
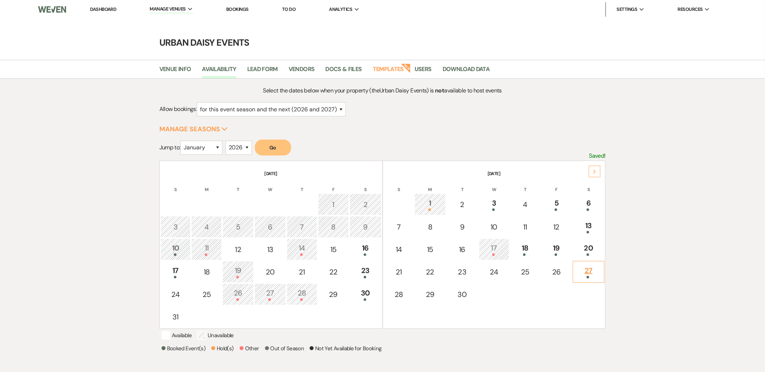
click at [581, 266] on div "27" at bounding box center [589, 271] width 24 height 13
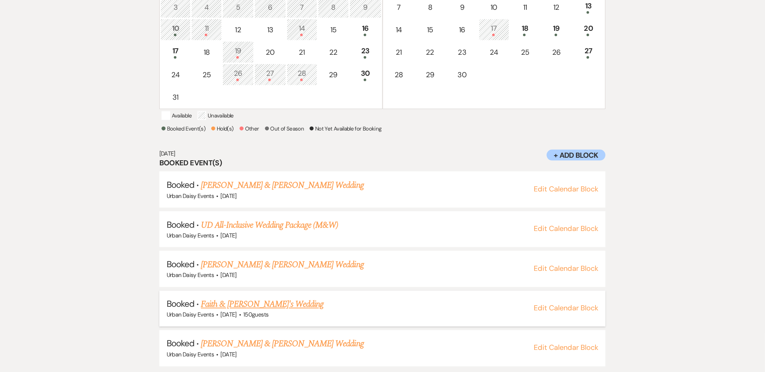
scroll to position [226, 0]
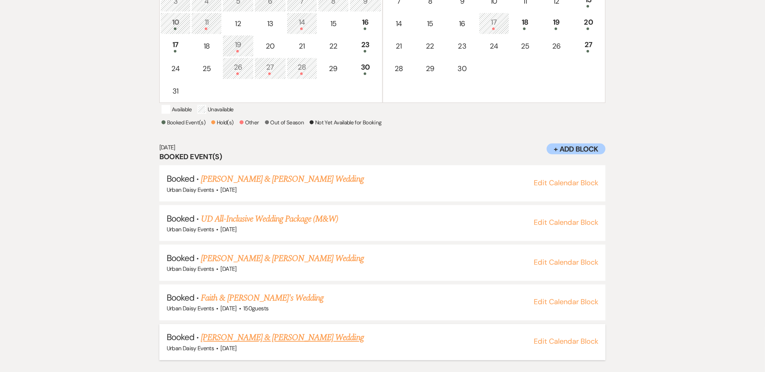
click at [238, 345] on link "[PERSON_NAME] & [PERSON_NAME] Wedding" at bounding box center [282, 338] width 163 height 13
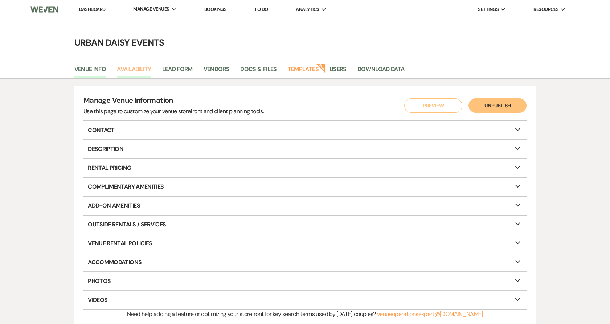
click at [119, 75] on link "Availability" at bounding box center [134, 72] width 34 height 14
select select "2"
select select "2026"
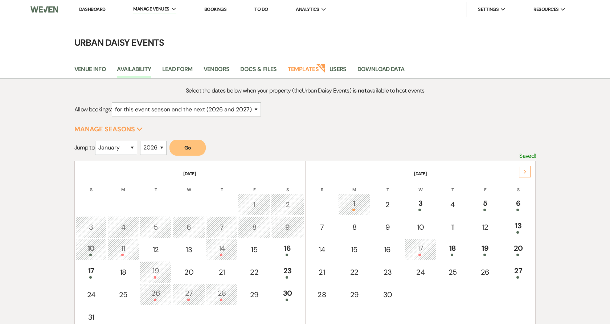
click at [529, 169] on div "Next" at bounding box center [525, 172] width 12 height 12
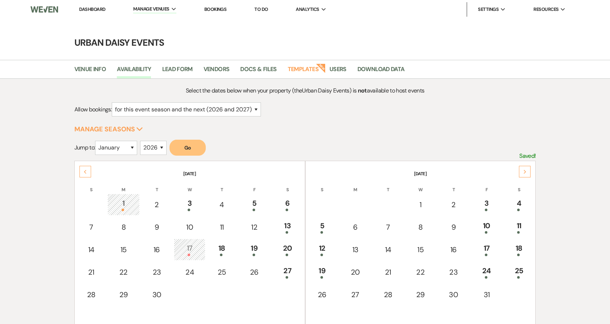
click at [529, 169] on div "Next" at bounding box center [525, 172] width 12 height 12
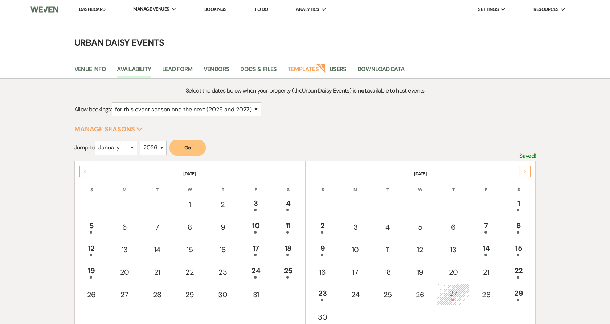
click at [529, 169] on div "Next" at bounding box center [525, 172] width 12 height 12
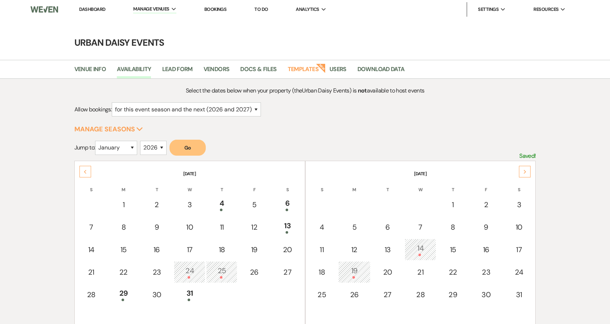
click at [529, 169] on div "Next" at bounding box center [525, 172] width 12 height 12
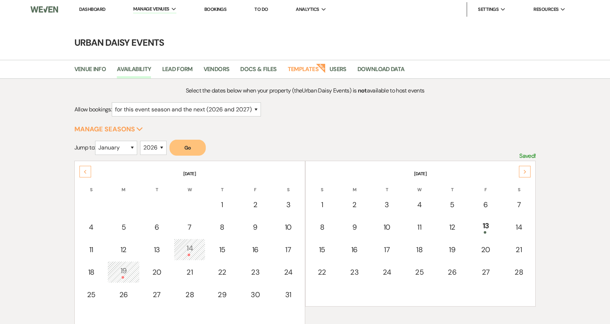
click at [529, 169] on div "Next" at bounding box center [525, 172] width 12 height 12
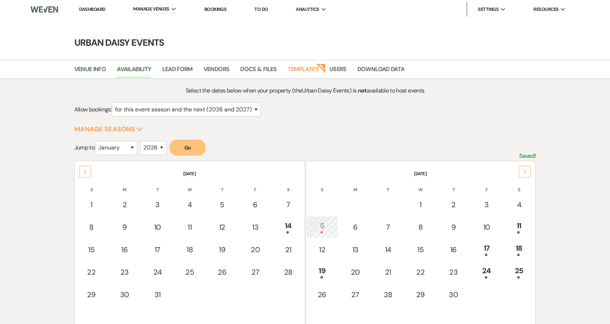
click at [529, 169] on div "Next" at bounding box center [525, 172] width 12 height 12
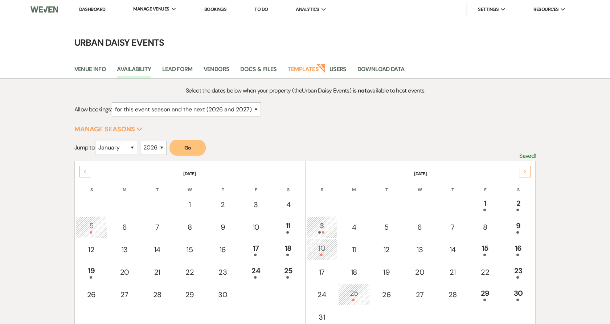
click at [529, 169] on div "Next" at bounding box center [525, 172] width 12 height 12
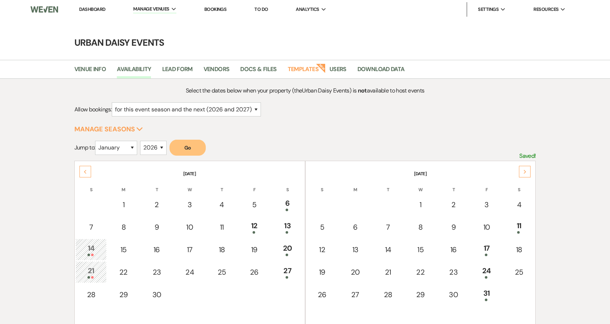
click at [529, 169] on div "Next" at bounding box center [525, 172] width 12 height 12
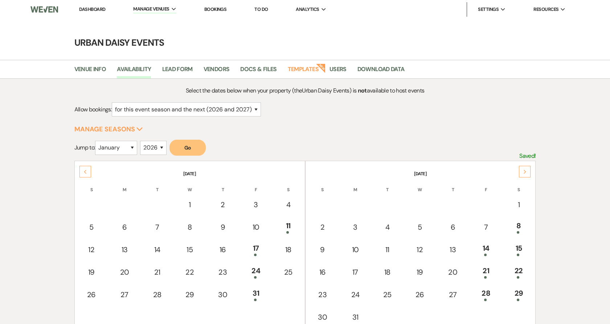
click at [529, 169] on div "Next" at bounding box center [525, 172] width 12 height 12
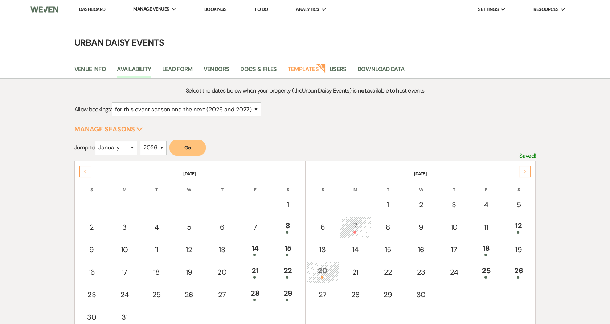
click at [529, 169] on div "Next" at bounding box center [525, 172] width 12 height 12
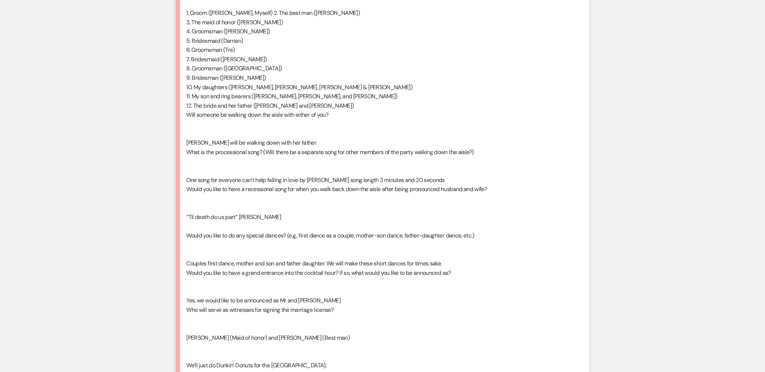
scroll to position [685, 0]
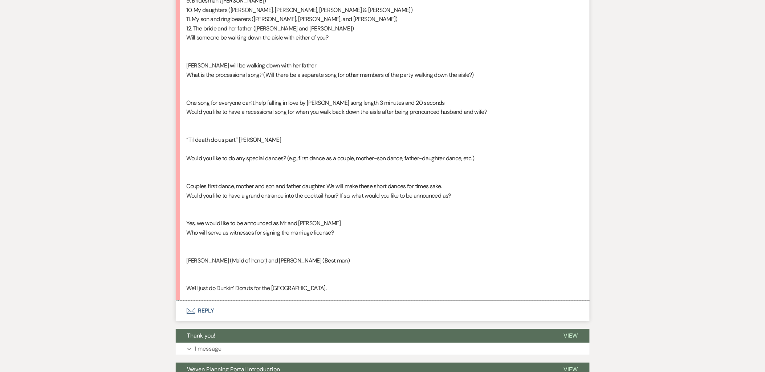
click at [204, 314] on button "Envelope Reply" at bounding box center [383, 311] width 414 height 20
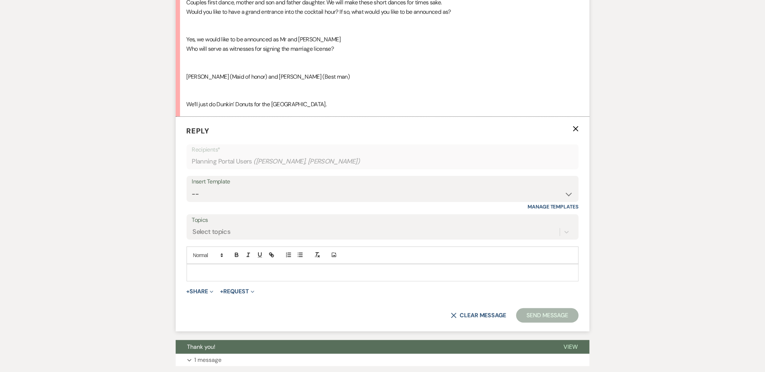
scroll to position [875, 0]
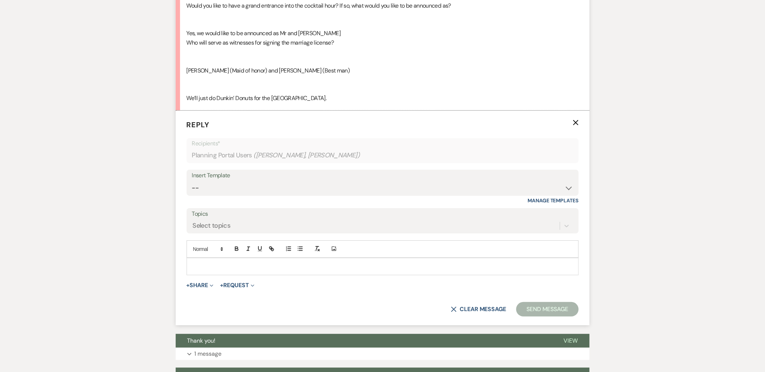
click at [213, 273] on div at bounding box center [382, 266] width 391 height 17
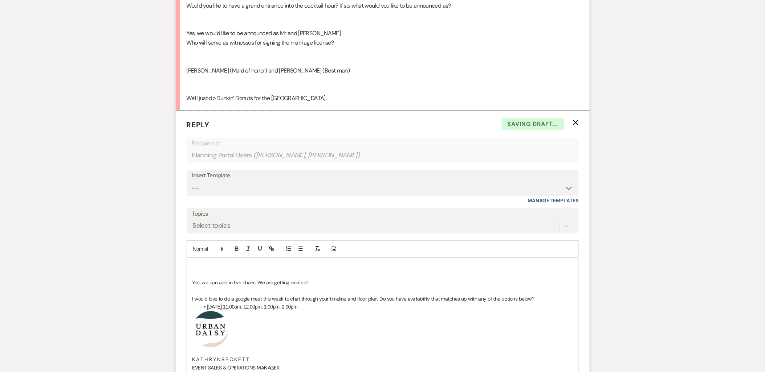
click at [213, 273] on p at bounding box center [382, 275] width 380 height 8
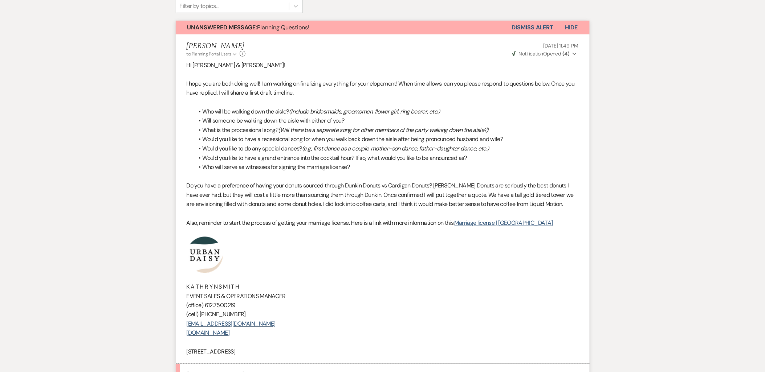
scroll to position [150, 0]
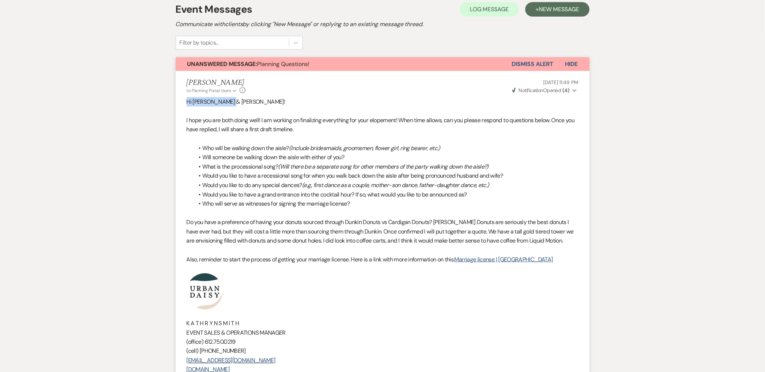
drag, startPoint x: 204, startPoint y: 103, endPoint x: 173, endPoint y: 103, distance: 30.9
copy span "Hi [PERSON_NAME] & [PERSON_NAME]!"
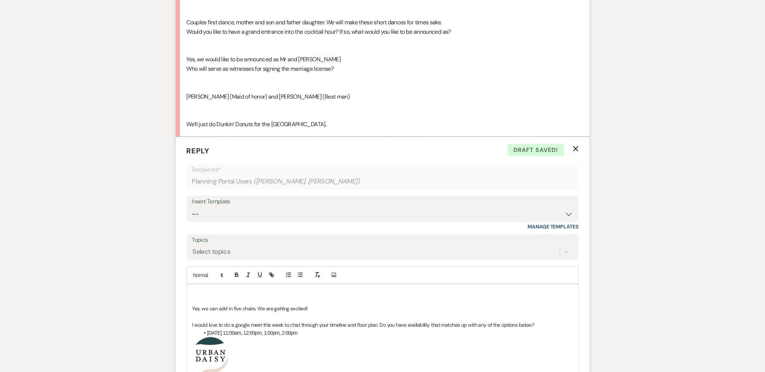
scroll to position [916, 0]
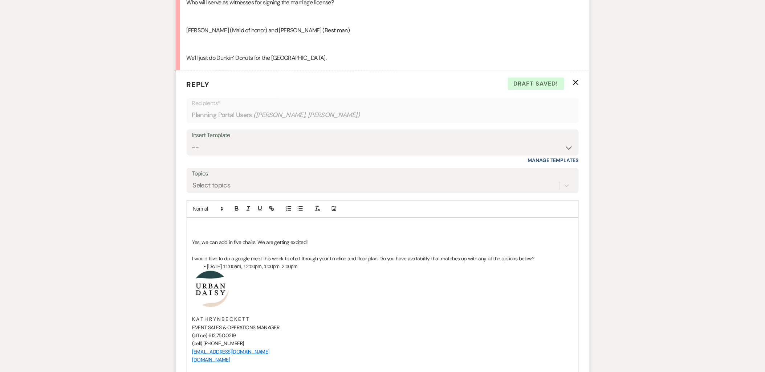
click at [194, 225] on p at bounding box center [382, 226] width 380 height 8
drag, startPoint x: 256, startPoint y: 244, endPoint x: 195, endPoint y: 241, distance: 61.8
click at [195, 241] on span "Yes, we can add in five chairs. We are getting excited!" at bounding box center [249, 242] width 115 height 7
drag, startPoint x: 238, startPoint y: 266, endPoint x: 216, endPoint y: 263, distance: 21.9
click at [216, 263] on li "[DATE] 11:00am, 12:00pm, 1:00pm, 2:00pm" at bounding box center [386, 267] width 373 height 8
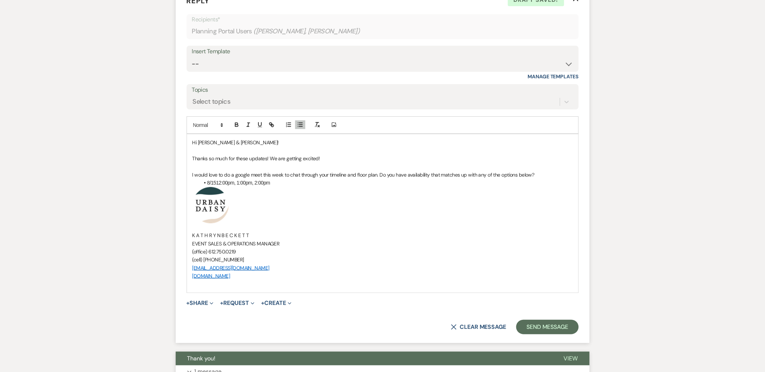
scroll to position [1077, 0]
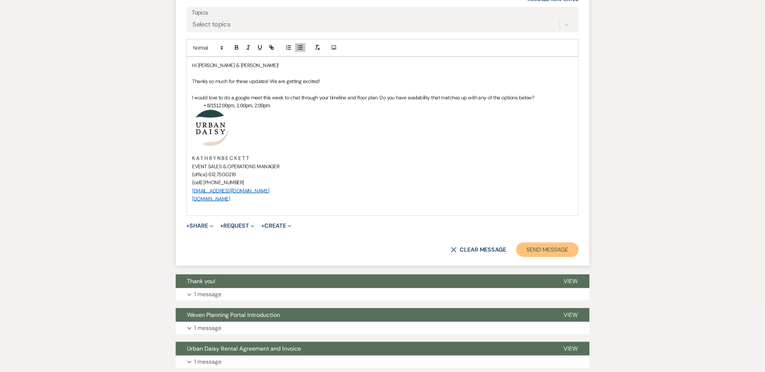
click at [561, 248] on button "Send Message" at bounding box center [547, 250] width 62 height 15
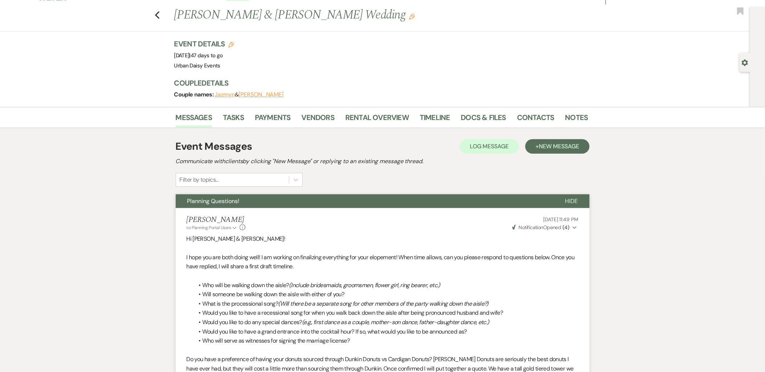
scroll to position [0, 0]
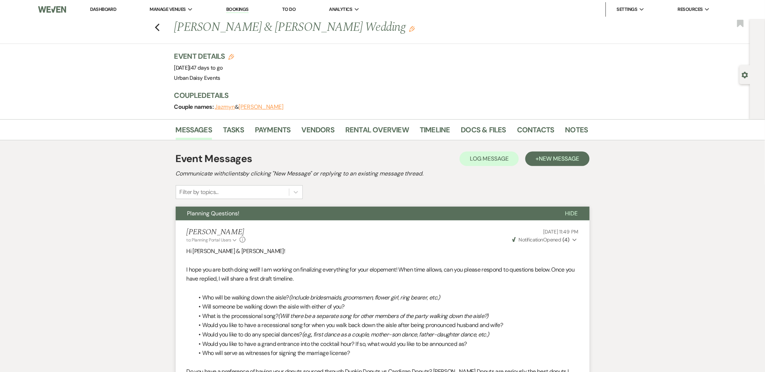
click at [105, 8] on link "Dashboard" at bounding box center [103, 9] width 26 height 6
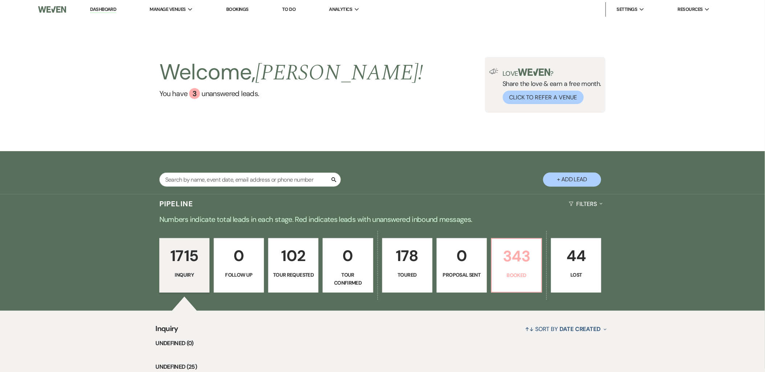
click at [524, 267] on p "343" at bounding box center [516, 256] width 41 height 24
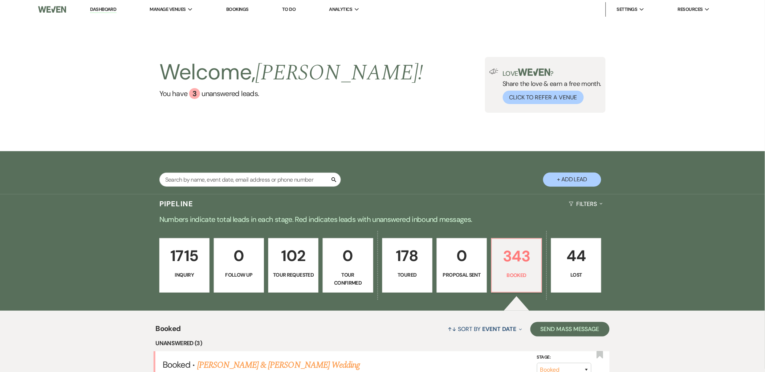
scroll to position [121, 0]
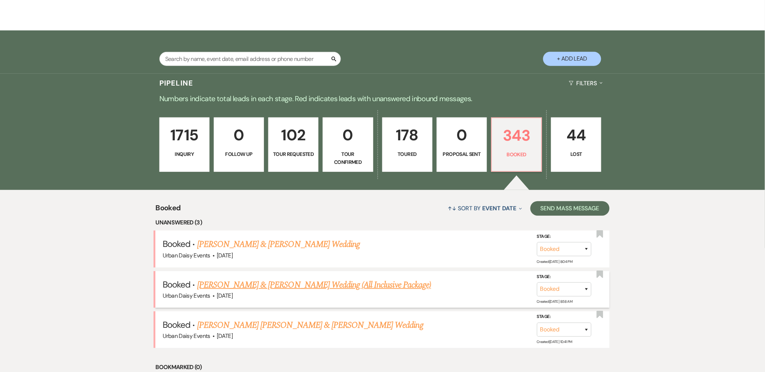
click at [296, 285] on link "[PERSON_NAME] & [PERSON_NAME] Wedding (All Inclusive Package)" at bounding box center [314, 285] width 234 height 13
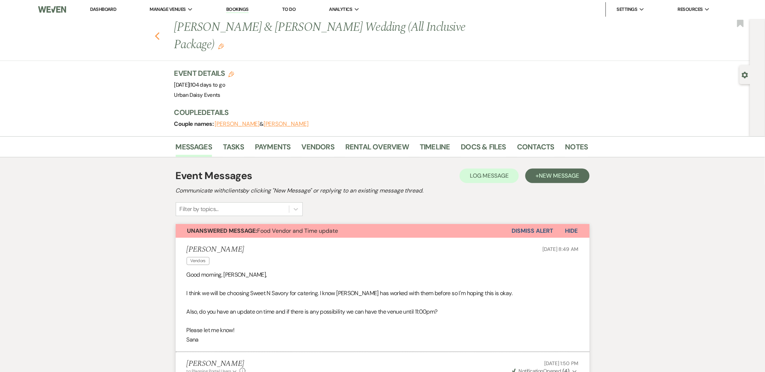
click at [160, 32] on icon "Previous" at bounding box center [157, 36] width 5 height 9
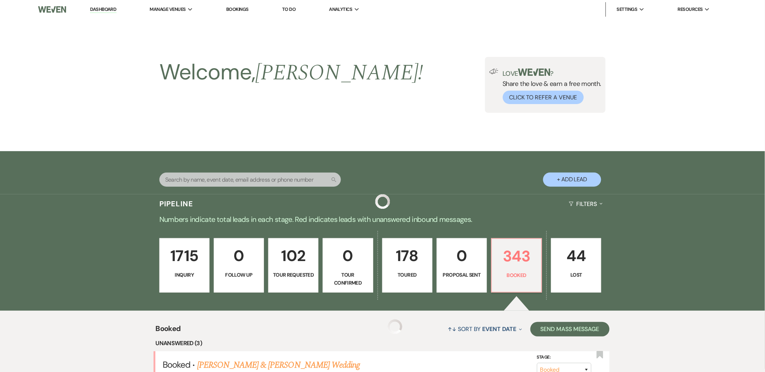
scroll to position [121, 0]
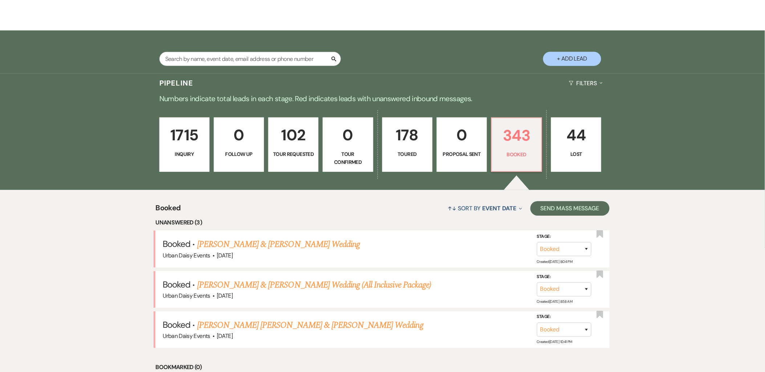
drag, startPoint x: 278, startPoint y: 322, endPoint x: 285, endPoint y: 306, distance: 17.9
click at [278, 322] on link "[PERSON_NAME] [PERSON_NAME] & [PERSON_NAME] Wedding" at bounding box center [310, 325] width 226 height 13
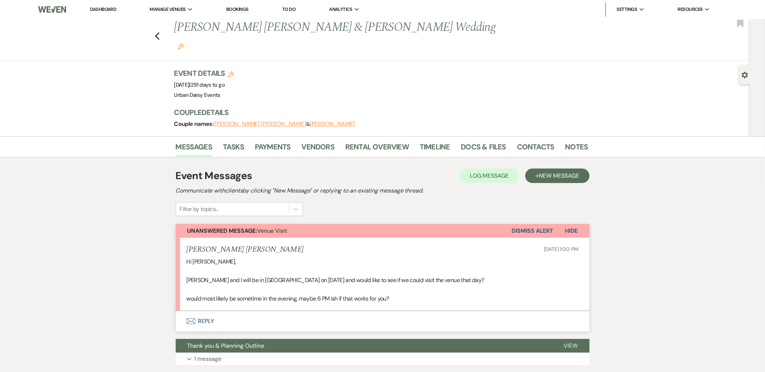
click at [212, 311] on button "Envelope Reply" at bounding box center [383, 321] width 414 height 20
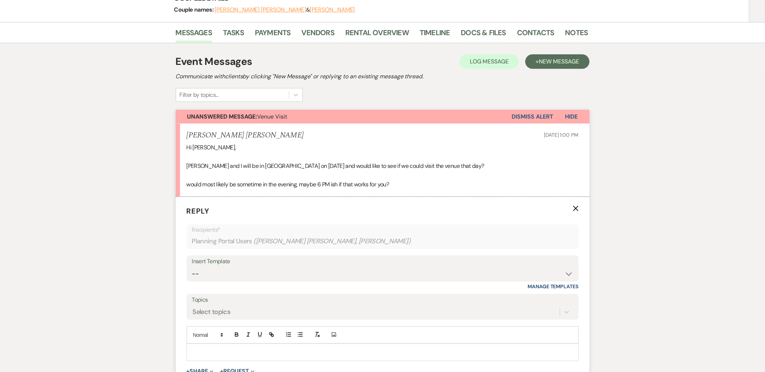
scroll to position [215, 0]
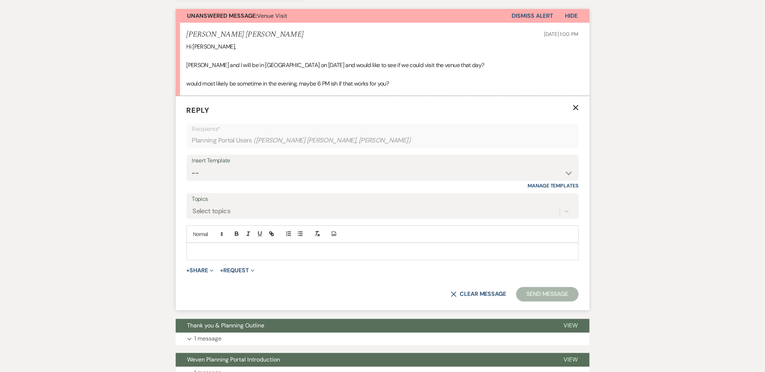
click at [189, 244] on div at bounding box center [382, 252] width 391 height 17
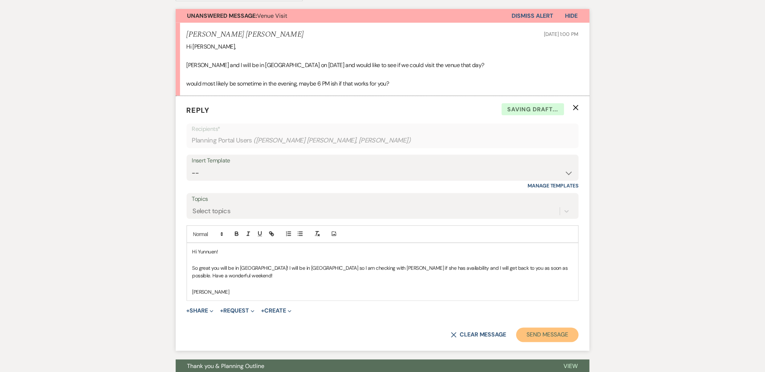
click at [524, 328] on button "Send Message" at bounding box center [547, 335] width 62 height 15
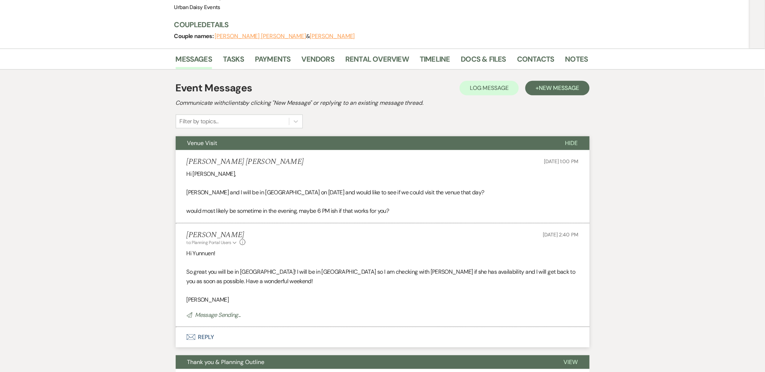
scroll to position [0, 0]
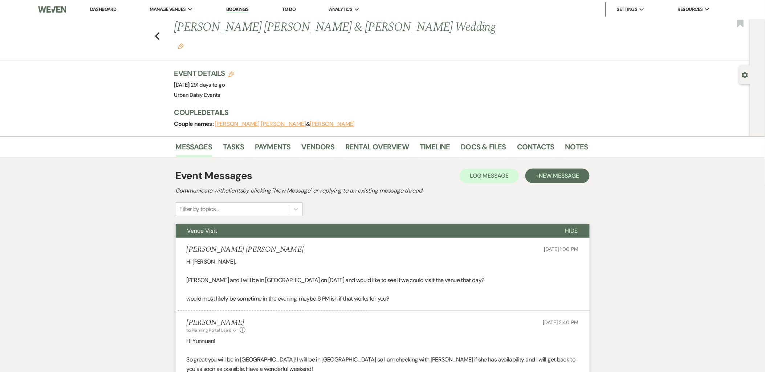
click at [104, 9] on link "Dashboard" at bounding box center [103, 9] width 26 height 6
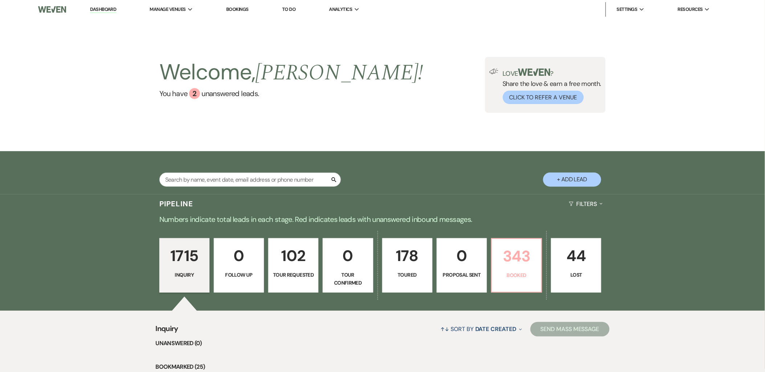
click at [496, 275] on link "343 Booked" at bounding box center [516, 265] width 51 height 54
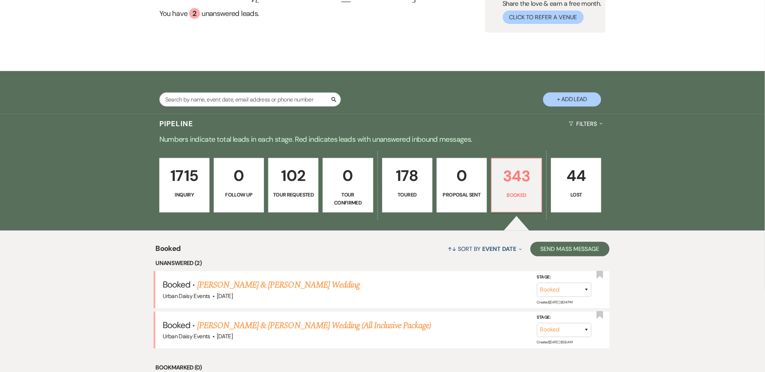
scroll to position [81, 0]
click at [240, 326] on link "[PERSON_NAME] & [PERSON_NAME] Wedding (All Inclusive Package)" at bounding box center [314, 325] width 234 height 13
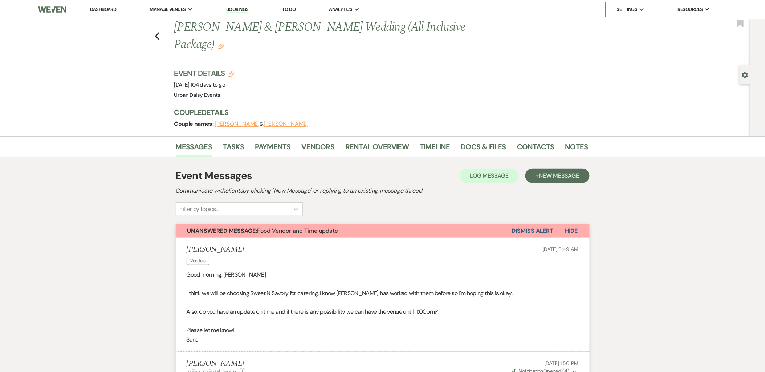
click at [542, 224] on button "Dismiss Alert" at bounding box center [533, 231] width 42 height 14
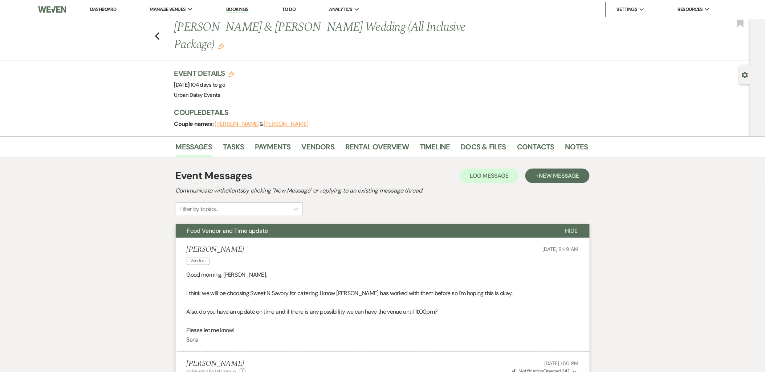
click at [108, 6] on link "Dashboard" at bounding box center [103, 9] width 26 height 6
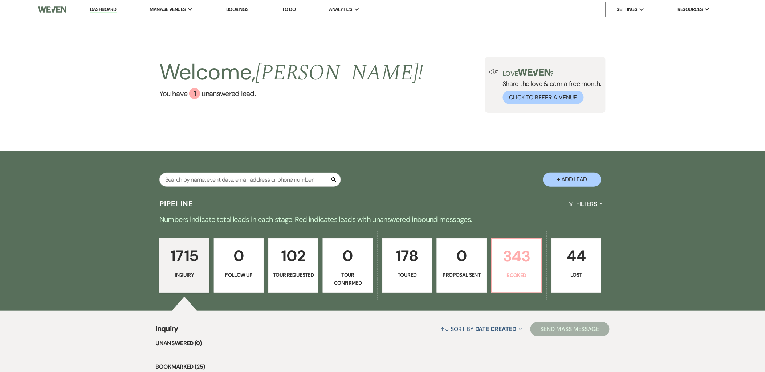
click at [508, 249] on p "343" at bounding box center [516, 256] width 41 height 24
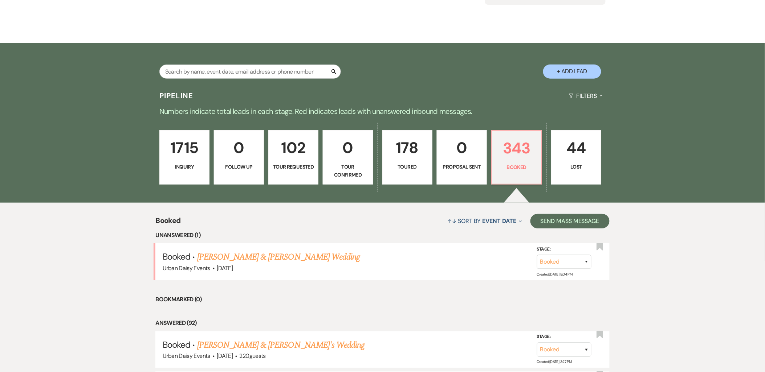
scroll to position [121, 0]
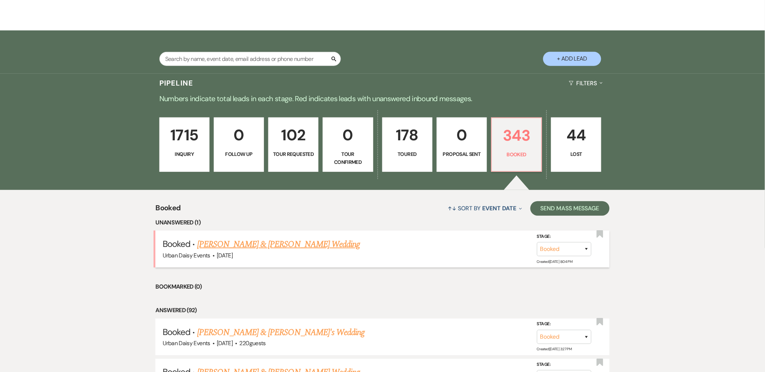
click at [203, 241] on link "[PERSON_NAME] & [PERSON_NAME] Wedding" at bounding box center [278, 244] width 163 height 13
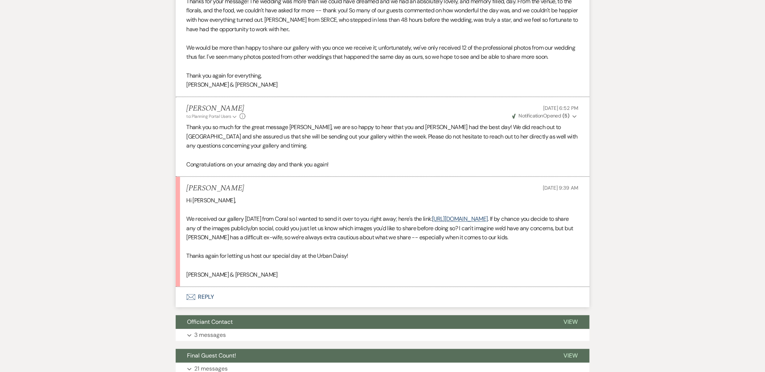
scroll to position [403, 0]
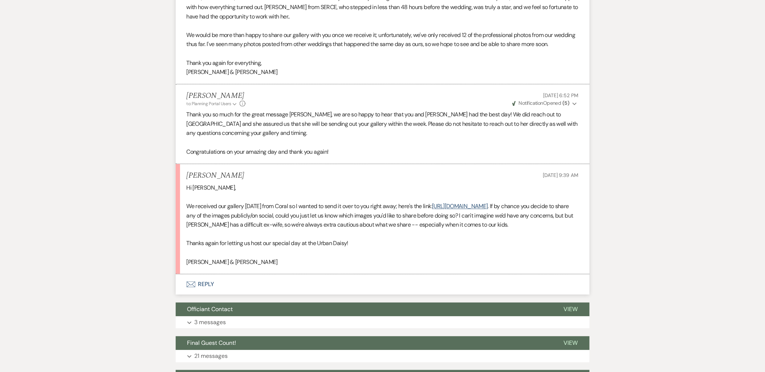
click at [187, 288] on use "button" at bounding box center [190, 285] width 9 height 6
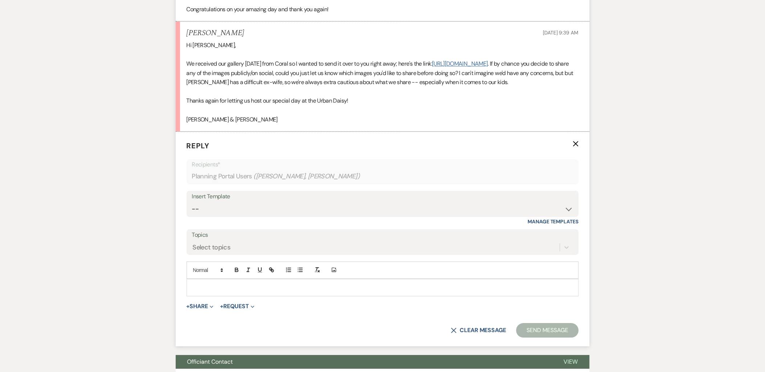
scroll to position [538, 0]
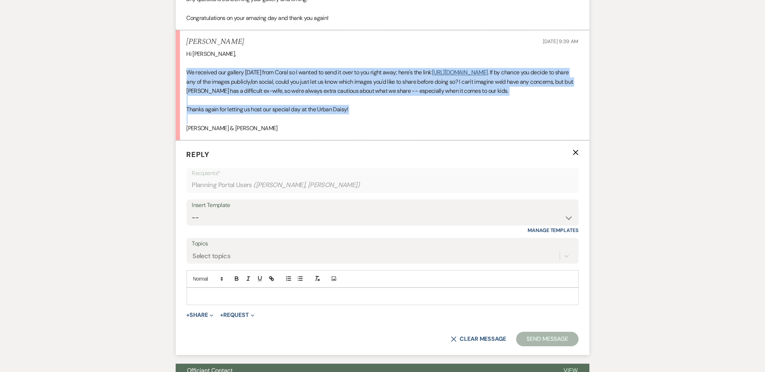
drag, startPoint x: 184, startPoint y: 80, endPoint x: 350, endPoint y: 137, distance: 175.4
click at [350, 137] on li "[PERSON_NAME] [DATE] 9:39 AM Hi [PERSON_NAME], We received our gallery [DATE] f…" at bounding box center [383, 85] width 414 height 110
copy div "We received our gallery [DATE] from Coral so I wanted to send it over to you ri…"
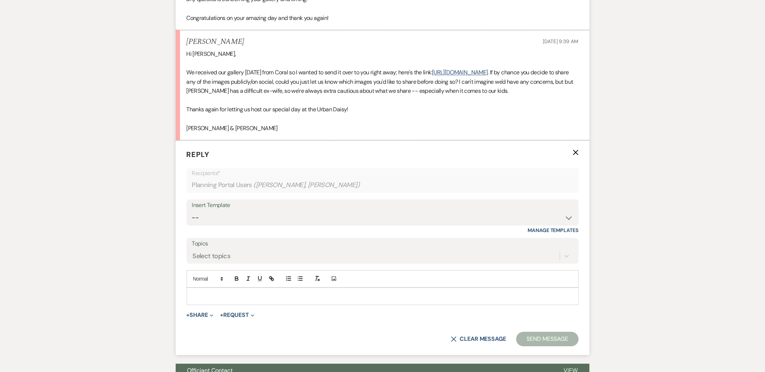
click at [216, 133] on p "[PERSON_NAME] & [PERSON_NAME]" at bounding box center [383, 128] width 392 height 9
drag, startPoint x: 224, startPoint y: 145, endPoint x: 175, endPoint y: 147, distance: 49.0
click at [176, 140] on li "[PERSON_NAME] [DATE] 9:39 AM Hi [PERSON_NAME], We received our gallery [DATE] f…" at bounding box center [383, 85] width 414 height 110
copy p "[PERSON_NAME] & [PERSON_NAME]"
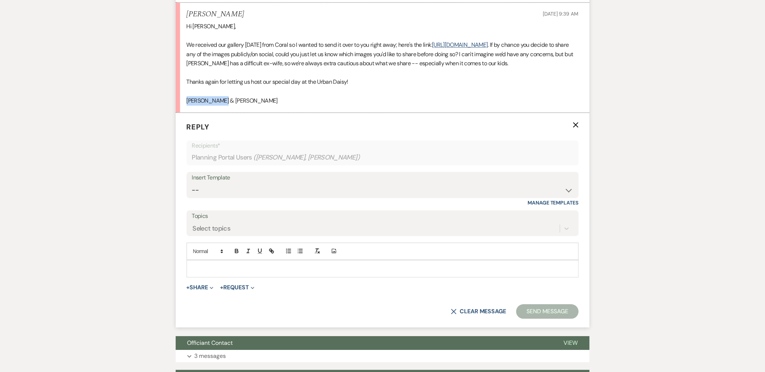
scroll to position [578, 0]
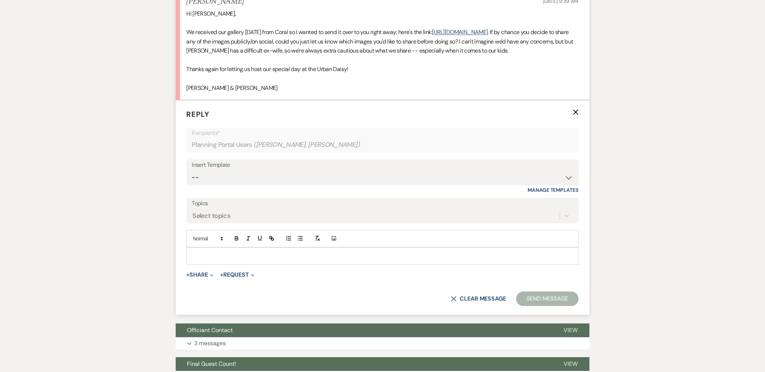
click at [216, 260] on p at bounding box center [382, 256] width 380 height 8
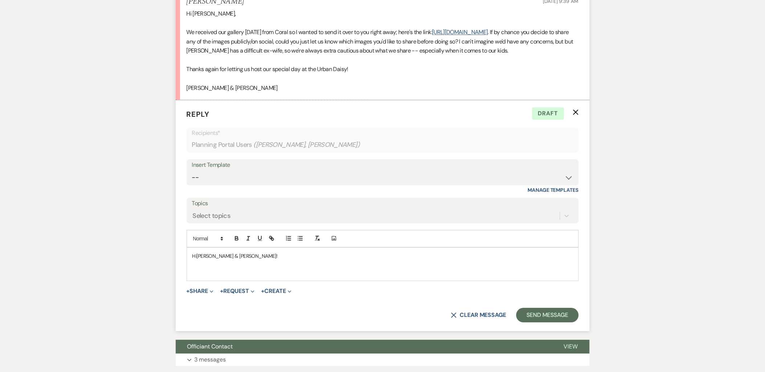
click at [207, 276] on p "﻿" at bounding box center [382, 272] width 380 height 8
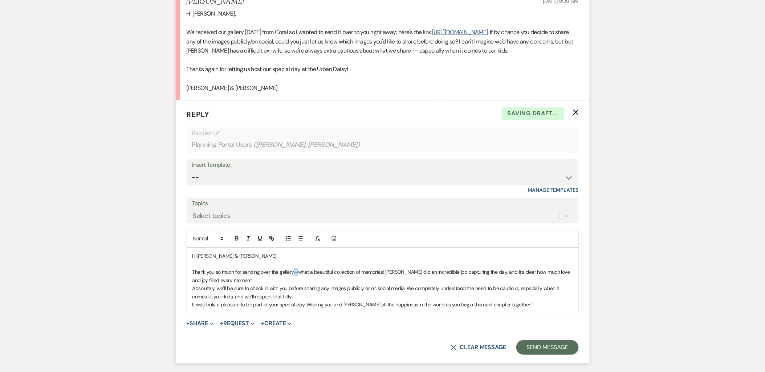
click at [294, 285] on p "Thank you so much for sending over the gallery—what a beautiful collection of m…" at bounding box center [382, 276] width 380 height 16
click at [238, 285] on p "Thank you so much for sending over the gallery, what a beautiful collection of …" at bounding box center [382, 276] width 380 height 16
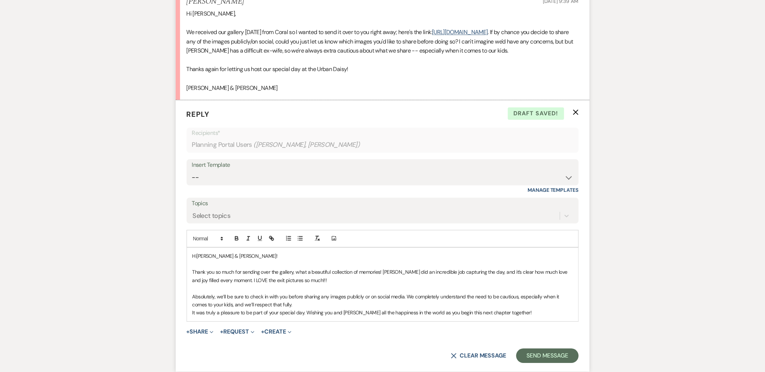
click at [311, 309] on p "Absolutely, we’ll be sure to check in with you before sharing any images public…" at bounding box center [382, 301] width 380 height 16
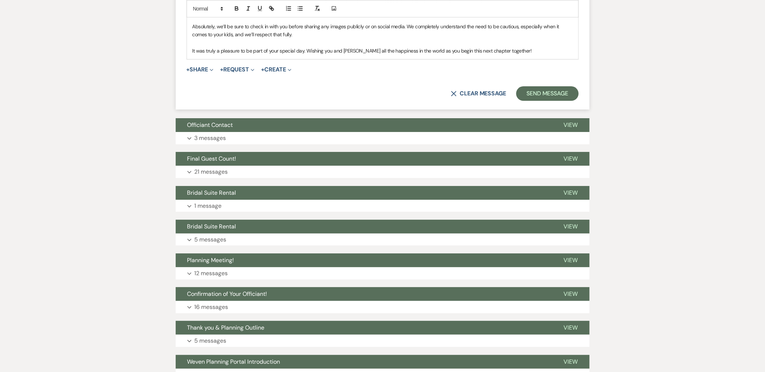
scroll to position [941, 0]
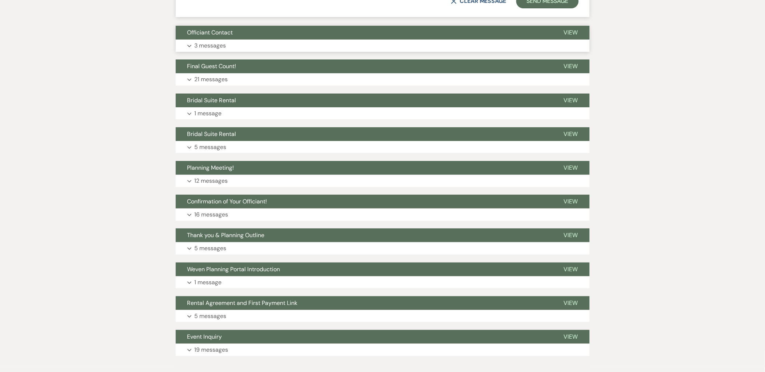
click at [184, 40] on button "Officiant Contact" at bounding box center [364, 33] width 376 height 14
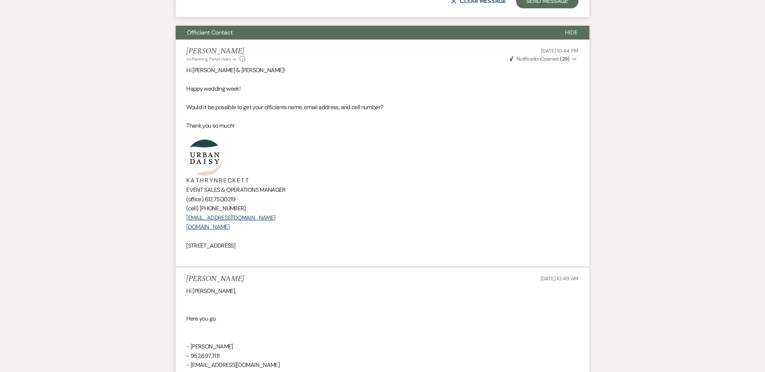
drag, startPoint x: 306, startPoint y: 267, endPoint x: 142, endPoint y: 163, distance: 193.8
click at [142, 163] on div "Messages Tasks Payments Vendors Rental Overview Timeline Docs & Files Contacts …" at bounding box center [382, 70] width 765 height 1760
copy div "﻿ ﻿K A T H R Y N B E C K E T T EVENT SALES & OPERATIONS MANAGER (office) [PHONE…"
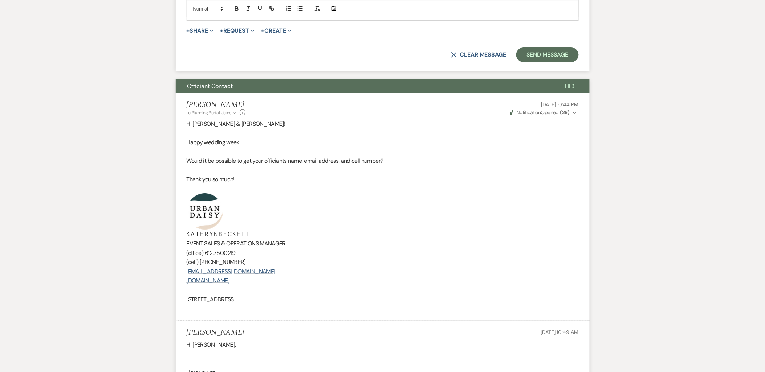
scroll to position [820, 0]
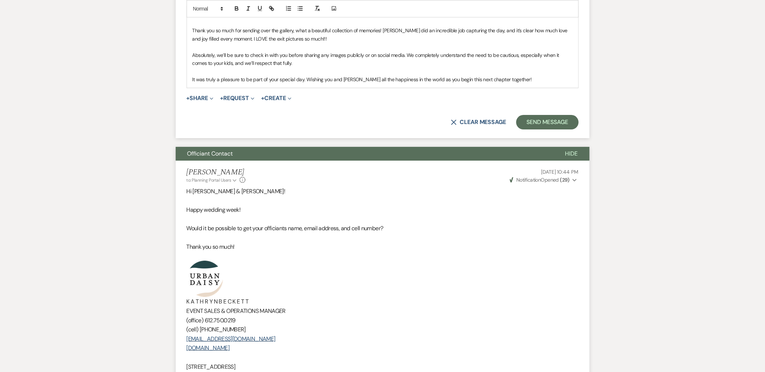
click at [540, 83] on p "It was truly a pleasure to be part of your special day. Wishing you and [PERSON…" at bounding box center [382, 79] width 380 height 8
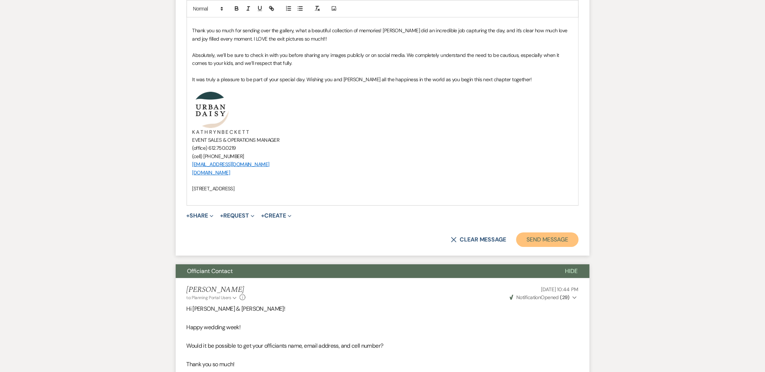
click at [550, 247] on button "Send Message" at bounding box center [547, 240] width 62 height 15
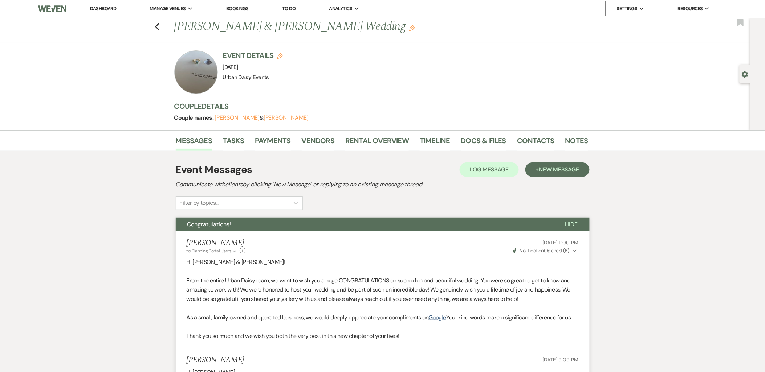
scroll to position [0, 0]
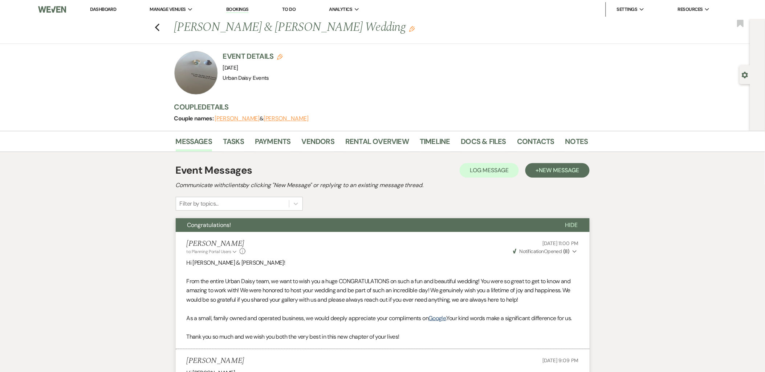
click at [118, 6] on li "Dashboard" at bounding box center [102, 9] width 33 height 15
click at [113, 7] on link "Dashboard" at bounding box center [103, 9] width 26 height 6
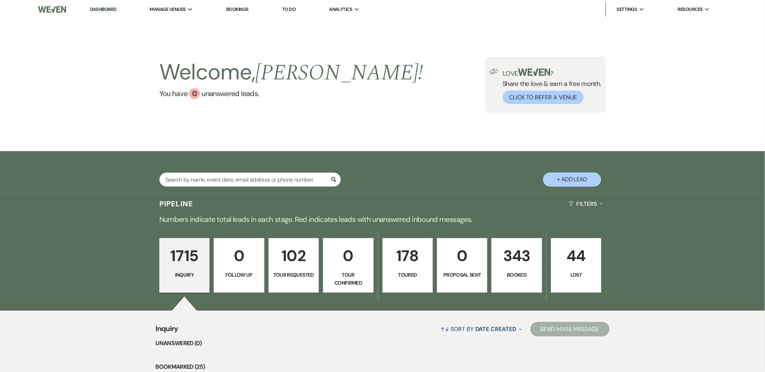
click at [426, 275] on p "Toured" at bounding box center [407, 275] width 41 height 8
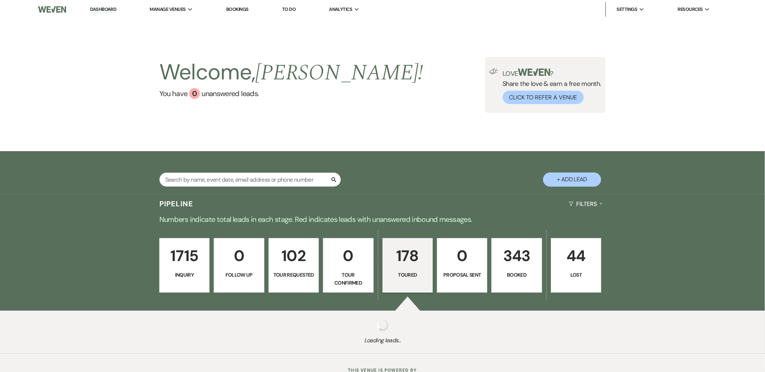
select select "5"
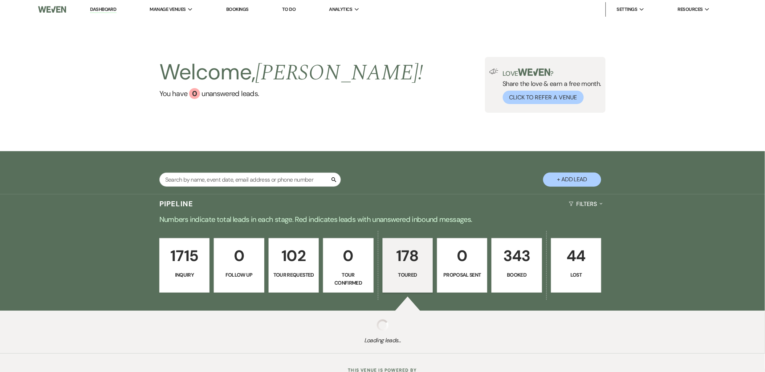
select select "5"
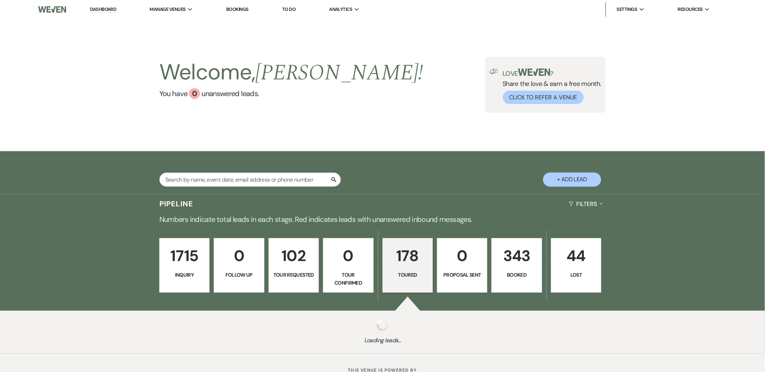
select select "5"
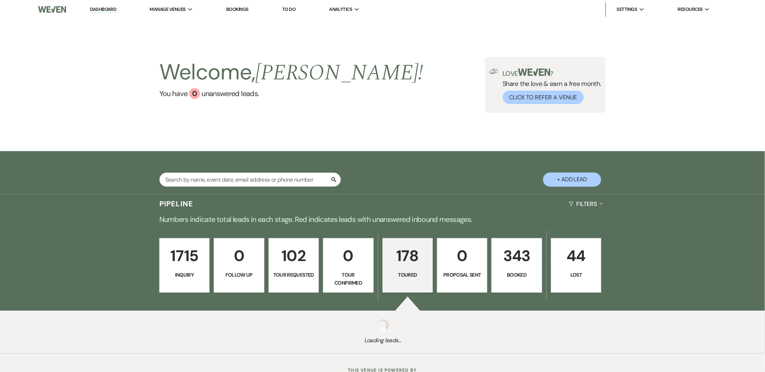
select select "5"
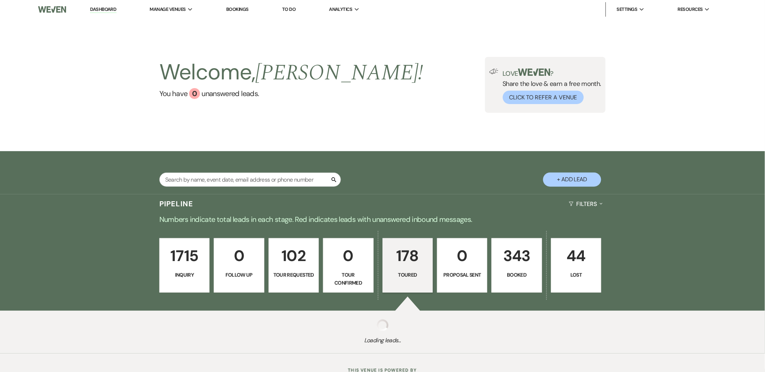
select select "5"
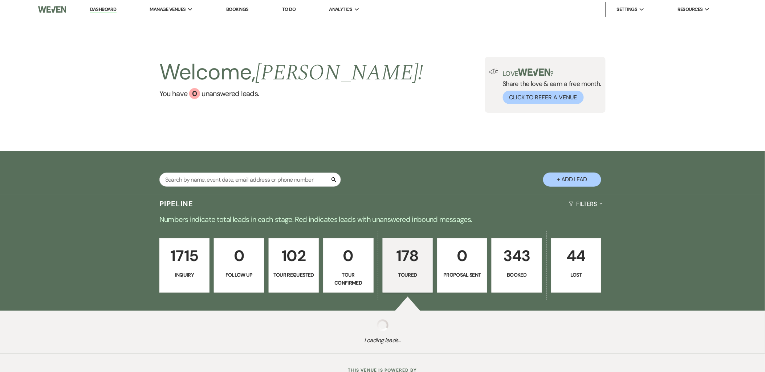
select select "5"
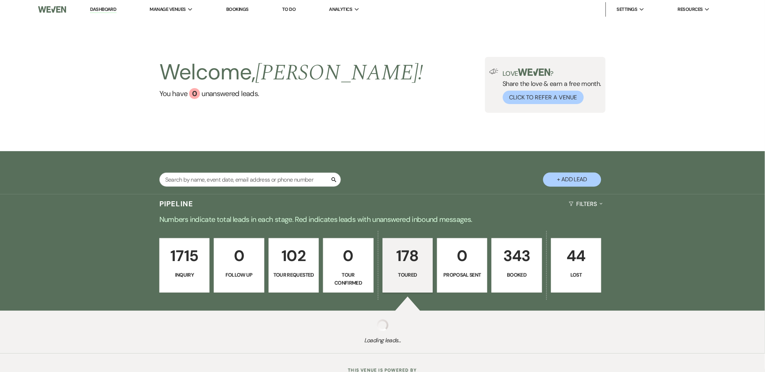
select select "5"
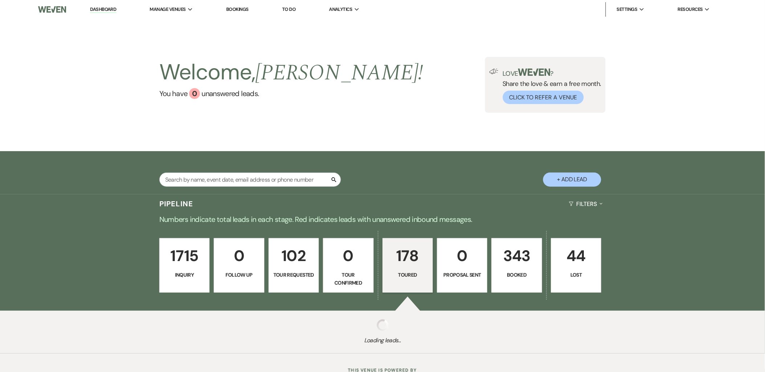
select select "5"
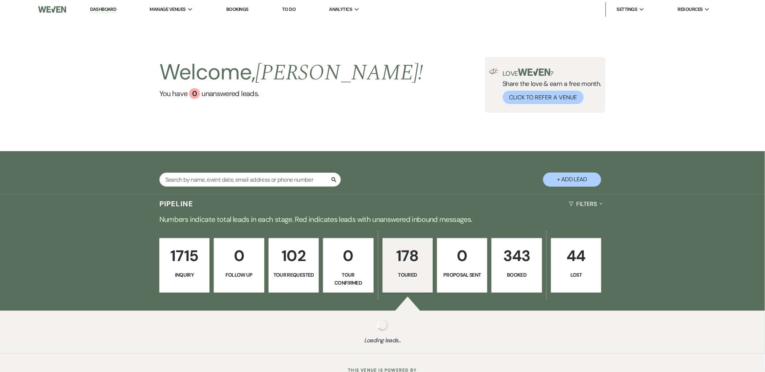
select select "5"
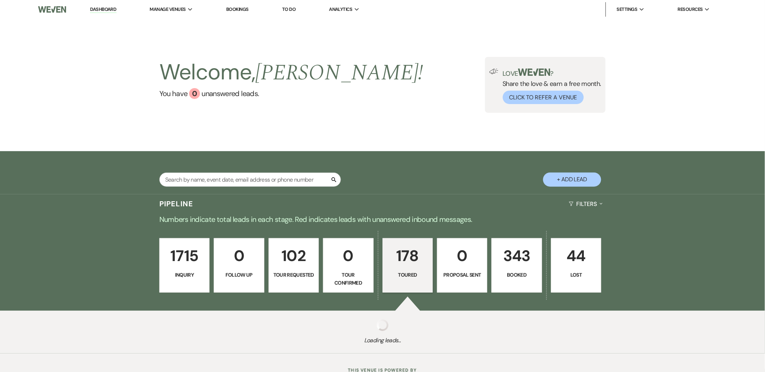
select select "5"
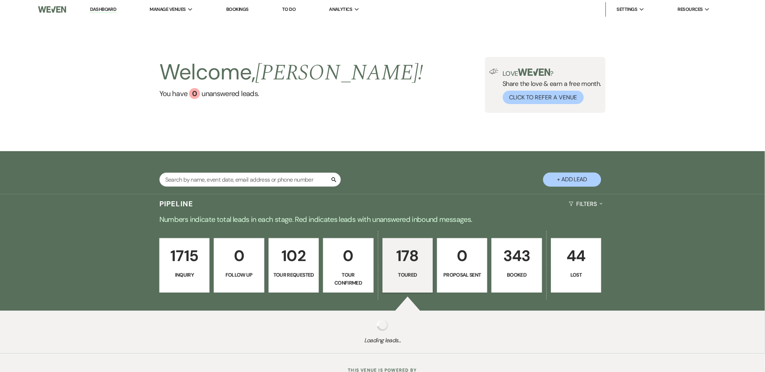
select select "5"
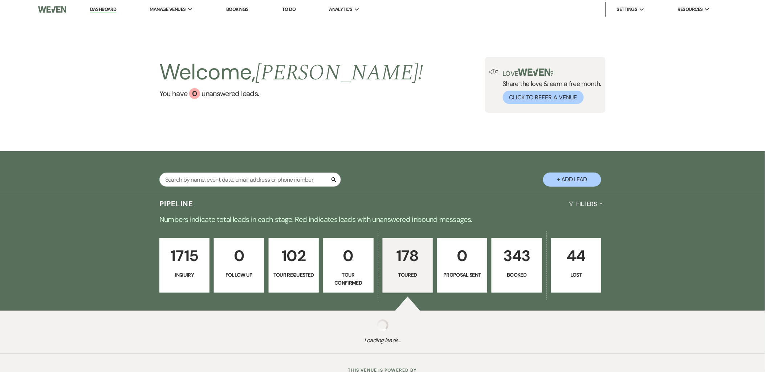
select select "5"
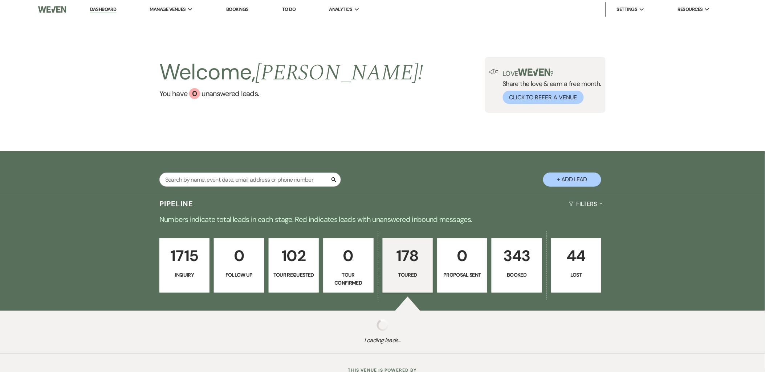
select select "5"
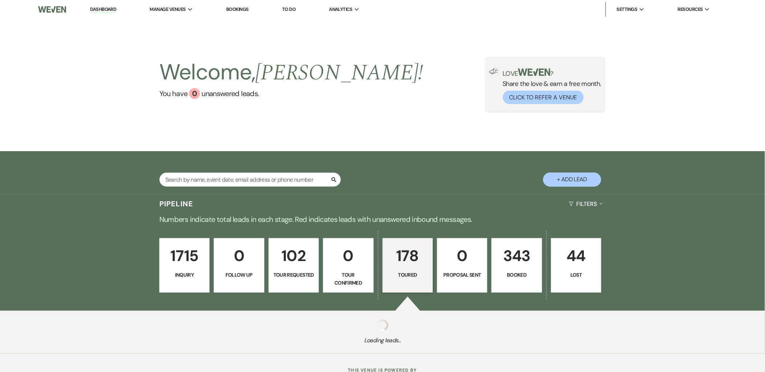
select select "5"
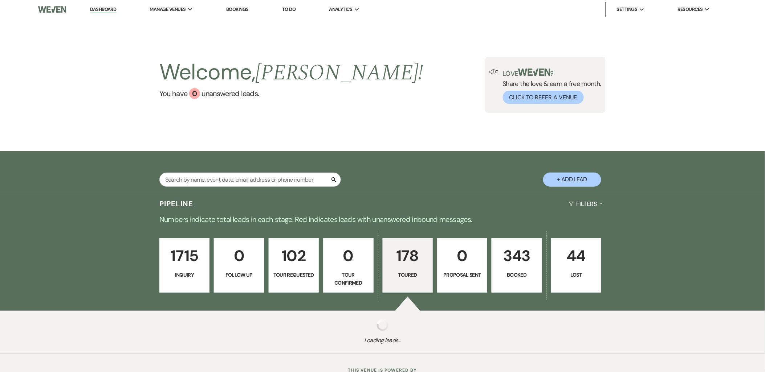
select select "5"
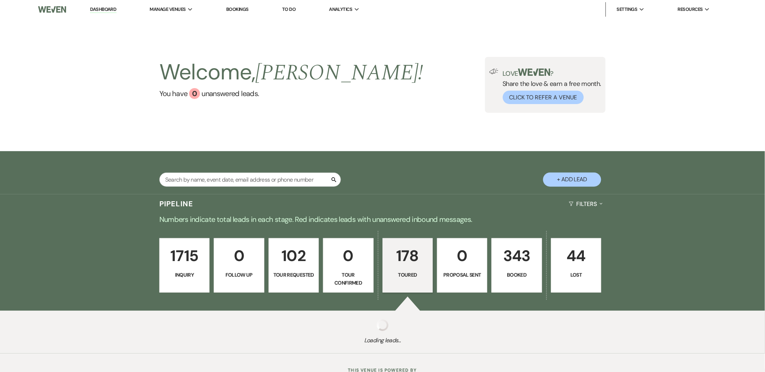
select select "5"
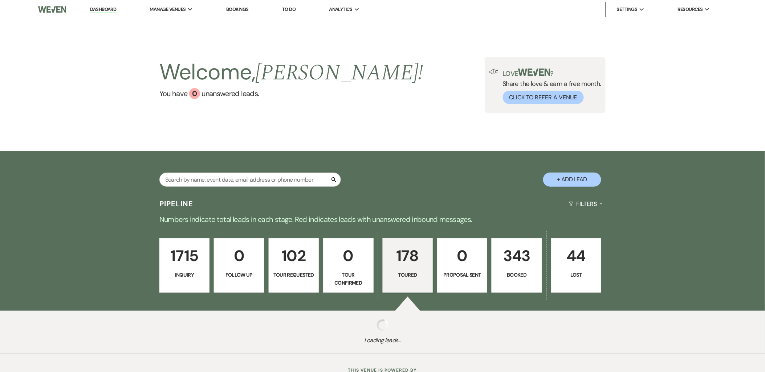
select select "5"
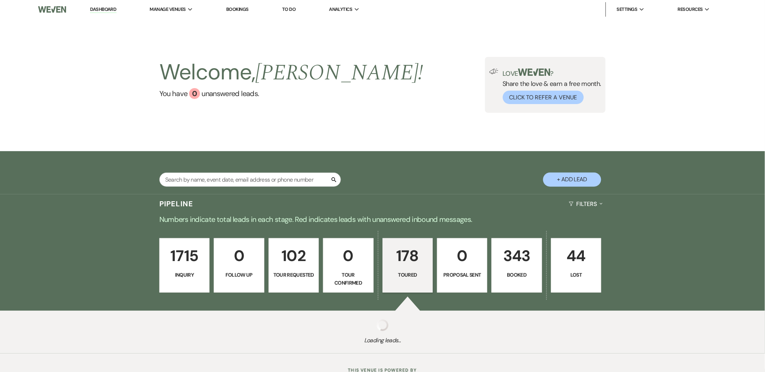
select select "5"
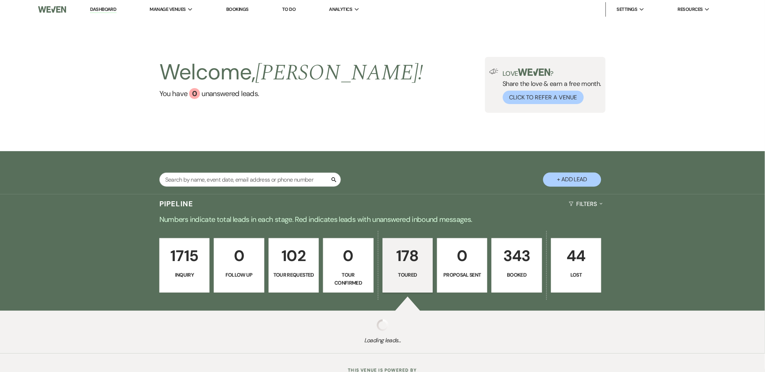
select select "5"
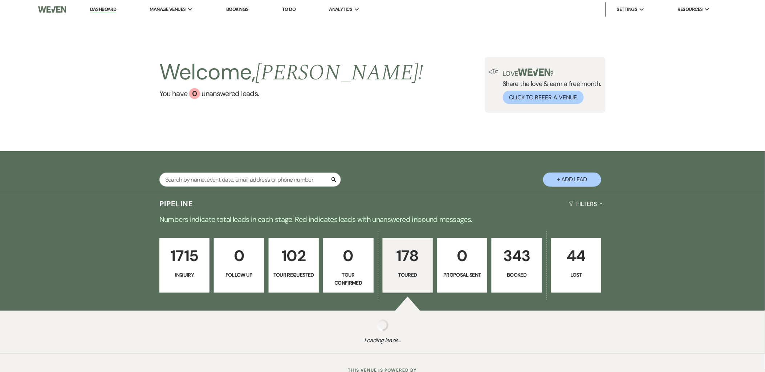
select select "5"
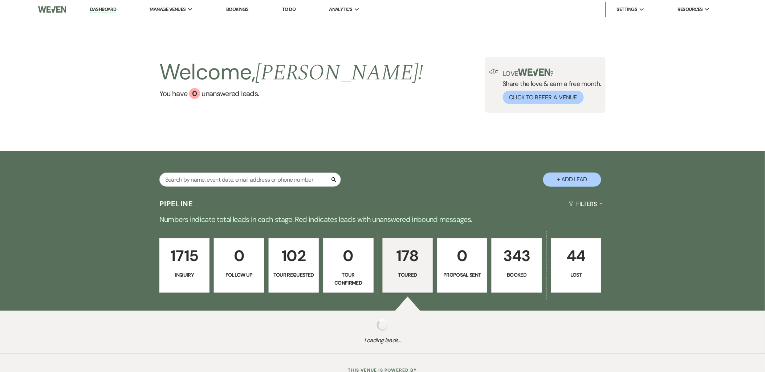
select select "5"
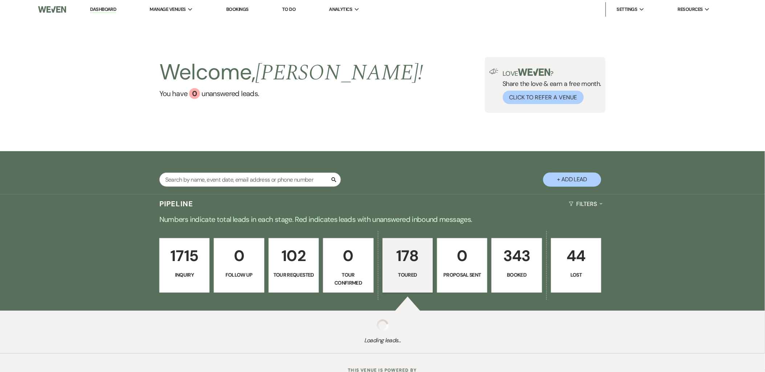
select select "5"
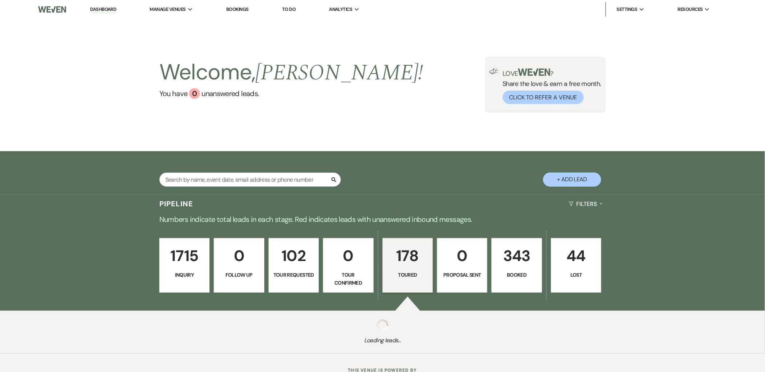
select select "5"
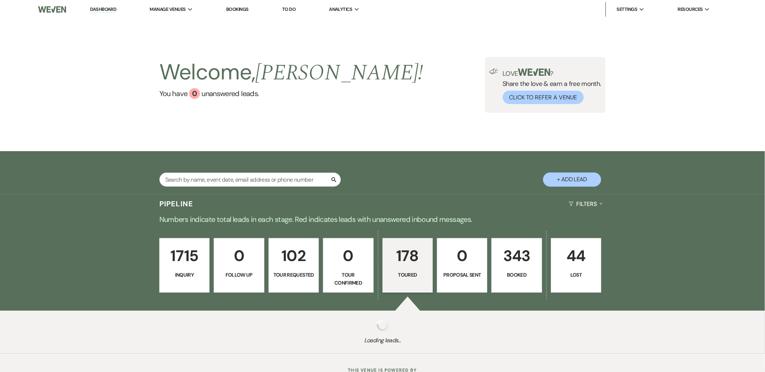
select select "5"
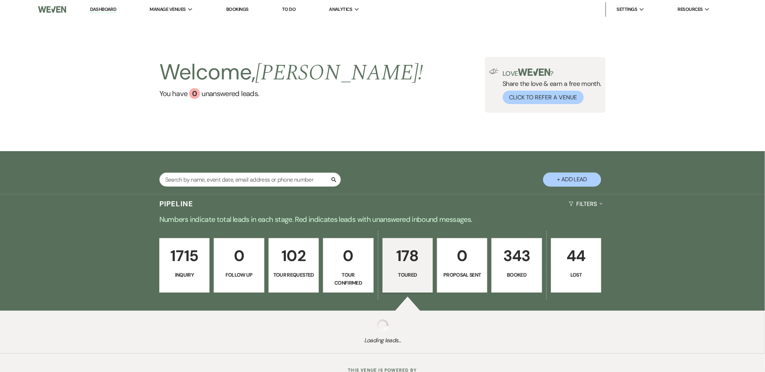
select select "5"
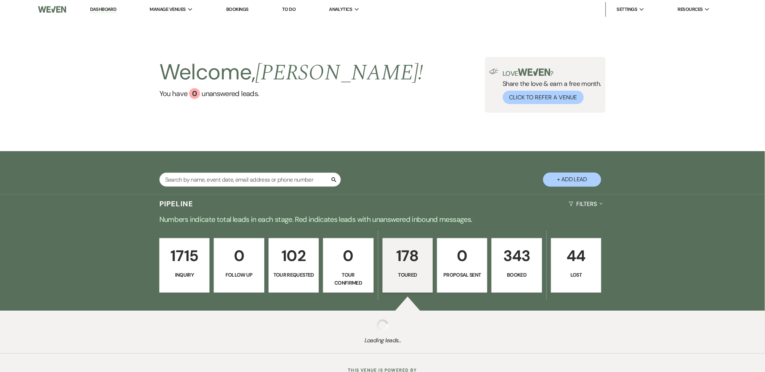
select select "5"
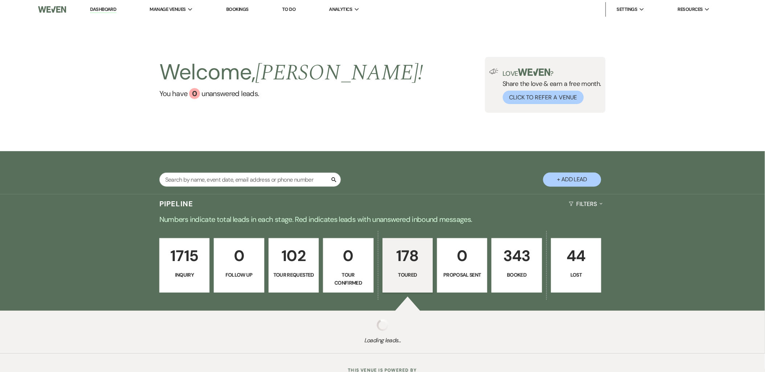
select select "5"
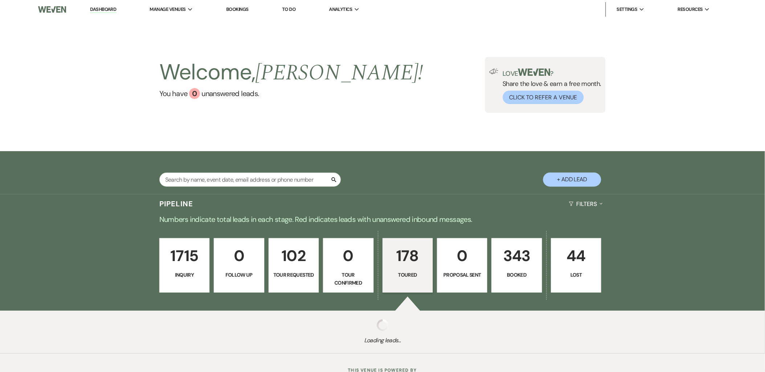
select select "5"
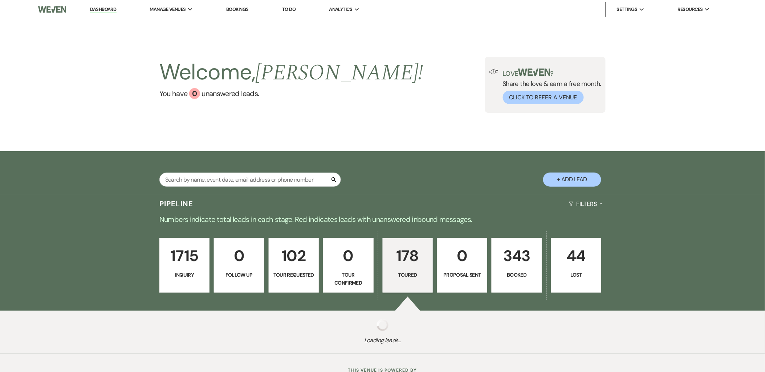
select select "5"
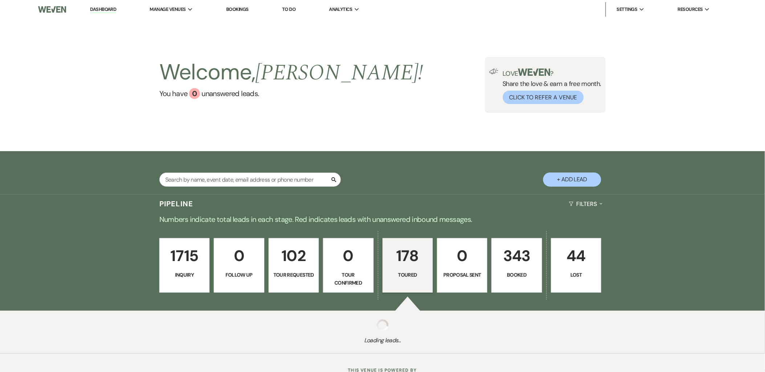
select select "5"
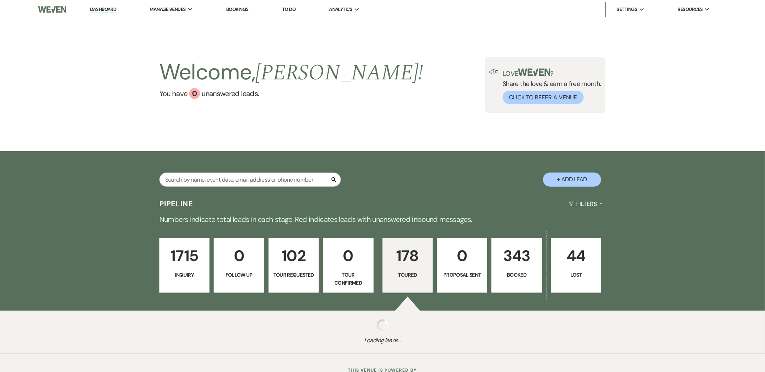
select select "5"
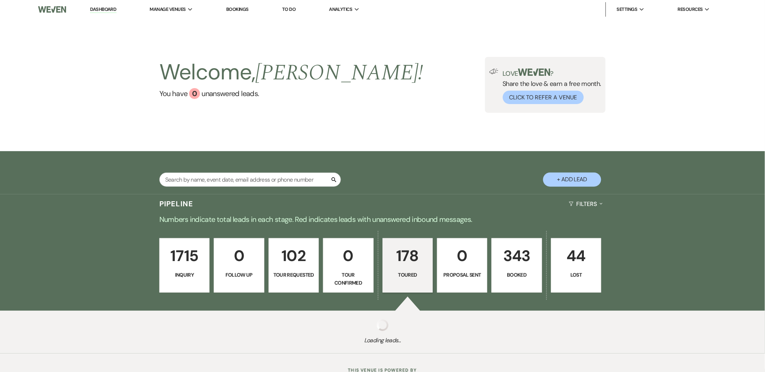
select select "5"
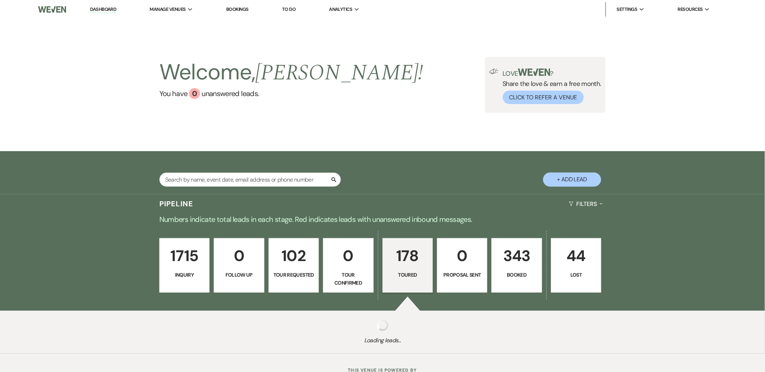
select select "5"
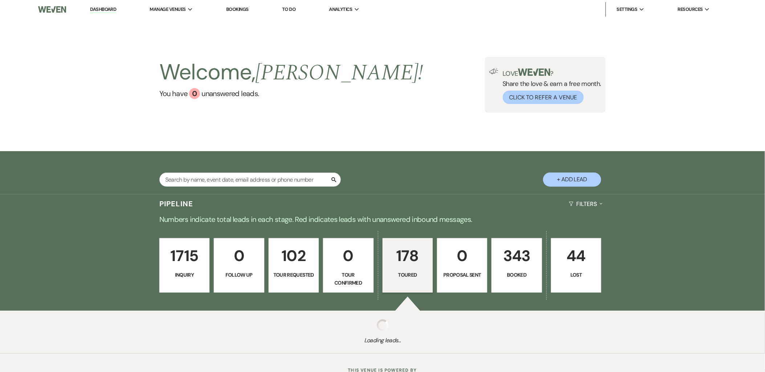
select select "5"
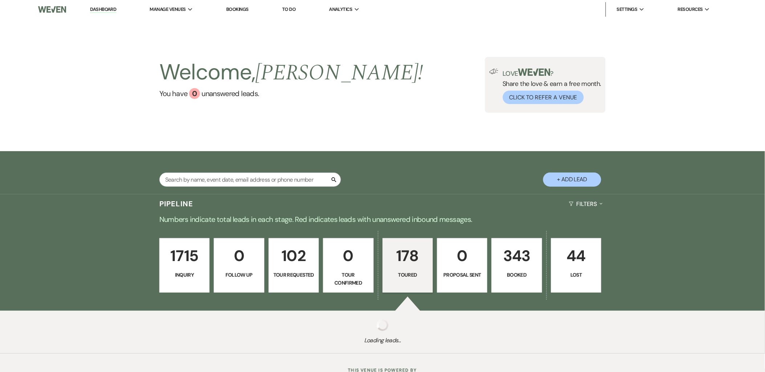
select select "5"
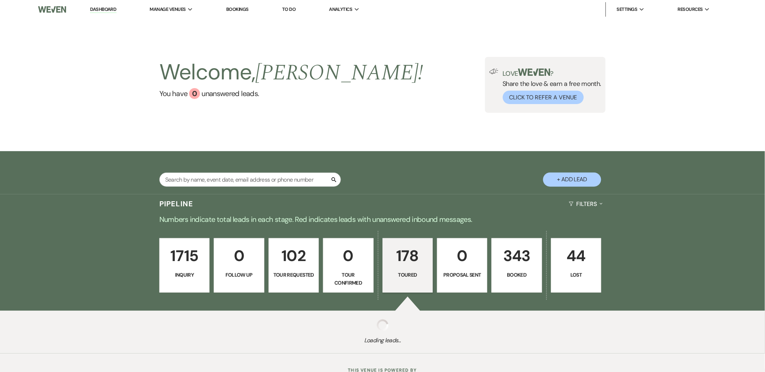
select select "5"
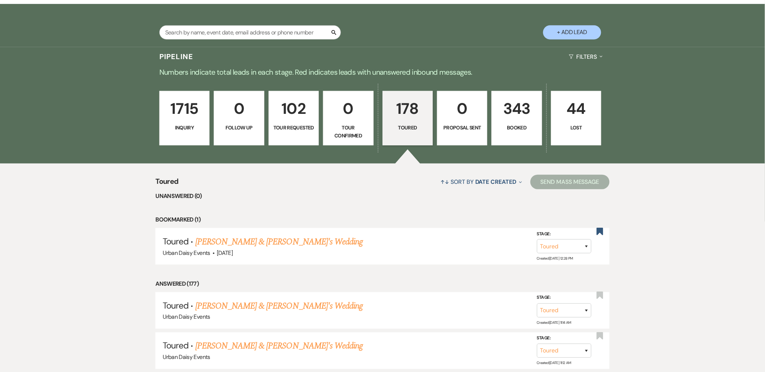
scroll to position [161, 0]
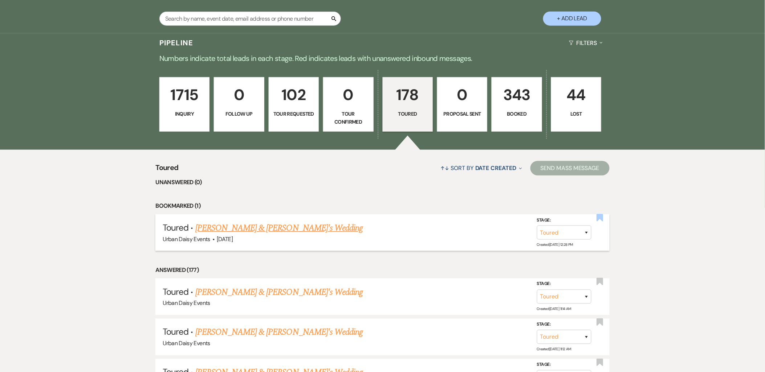
click at [597, 219] on use "button" at bounding box center [599, 217] width 7 height 7
select select "5"
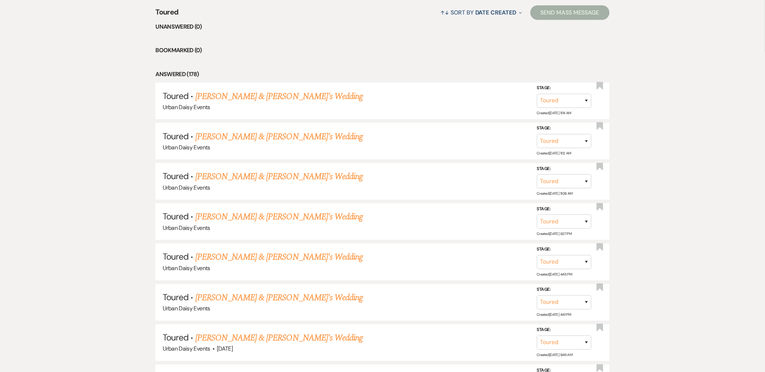
scroll to position [322, 0]
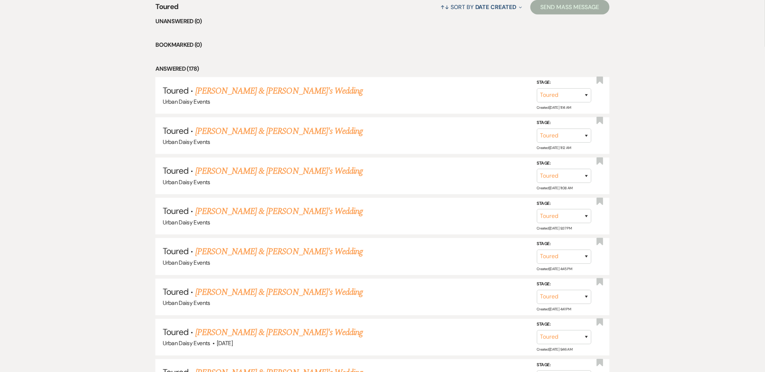
click at [216, 91] on link "[PERSON_NAME] & [PERSON_NAME]'s Wedding" at bounding box center [279, 91] width 168 height 13
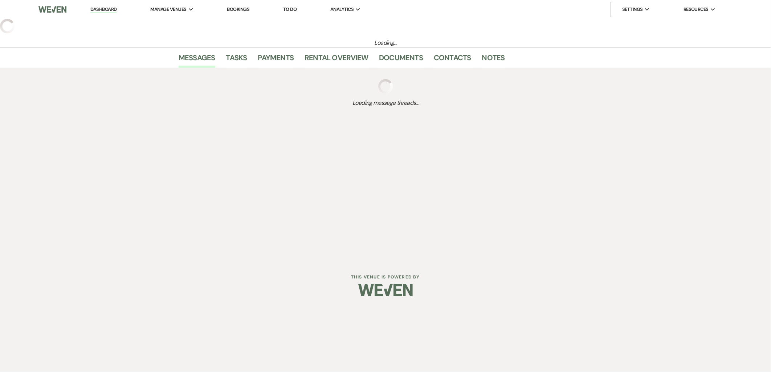
select select "5"
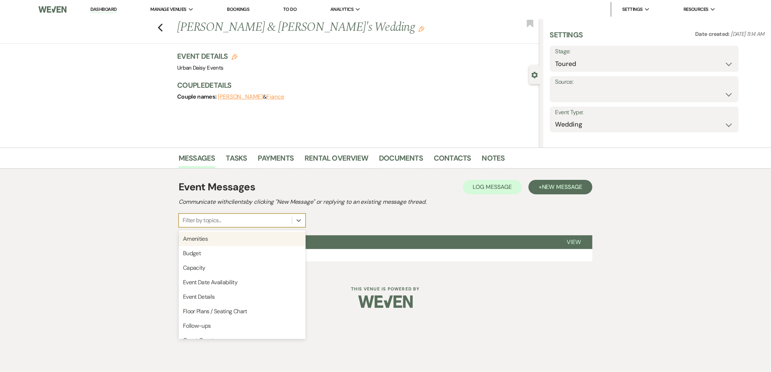
click at [200, 222] on div "Filter by topics..." at bounding box center [202, 220] width 39 height 9
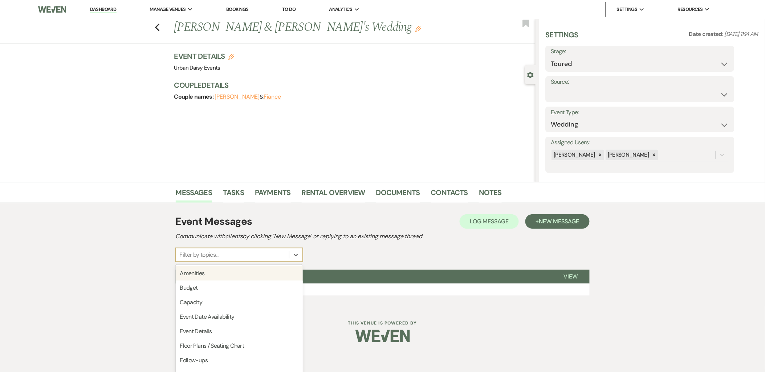
click at [153, 223] on div "Messages Tasks Payments Rental Overview Documents Contacts Notes Event Messages…" at bounding box center [382, 244] width 765 height 124
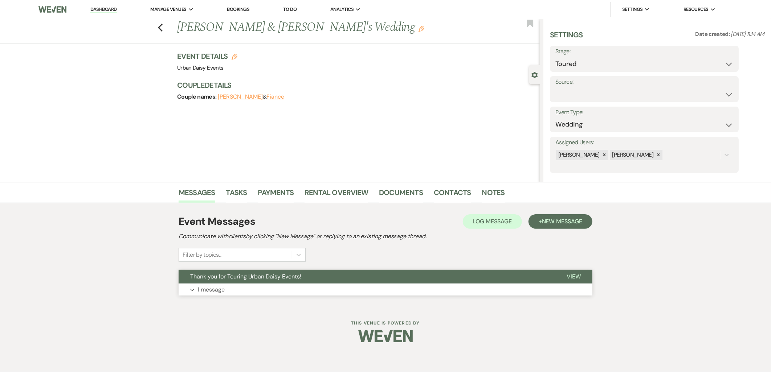
click at [204, 292] on p "1 message" at bounding box center [210, 289] width 27 height 9
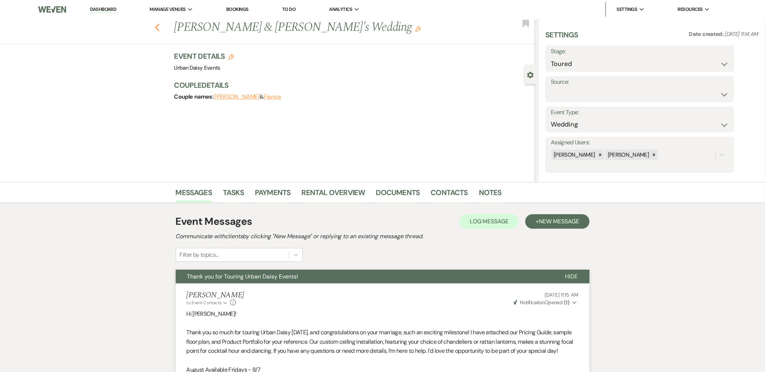
click at [158, 27] on div "Previous [PERSON_NAME] & [PERSON_NAME]'s Wedding Edit Bookmark" at bounding box center [265, 31] width 539 height 25
click at [160, 25] on icon "Previous" at bounding box center [157, 27] width 5 height 9
select select "5"
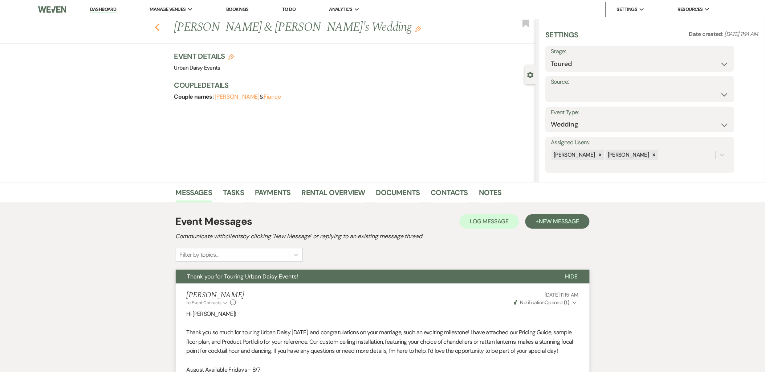
select select "5"
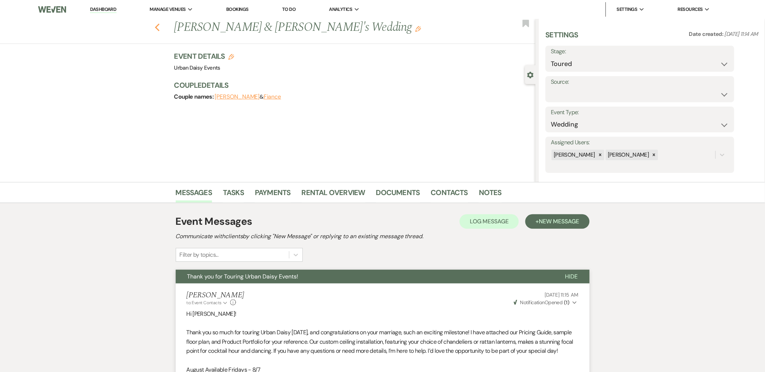
select select "5"
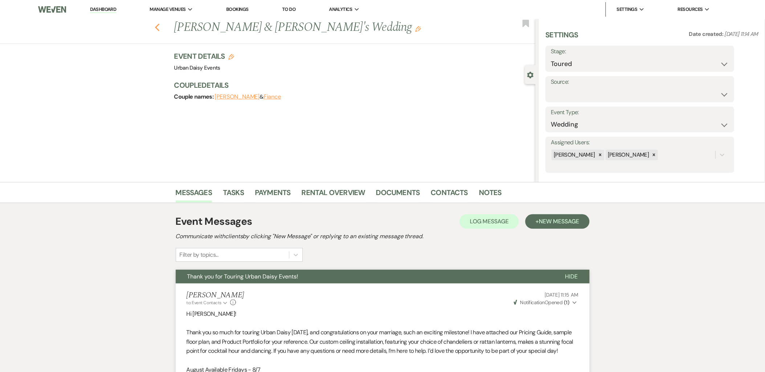
select select "5"
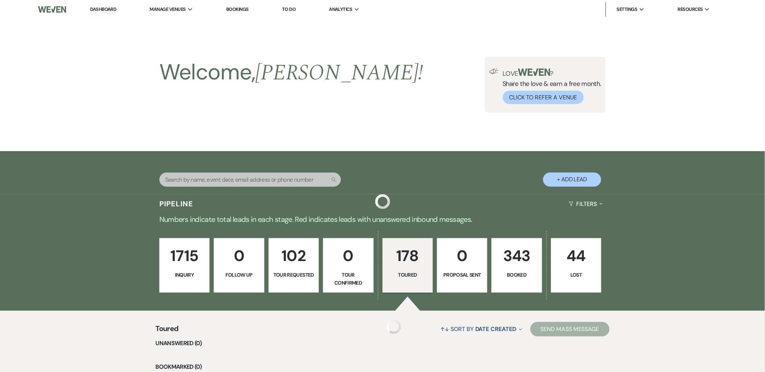
scroll to position [322, 0]
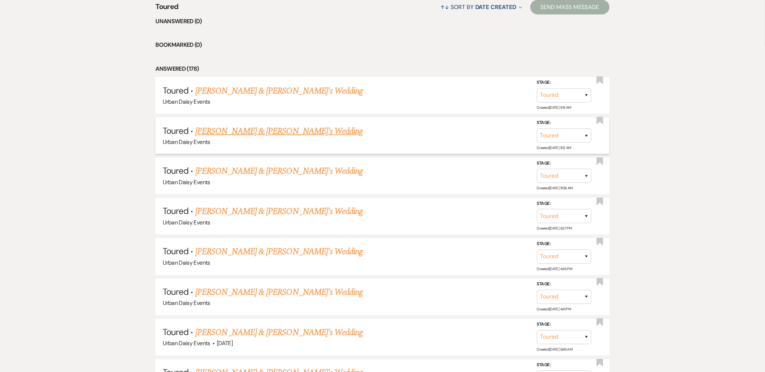
click at [216, 132] on link "[PERSON_NAME] & [PERSON_NAME]'s Wedding" at bounding box center [279, 131] width 168 height 13
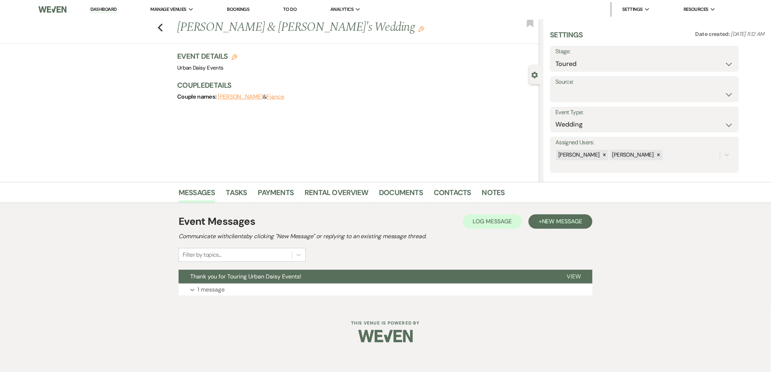
click at [241, 298] on div "Event Messages Log Log Message + New Message Communicate with clients by clicki…" at bounding box center [386, 255] width 414 height 89
click at [236, 294] on button "Expand 1 message" at bounding box center [386, 290] width 414 height 12
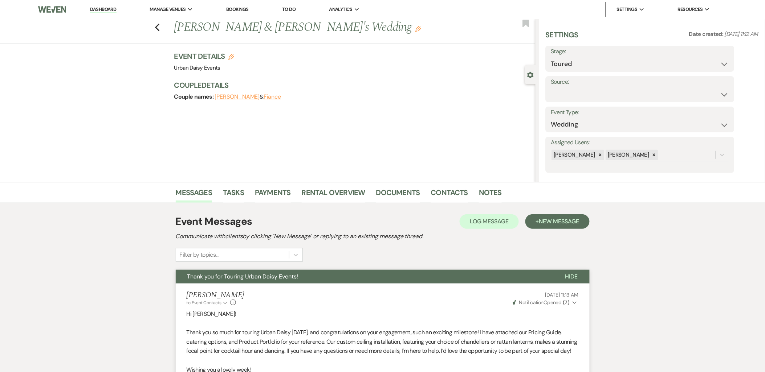
click at [162, 32] on div "Previous [PERSON_NAME] & [PERSON_NAME]'s Wedding Edit Bookmark" at bounding box center [265, 31] width 539 height 25
click at [159, 29] on icon "Previous" at bounding box center [157, 27] width 5 height 9
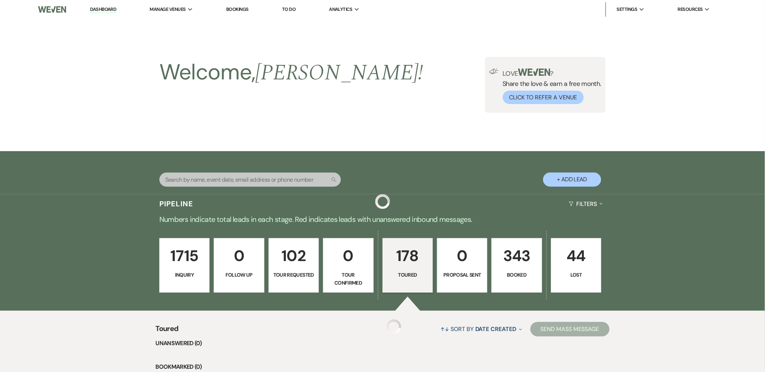
scroll to position [322, 0]
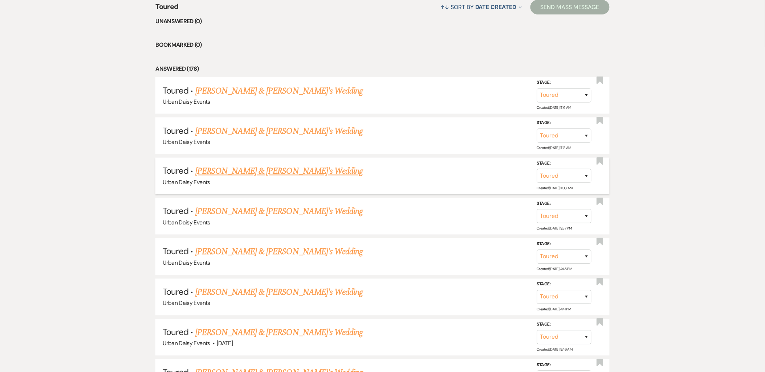
click at [209, 168] on link "[PERSON_NAME] & [PERSON_NAME]'s Wedding" at bounding box center [279, 171] width 168 height 13
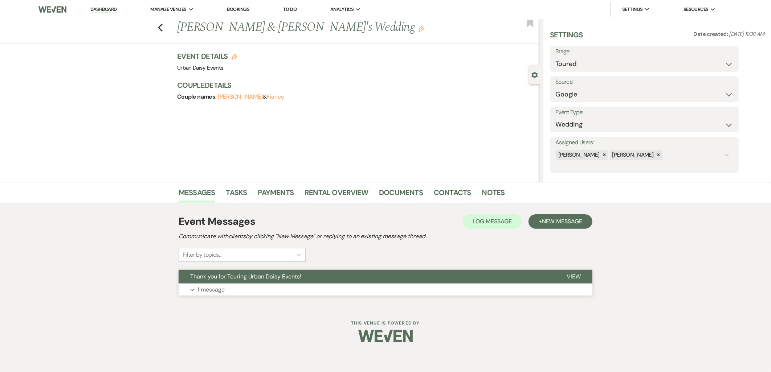
click at [212, 283] on button "Thank you for Touring Urban Daisy Events!" at bounding box center [367, 277] width 376 height 14
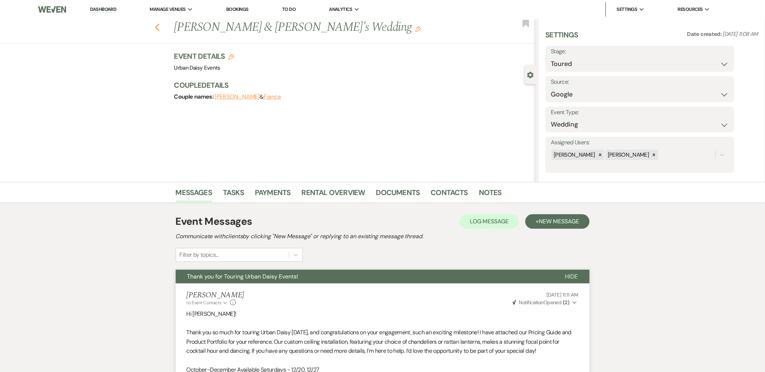
click at [159, 27] on use "button" at bounding box center [157, 28] width 5 height 8
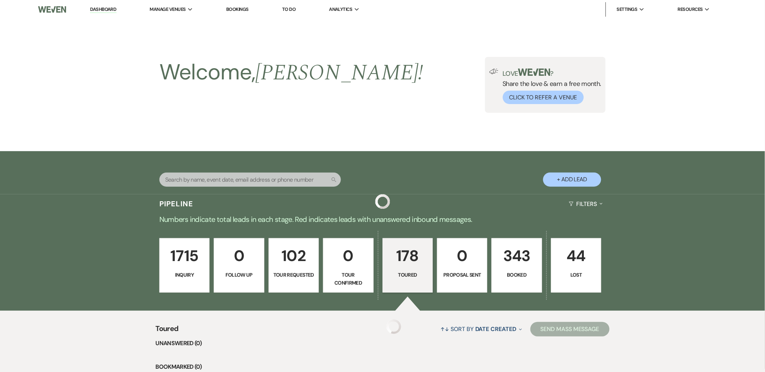
scroll to position [322, 0]
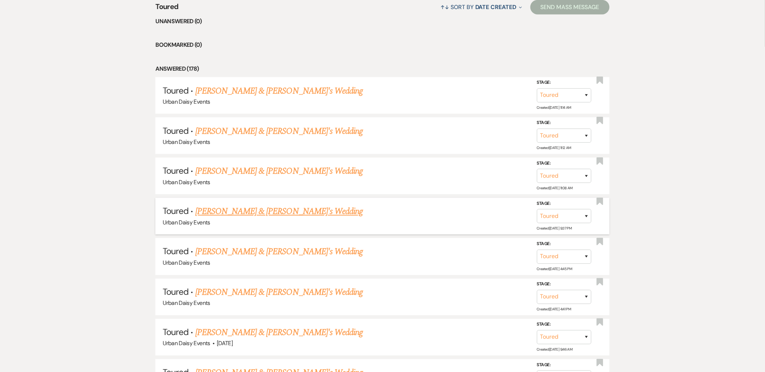
click at [216, 213] on link "[PERSON_NAME] & [PERSON_NAME]'s Wedding" at bounding box center [279, 211] width 168 height 13
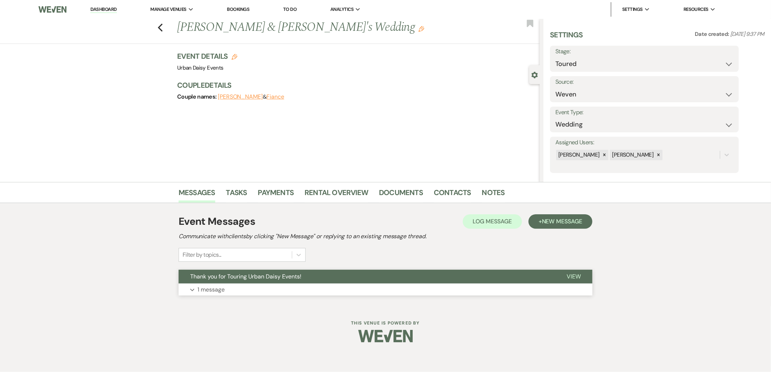
click at [225, 286] on button "Expand 1 message" at bounding box center [386, 290] width 414 height 12
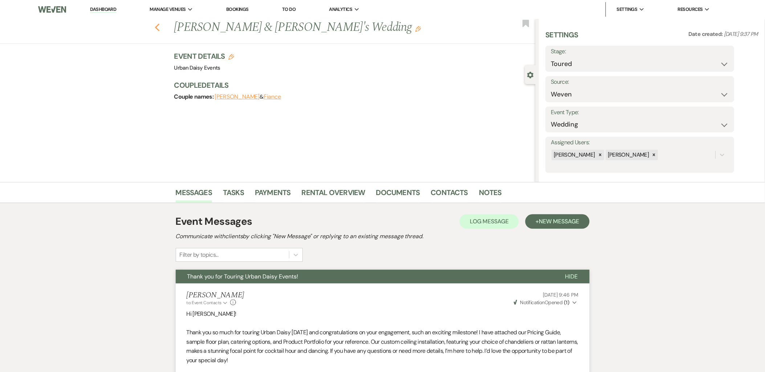
click at [159, 30] on icon "Previous" at bounding box center [157, 27] width 5 height 9
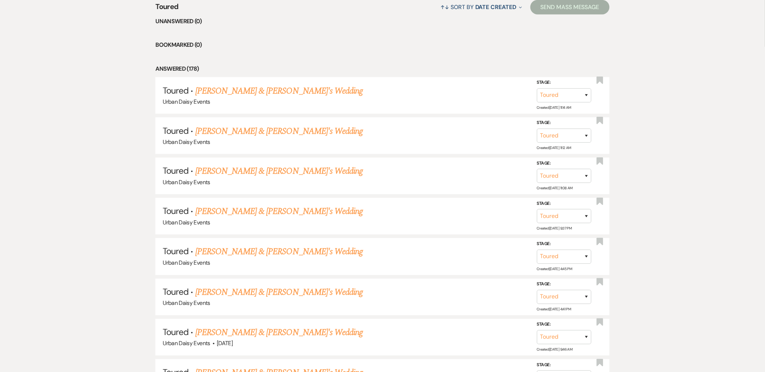
scroll to position [363, 0]
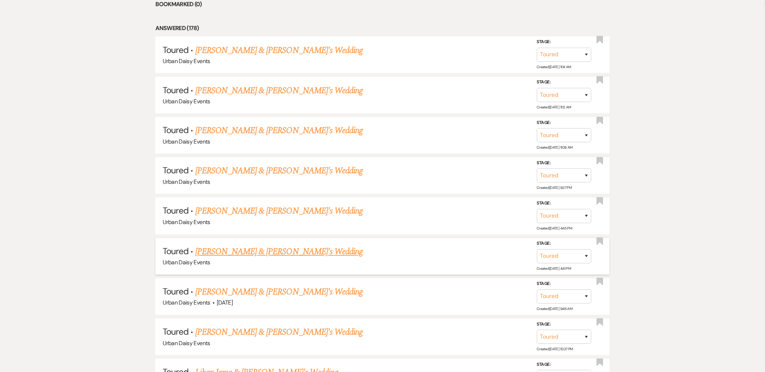
click at [219, 249] on link "[PERSON_NAME] & [PERSON_NAME]'s Wedding" at bounding box center [279, 252] width 168 height 13
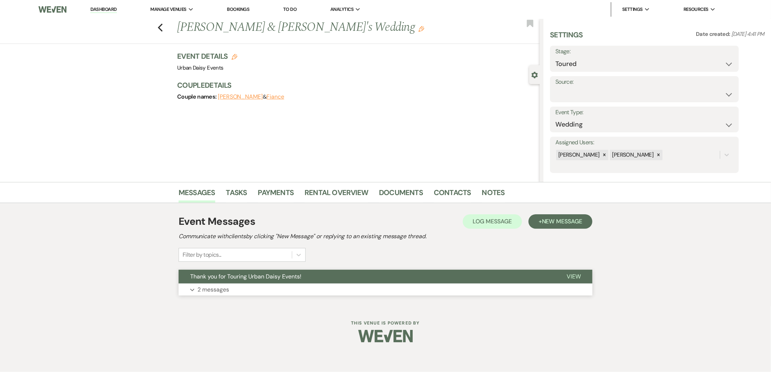
click at [249, 274] on span "Thank you for Touring Urban Daisy Events!" at bounding box center [245, 277] width 111 height 8
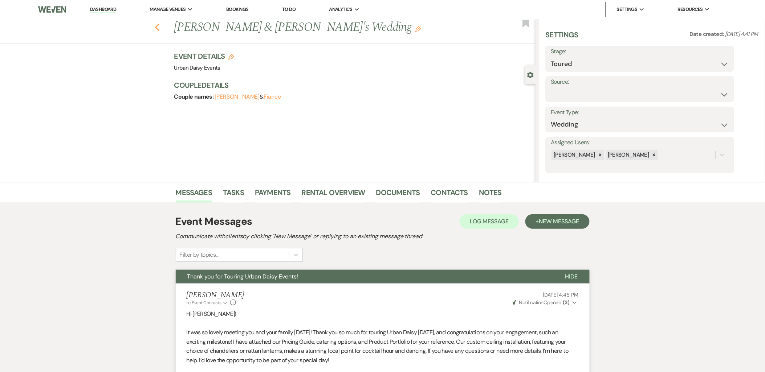
click at [159, 25] on use "button" at bounding box center [157, 28] width 5 height 8
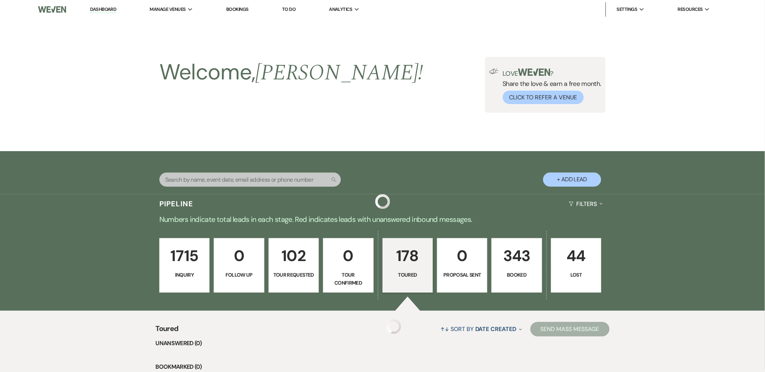
scroll to position [363, 0]
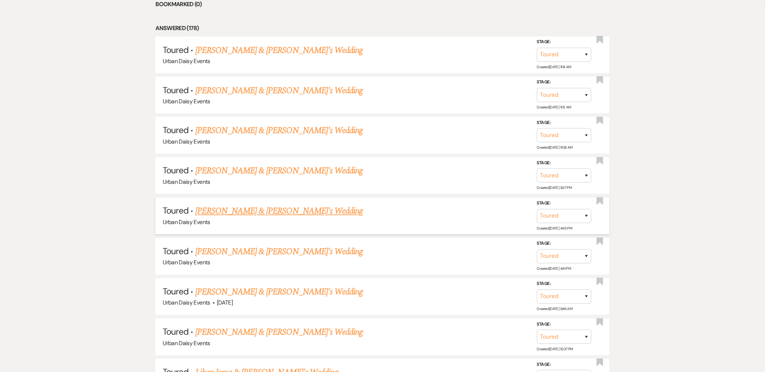
click at [234, 216] on link "[PERSON_NAME] & [PERSON_NAME]'s Wedding" at bounding box center [279, 211] width 168 height 13
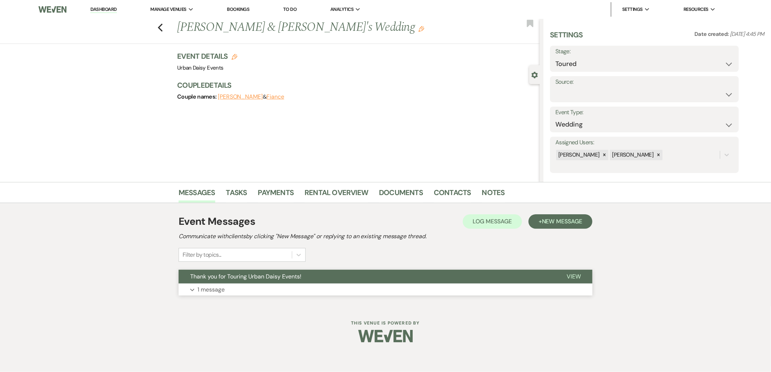
click at [247, 292] on button "Expand 1 message" at bounding box center [386, 290] width 414 height 12
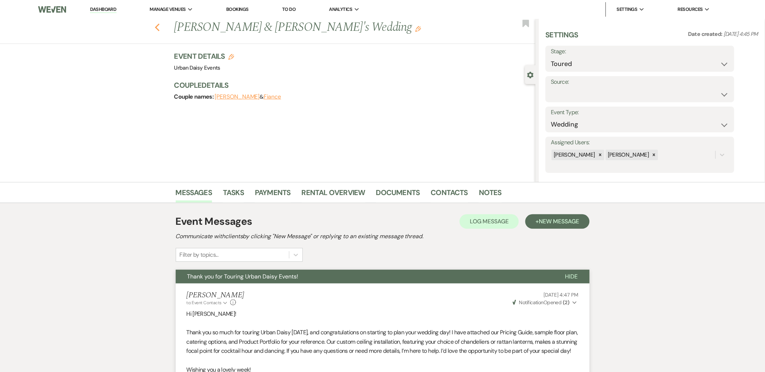
click at [159, 29] on use "button" at bounding box center [157, 28] width 5 height 8
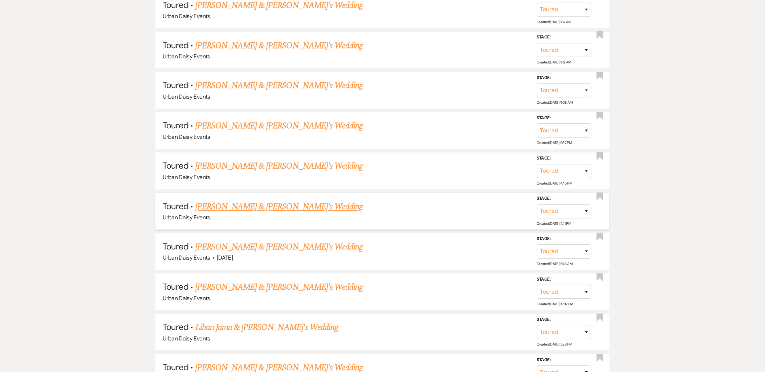
scroll to position [444, 0]
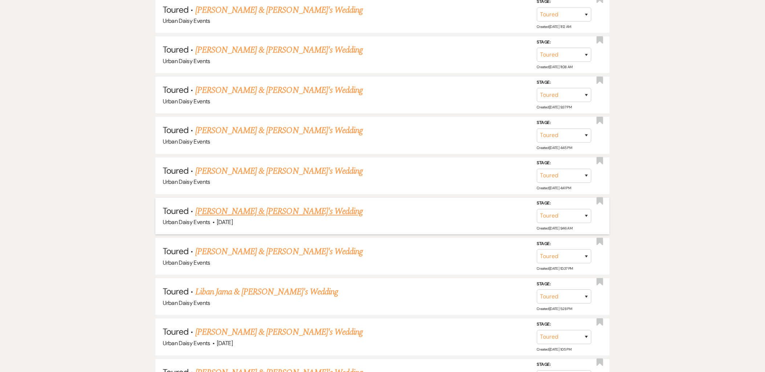
click at [229, 211] on link "[PERSON_NAME] & [PERSON_NAME]'s Wedding" at bounding box center [279, 211] width 168 height 13
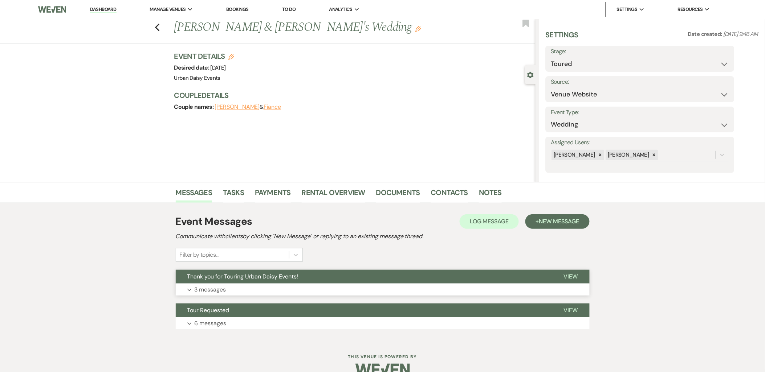
click at [228, 281] on button "Thank you for Touring Urban Daisy Events!" at bounding box center [364, 277] width 376 height 14
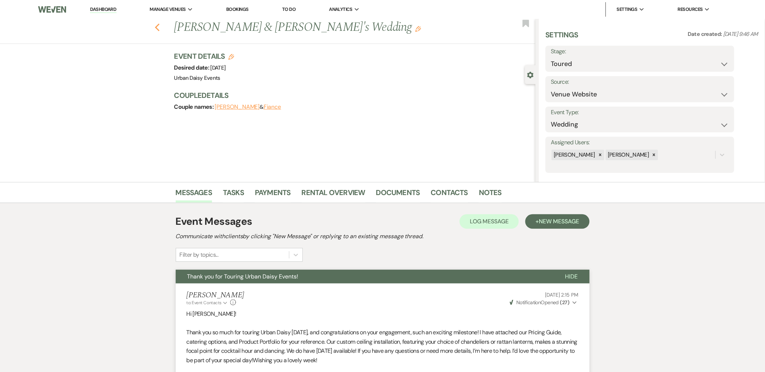
click at [160, 26] on icon "Previous" at bounding box center [157, 27] width 5 height 9
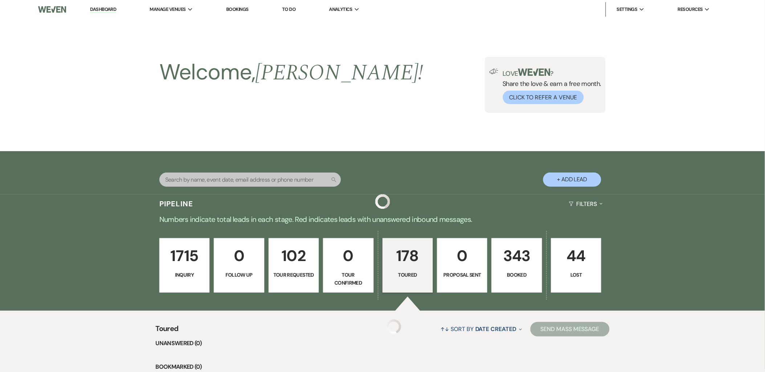
scroll to position [444, 0]
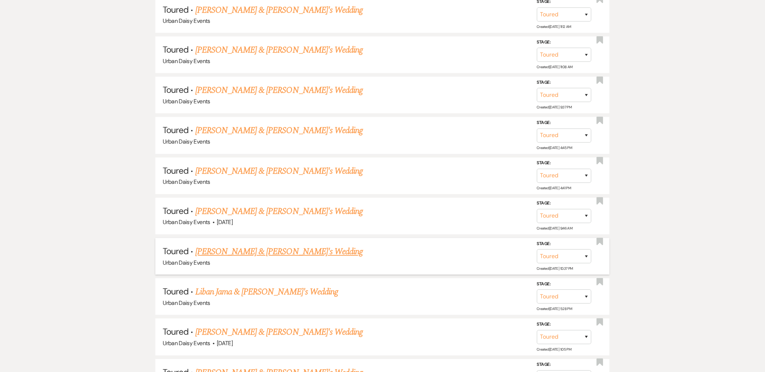
click at [228, 247] on link "[PERSON_NAME] & [PERSON_NAME]'s Wedding" at bounding box center [279, 252] width 168 height 13
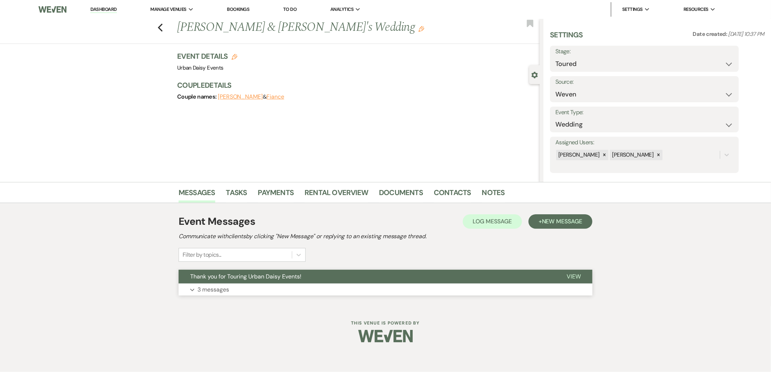
click at [227, 293] on p "3 messages" at bounding box center [213, 289] width 32 height 9
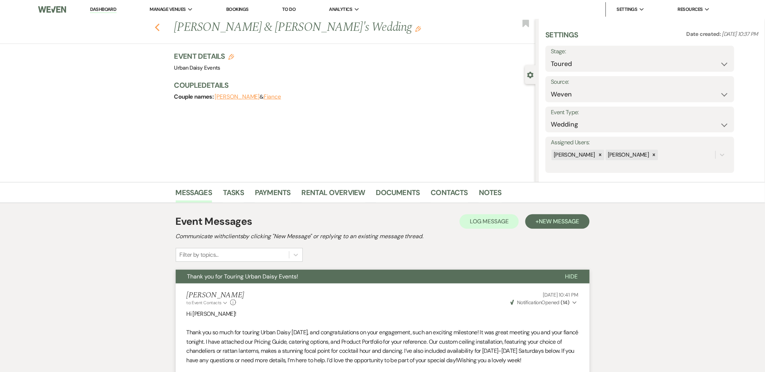
click at [158, 24] on icon "Previous" at bounding box center [157, 27] width 5 height 9
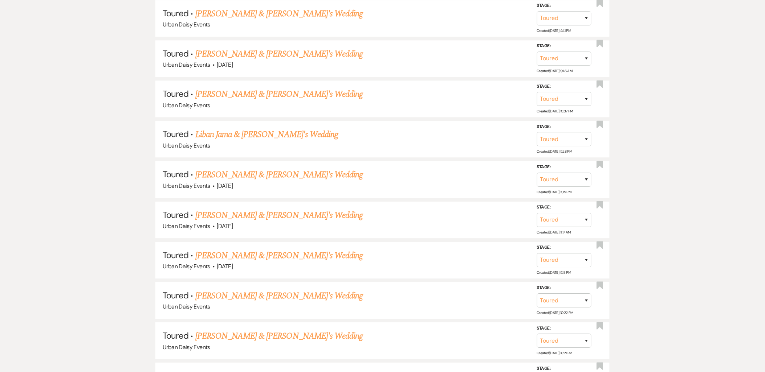
scroll to position [605, 0]
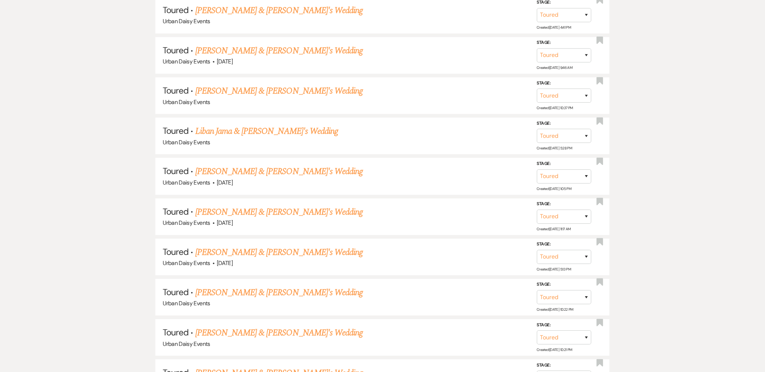
click at [212, 246] on link "[PERSON_NAME] & [PERSON_NAME]'s Wedding" at bounding box center [279, 252] width 168 height 13
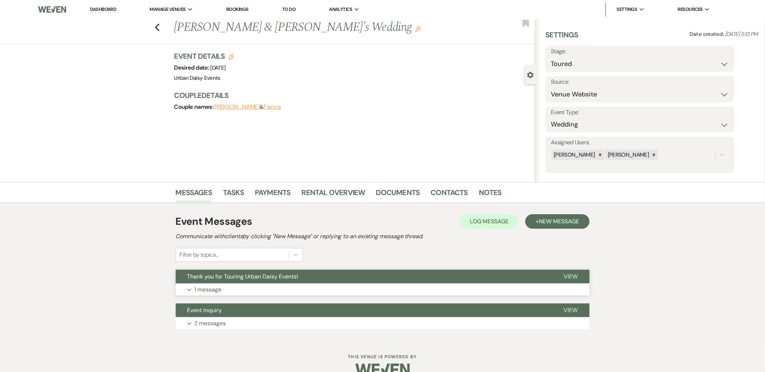
click at [200, 283] on button "Thank you for Touring Urban Daisy Events!" at bounding box center [364, 277] width 376 height 14
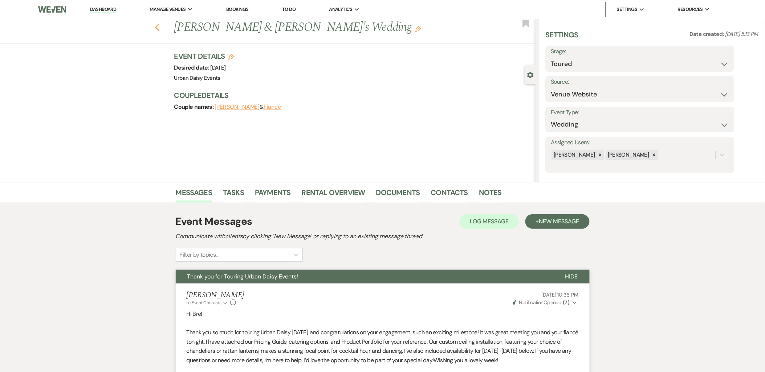
click at [157, 27] on icon "Previous" at bounding box center [157, 27] width 5 height 9
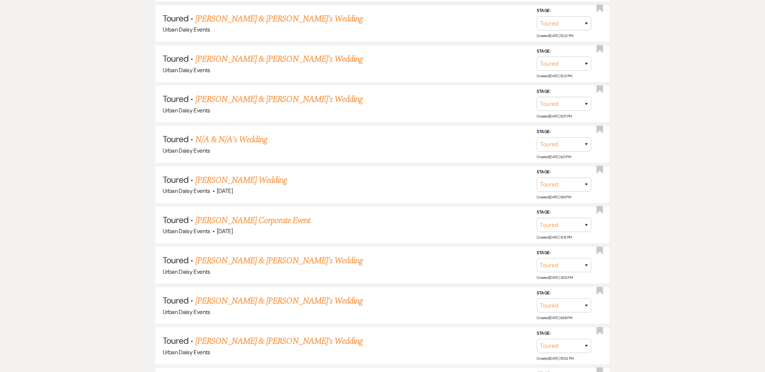
scroll to position [887, 0]
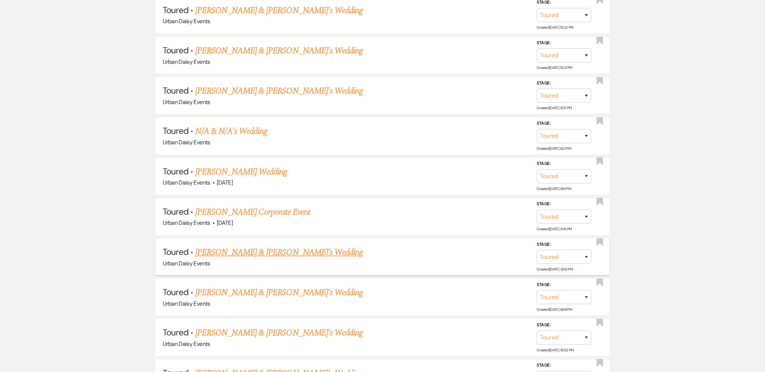
click at [222, 246] on link "[PERSON_NAME] & [PERSON_NAME]'s Wedding" at bounding box center [279, 252] width 168 height 13
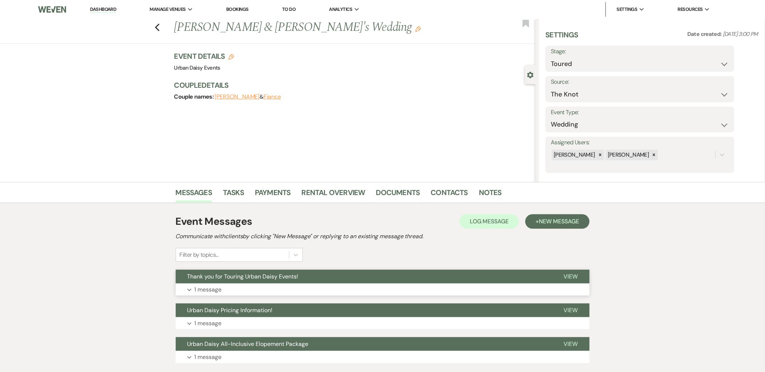
click at [220, 288] on p "1 message" at bounding box center [208, 289] width 27 height 9
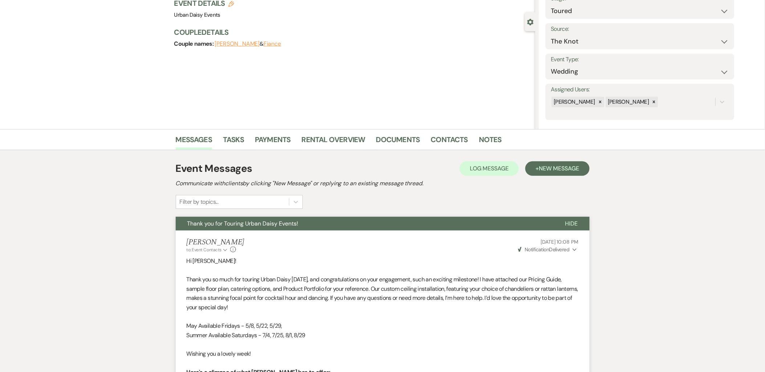
scroll to position [23, 0]
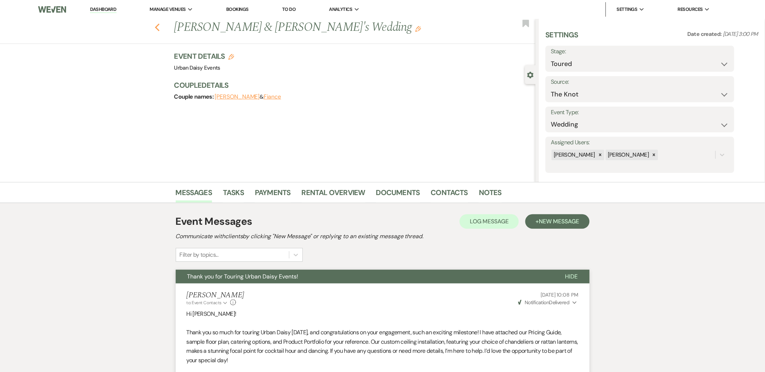
click at [159, 28] on icon "Previous" at bounding box center [157, 27] width 5 height 9
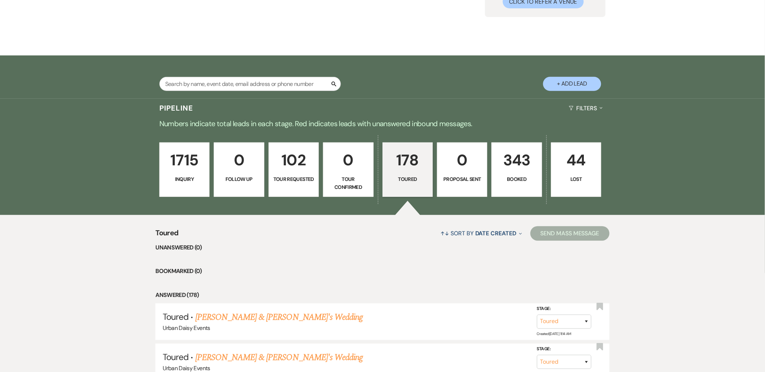
scroll to position [81, 0]
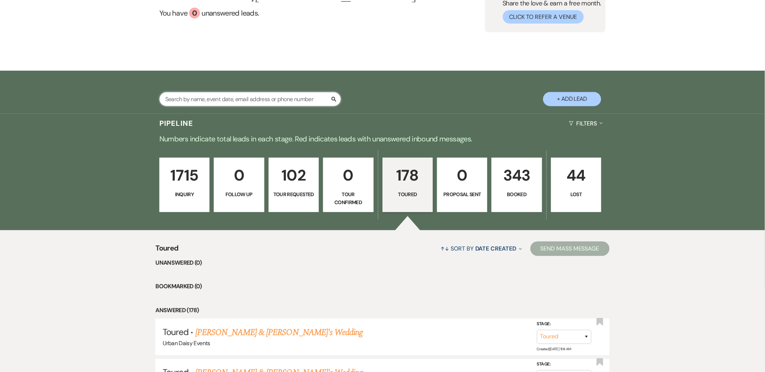
click at [220, 97] on input "text" at bounding box center [249, 99] width 181 height 14
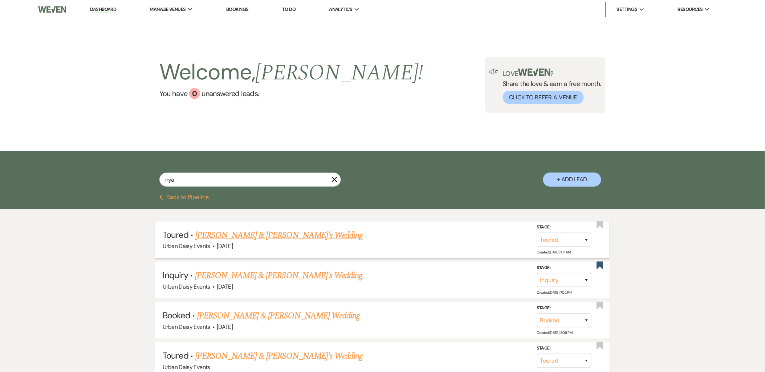
click at [233, 242] on span "[DATE]" at bounding box center [225, 246] width 16 height 8
click at [232, 237] on link "[PERSON_NAME] & [PERSON_NAME]'s Wedding" at bounding box center [279, 235] width 168 height 13
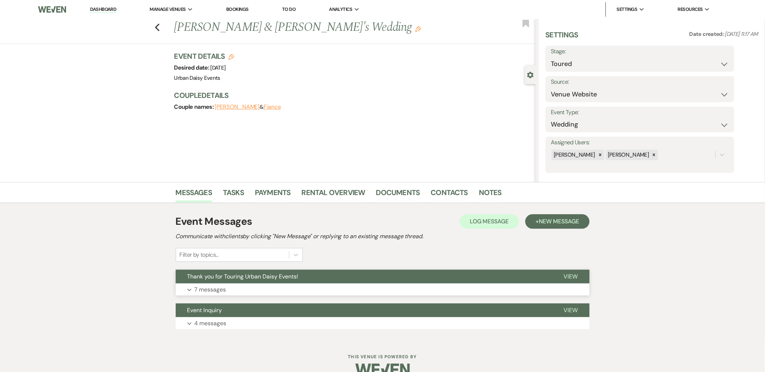
click at [231, 285] on button "Expand 7 messages" at bounding box center [383, 290] width 414 height 12
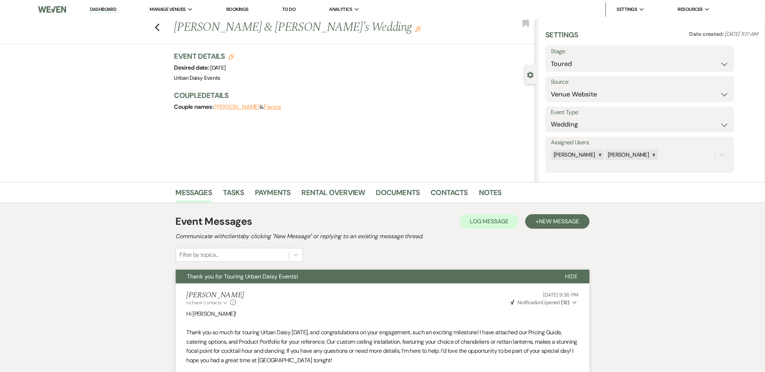
click at [110, 9] on link "Dashboard" at bounding box center [103, 9] width 26 height 7
